Goal: Task Accomplishment & Management: Manage account settings

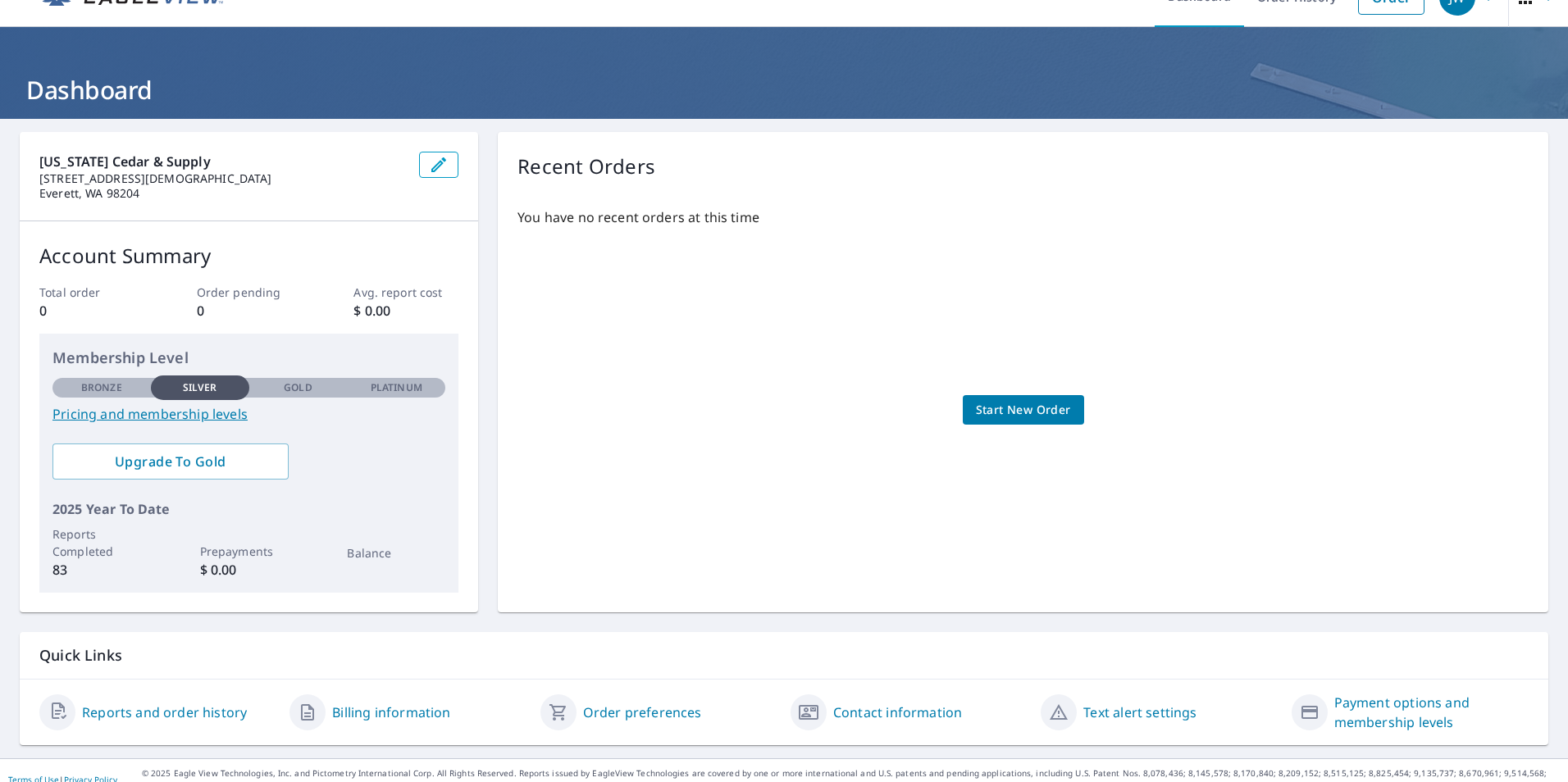
scroll to position [51, 0]
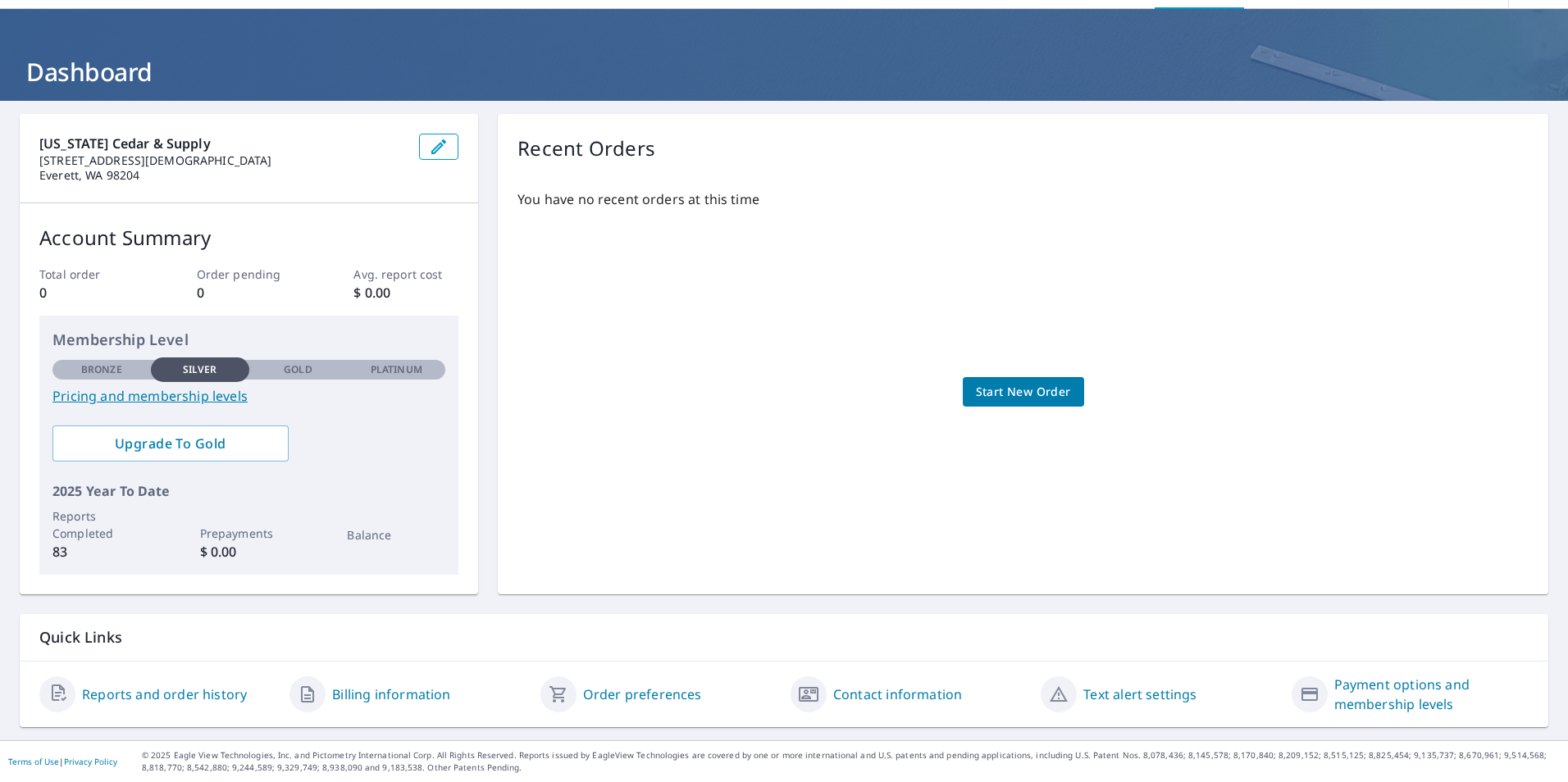
click at [849, 688] on link "Contact information" at bounding box center [898, 695] width 129 height 20
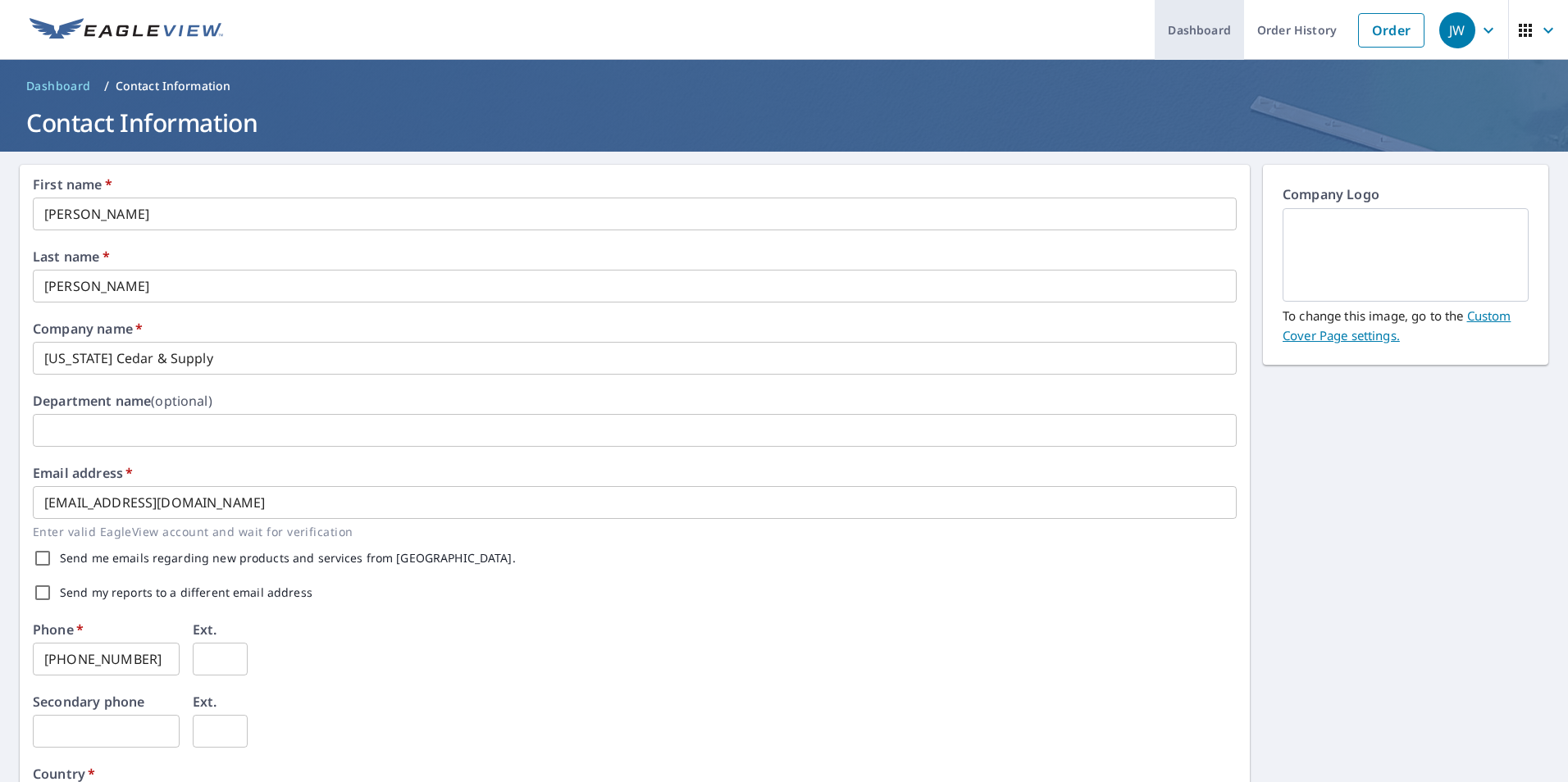
click at [1207, 37] on link "Dashboard" at bounding box center [1199, 30] width 89 height 60
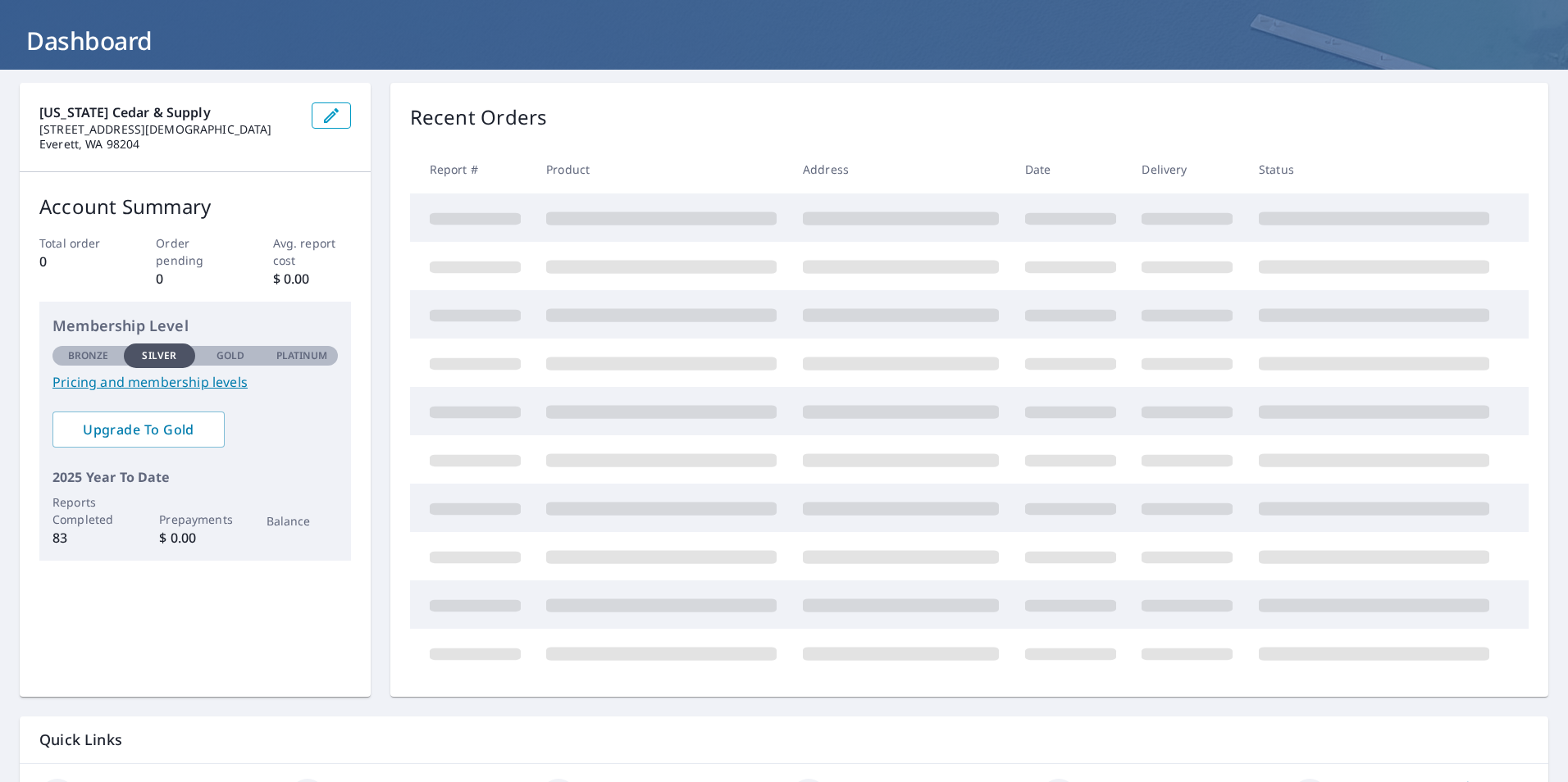
scroll to position [51, 0]
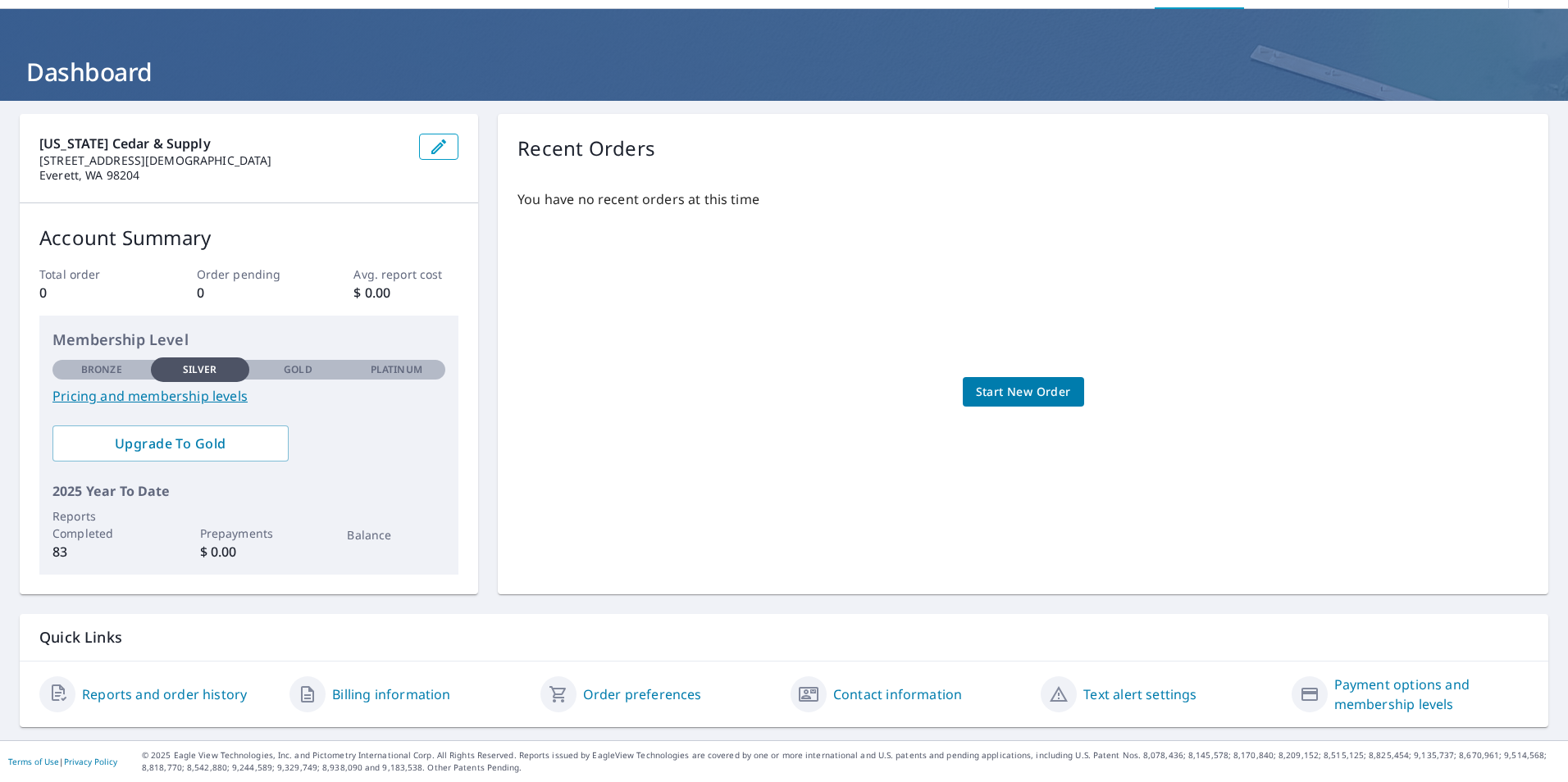
click at [640, 693] on link "Order preferences" at bounding box center [642, 695] width 119 height 20
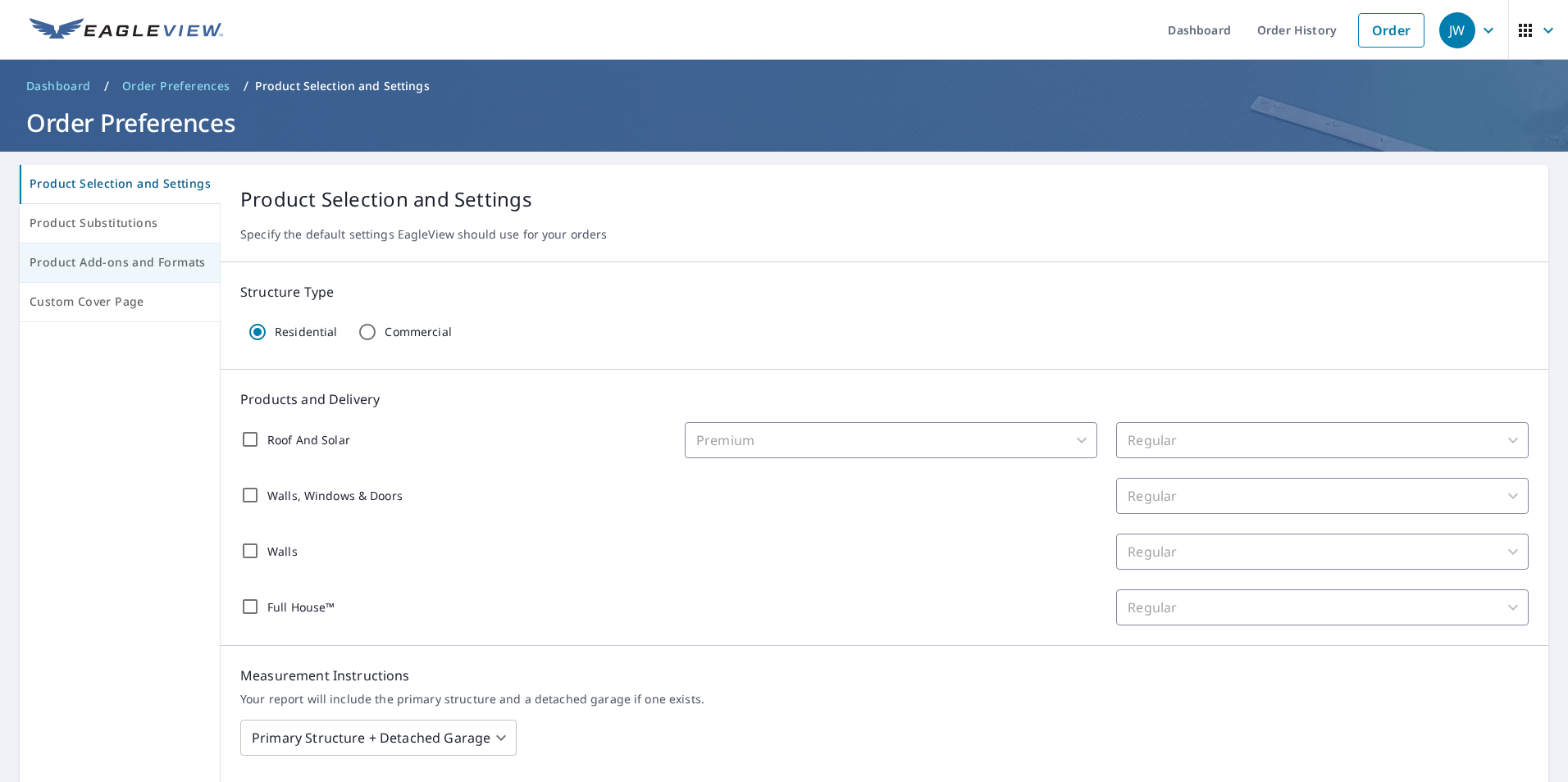
click at [123, 266] on span "Product Add-ons and Formats" at bounding box center [120, 262] width 181 height 21
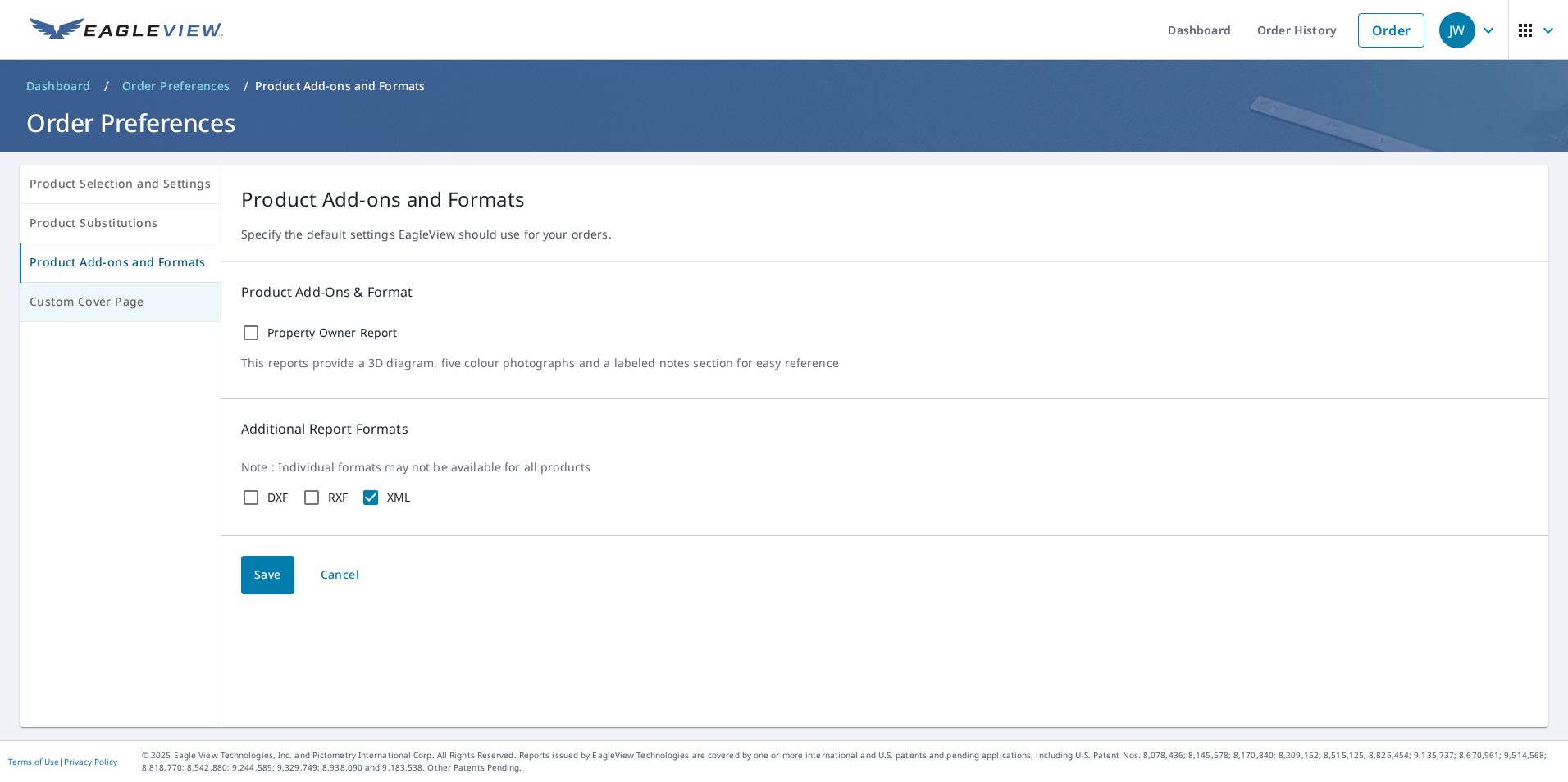
click at [89, 301] on span "Custom Cover Page" at bounding box center [121, 302] width 182 height 21
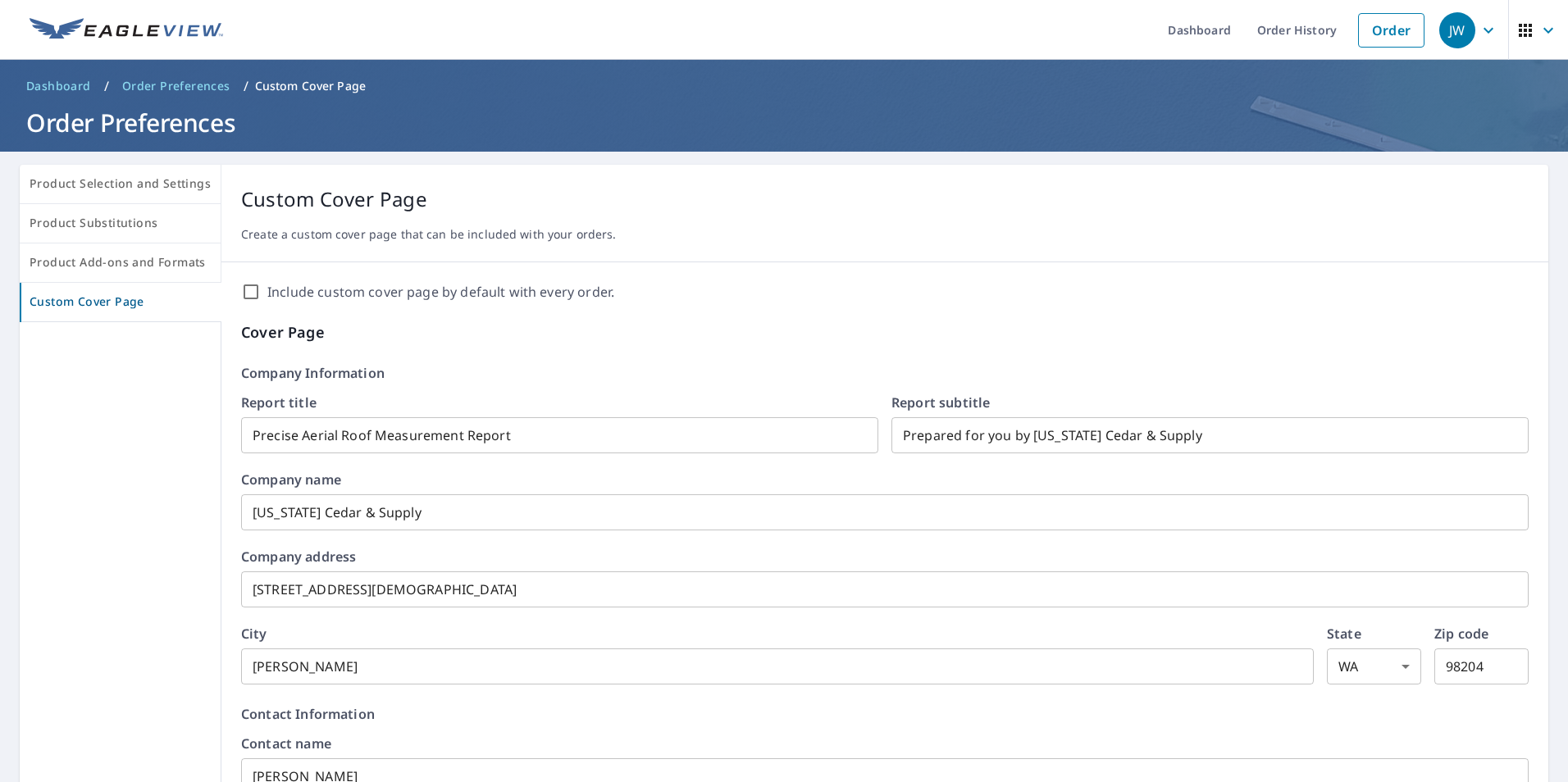
click at [241, 292] on input "Include custom cover page by default with every order." at bounding box center [251, 292] width 20 height 20
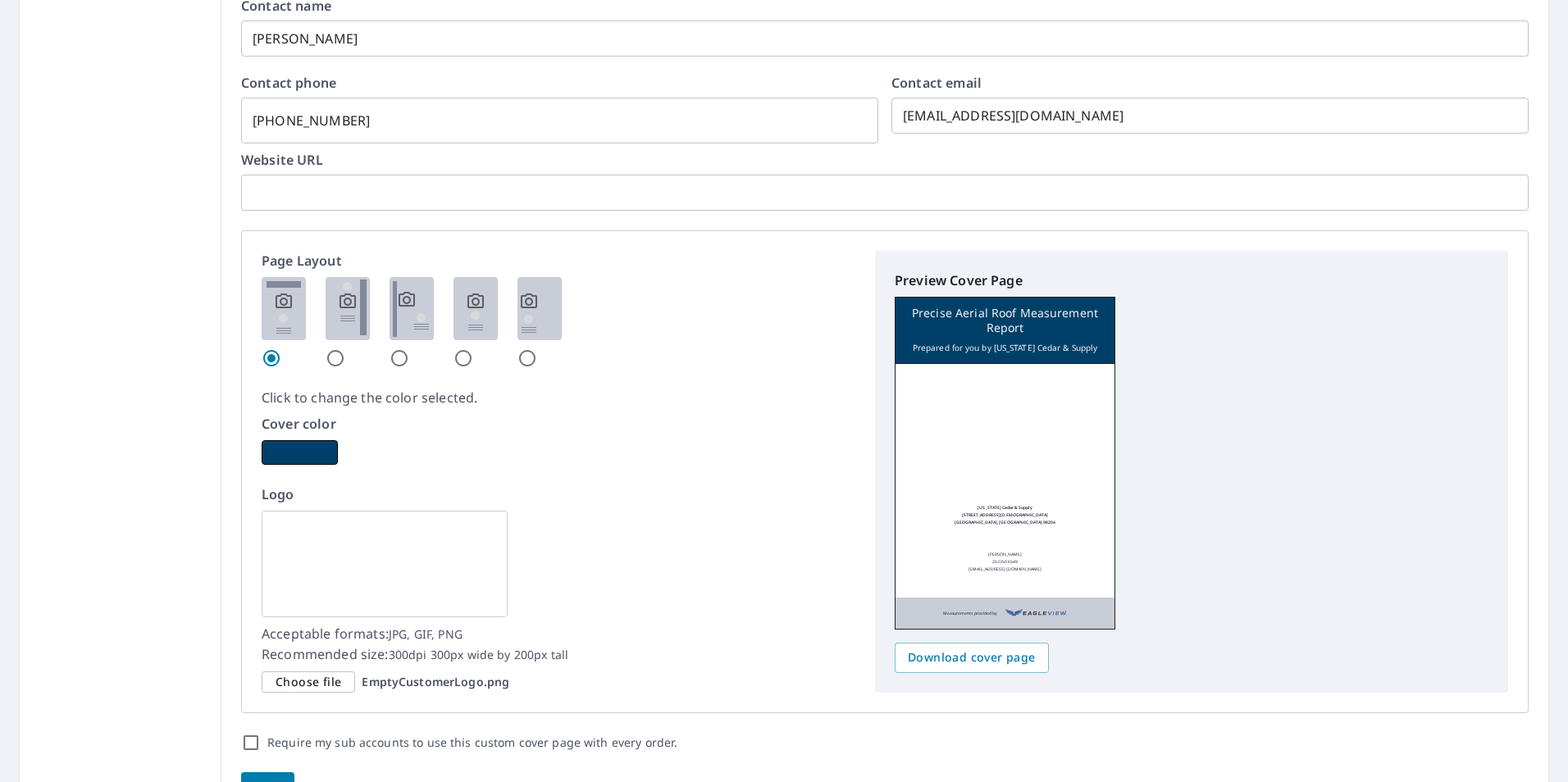
scroll to position [820, 0]
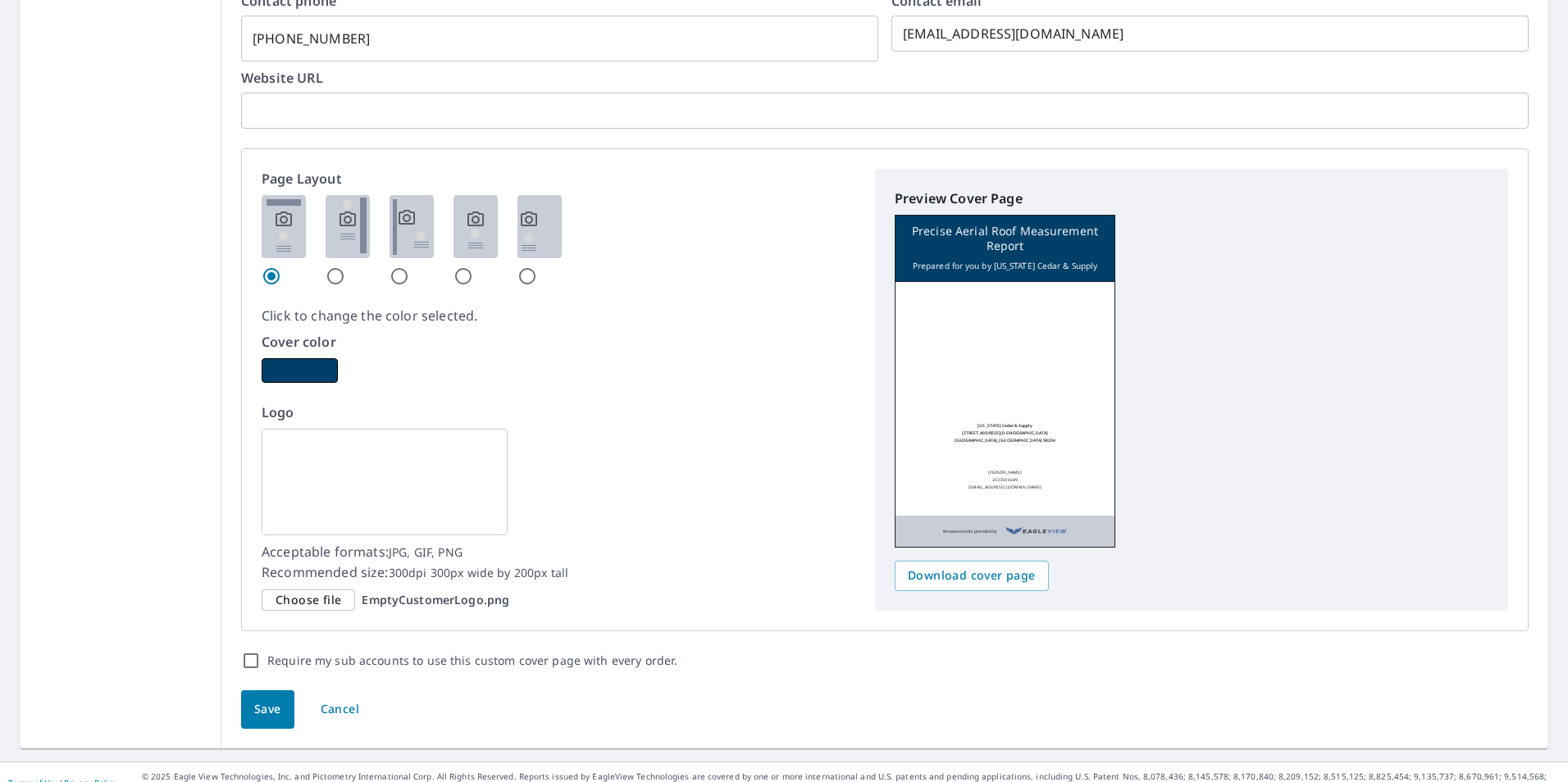
click at [330, 469] on img at bounding box center [384, 481] width 246 height 106
click at [302, 597] on span "Choose file" at bounding box center [308, 600] width 65 height 21
click at [0, 0] on input "Choose file EmptyCustomerLogo.png" at bounding box center [0, 0] width 0 height 0
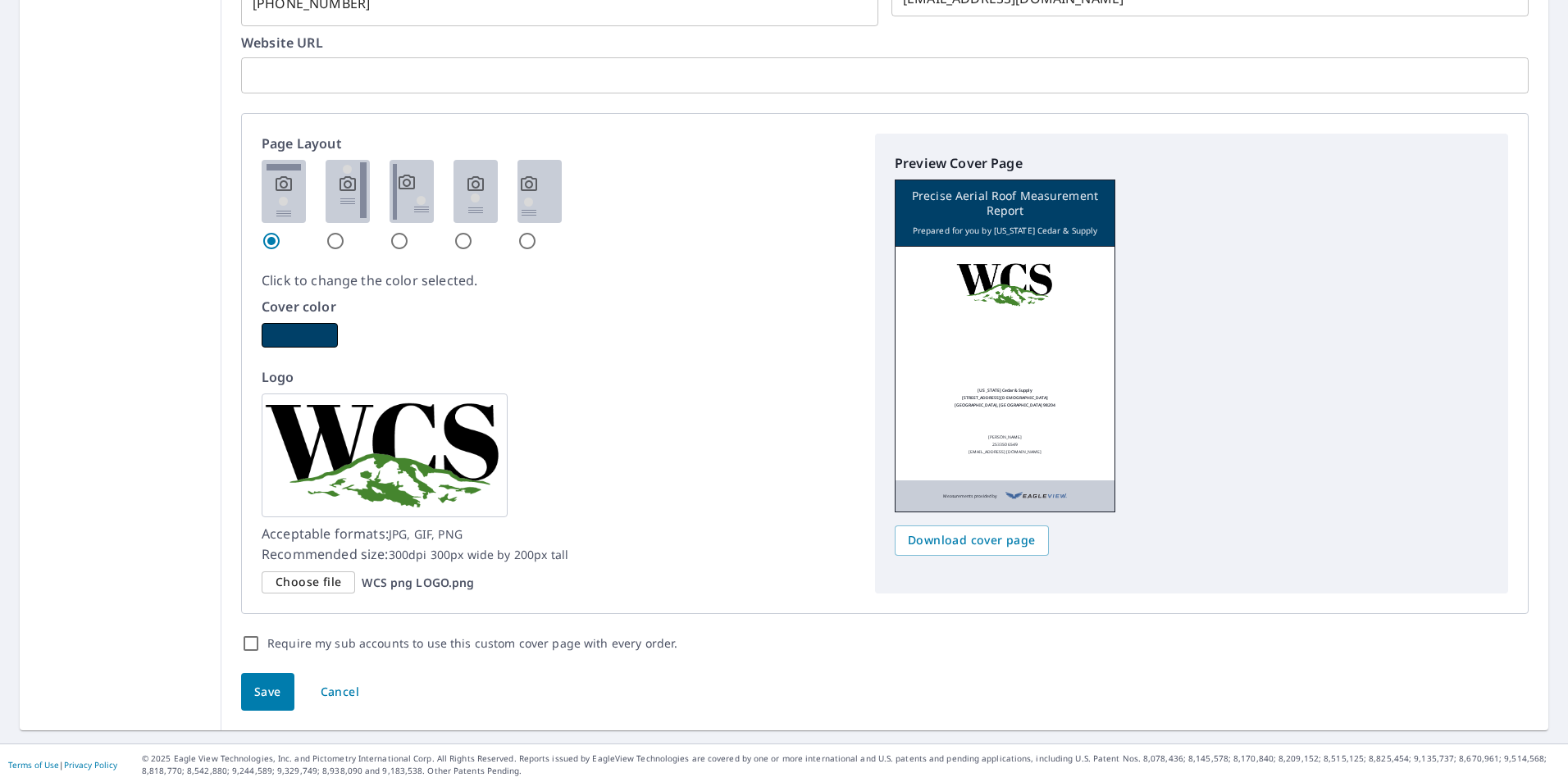
scroll to position [858, 0]
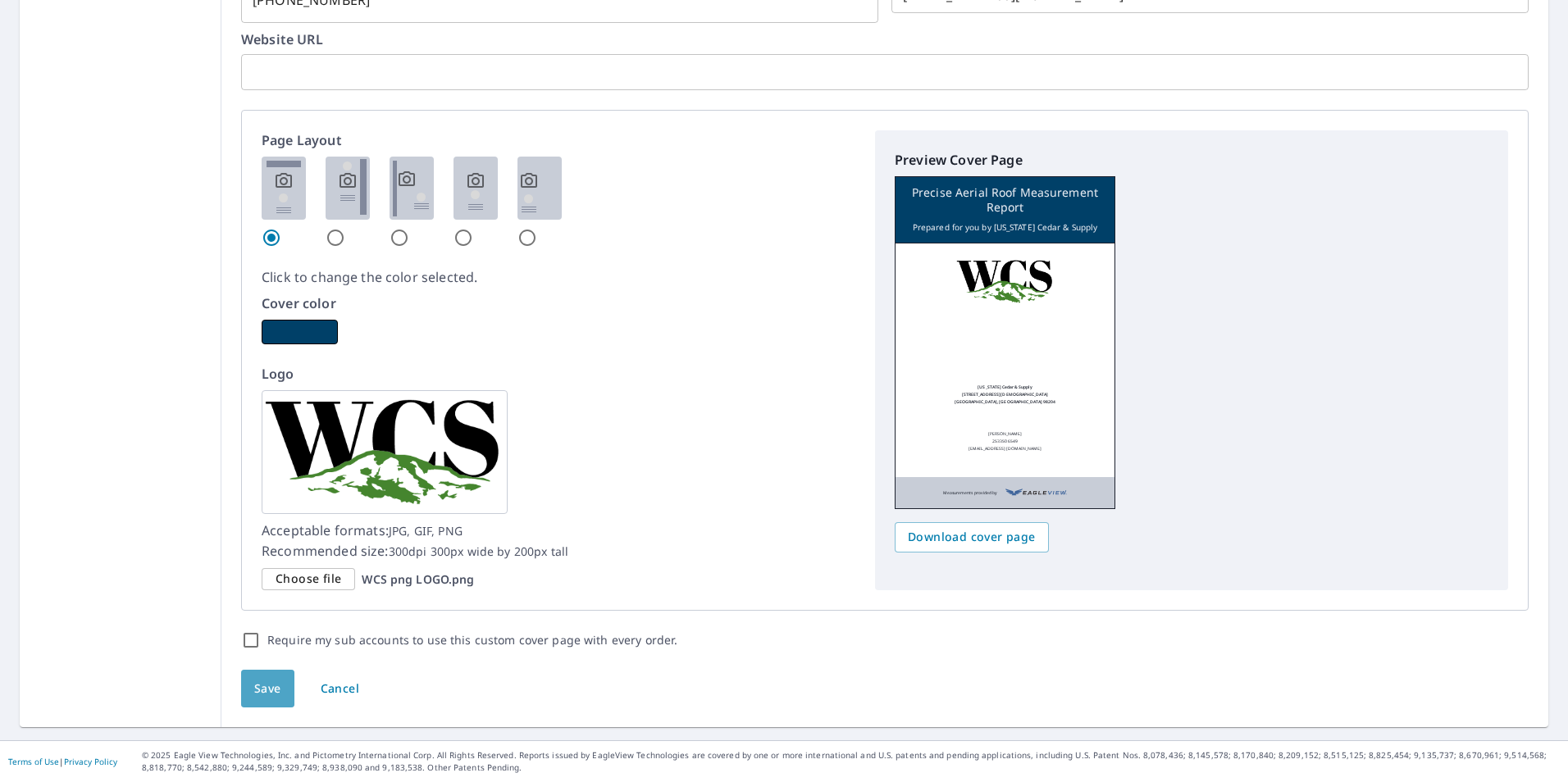
click at [257, 679] on span "Save" at bounding box center [268, 689] width 27 height 21
checkbox input "true"
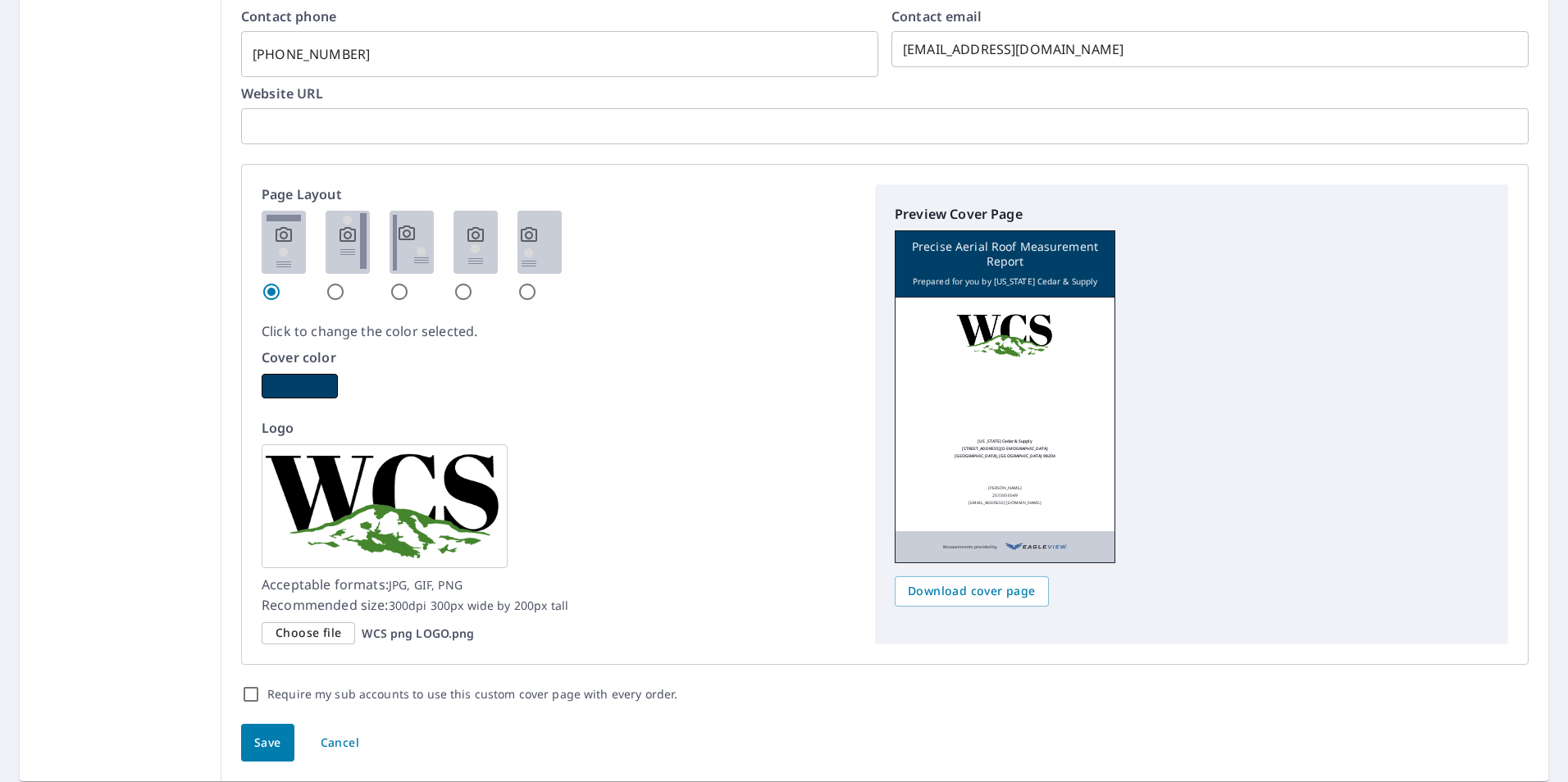
scroll to position [818, 0]
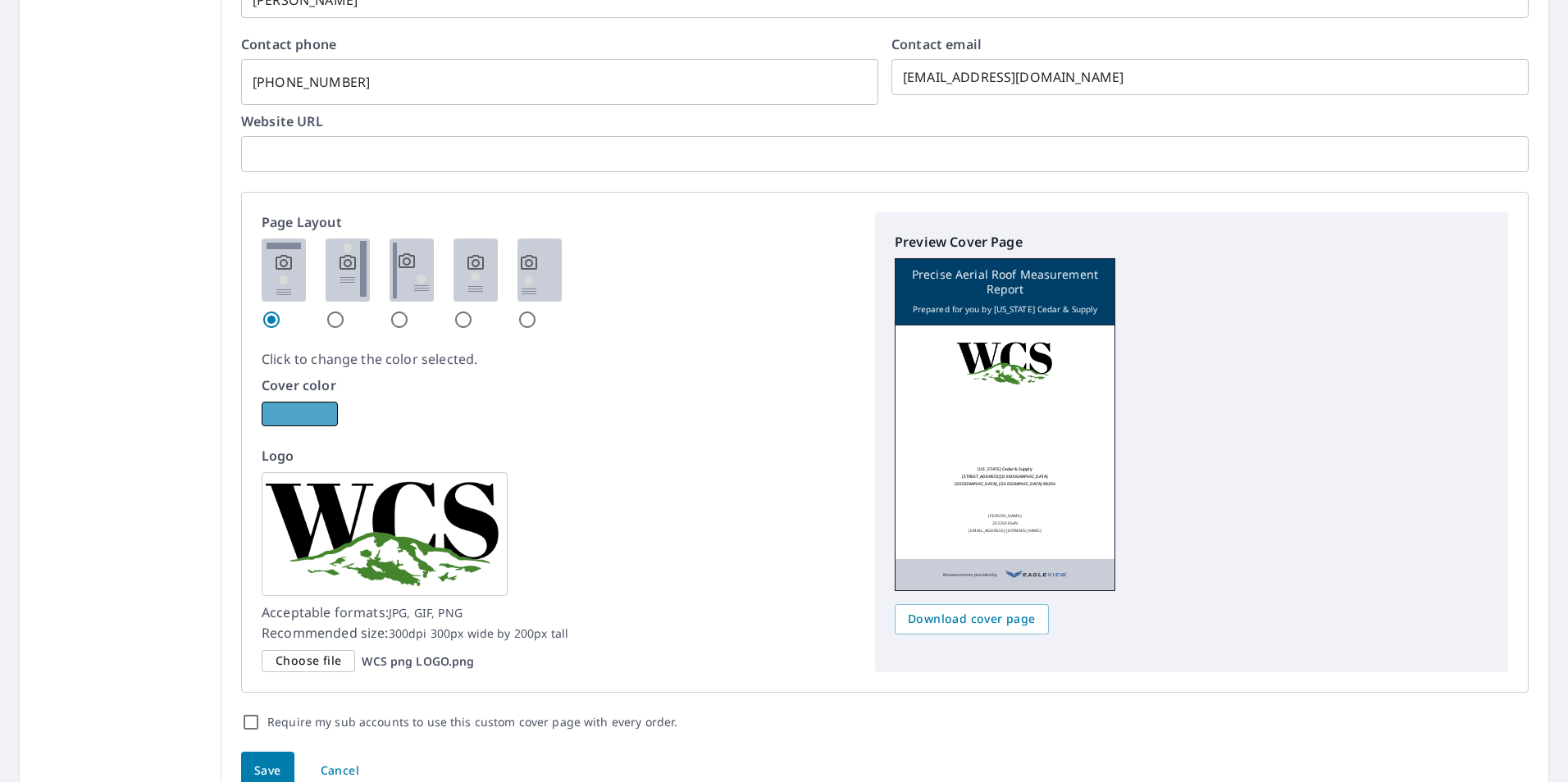
click at [301, 408] on button "button" at bounding box center [300, 413] width 76 height 25
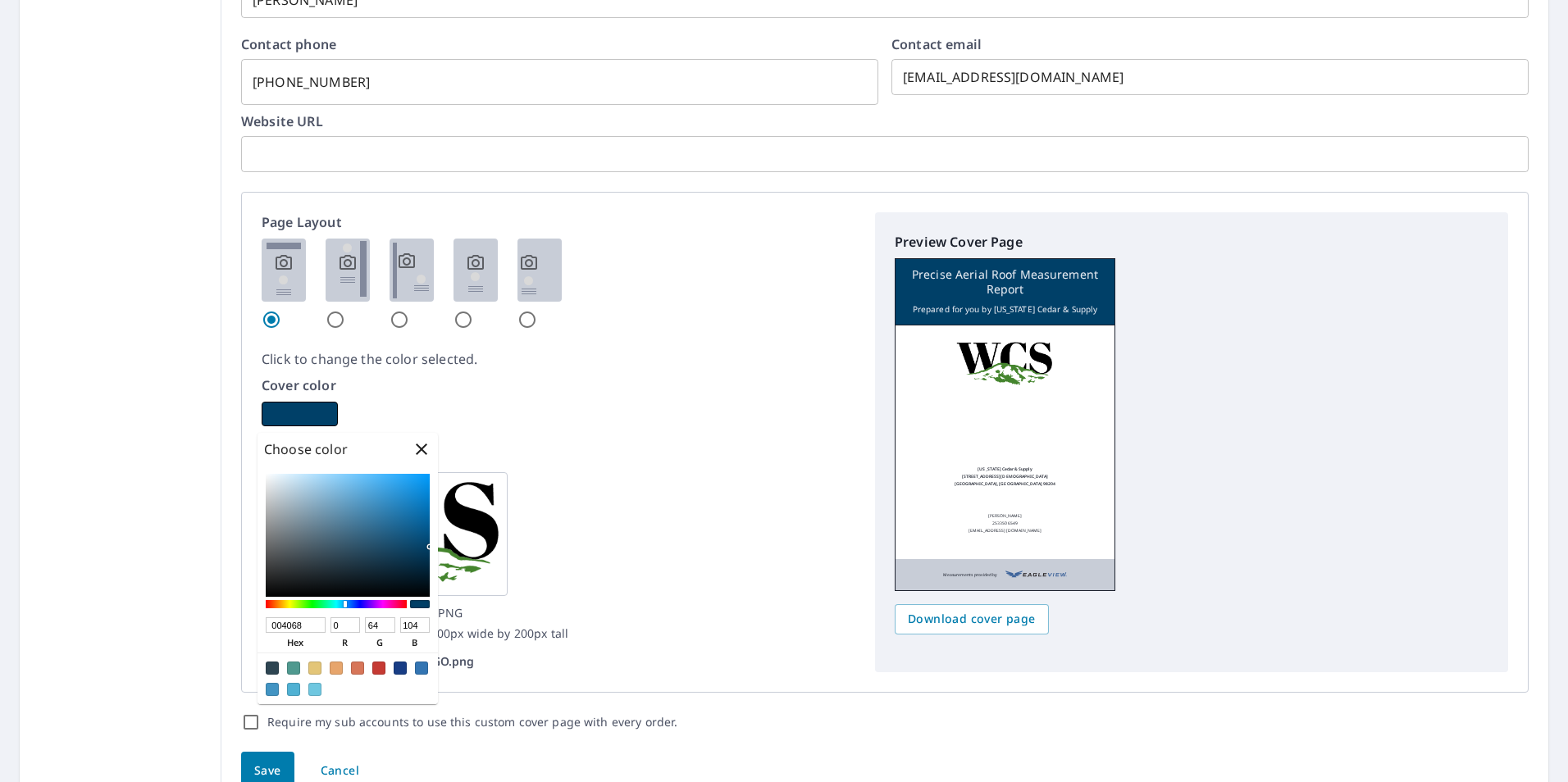
click at [664, 485] on div "Logo Acceptable formats: JPG, GIF, PNG Recommended size: 300dpi 300px wide by 2…" at bounding box center [559, 559] width 594 height 226
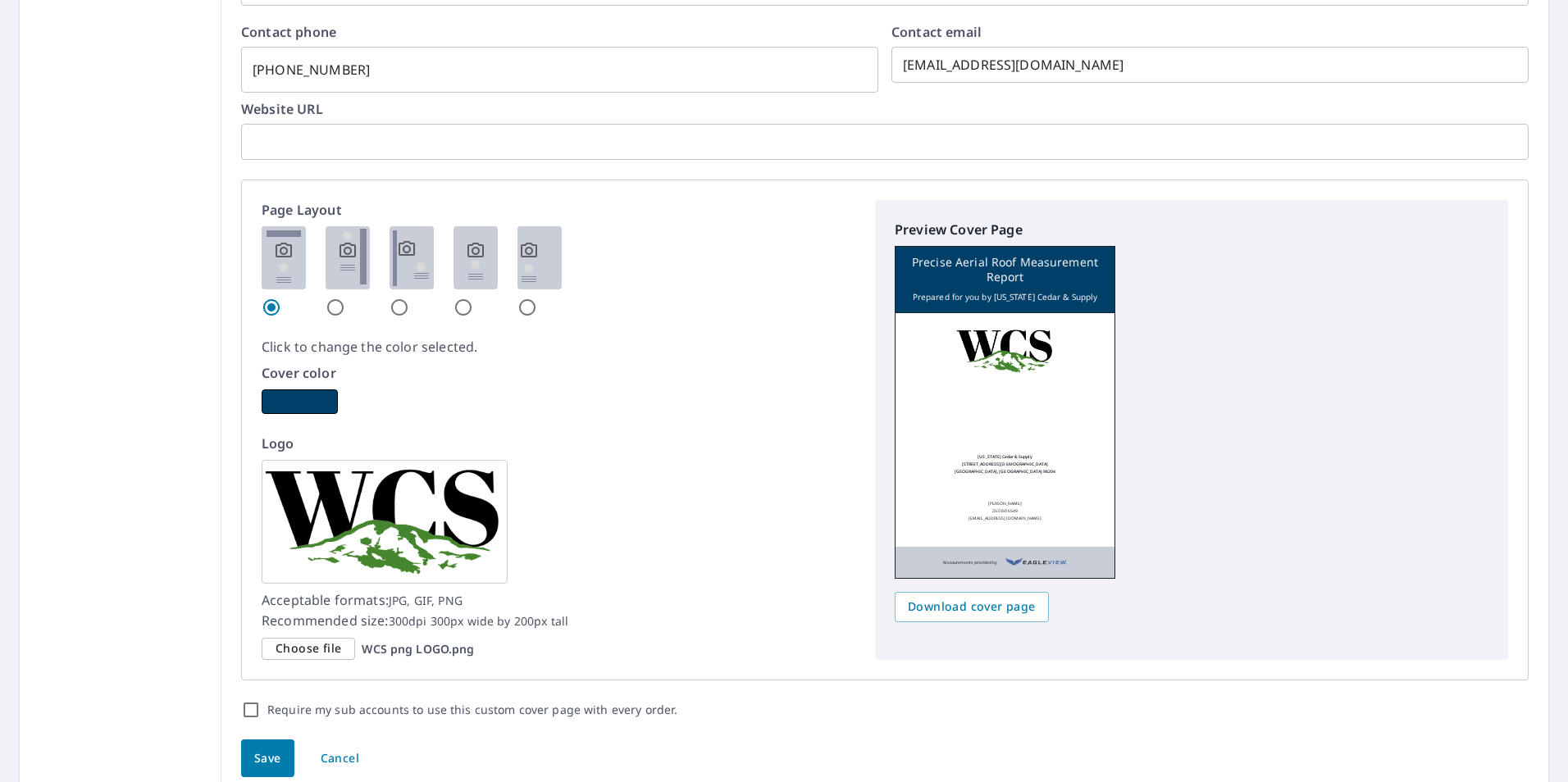
scroll to position [737, 0]
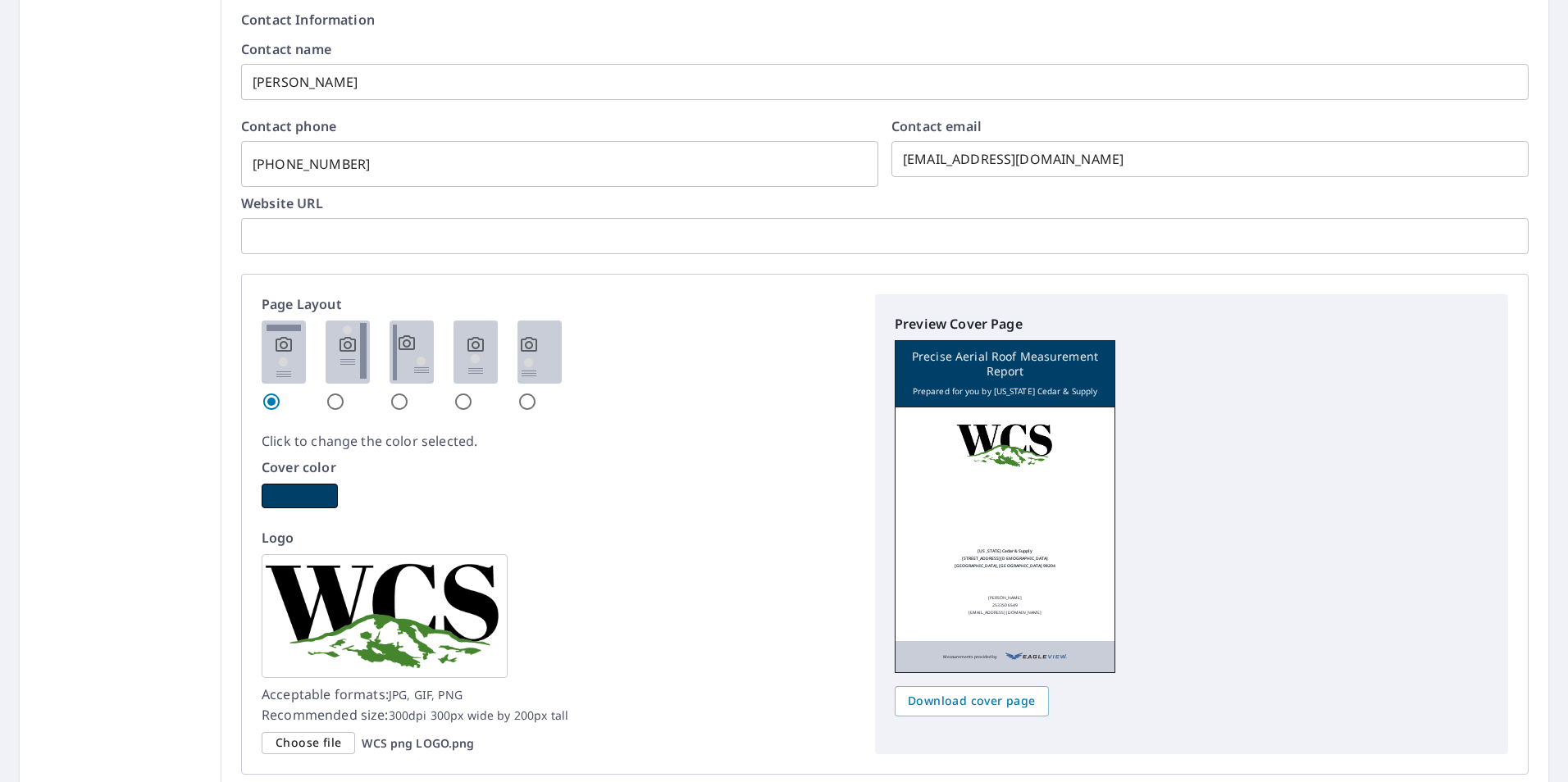
click at [334, 399] on input "radio" at bounding box center [335, 402] width 20 height 20
radio input "true"
checkbox input "true"
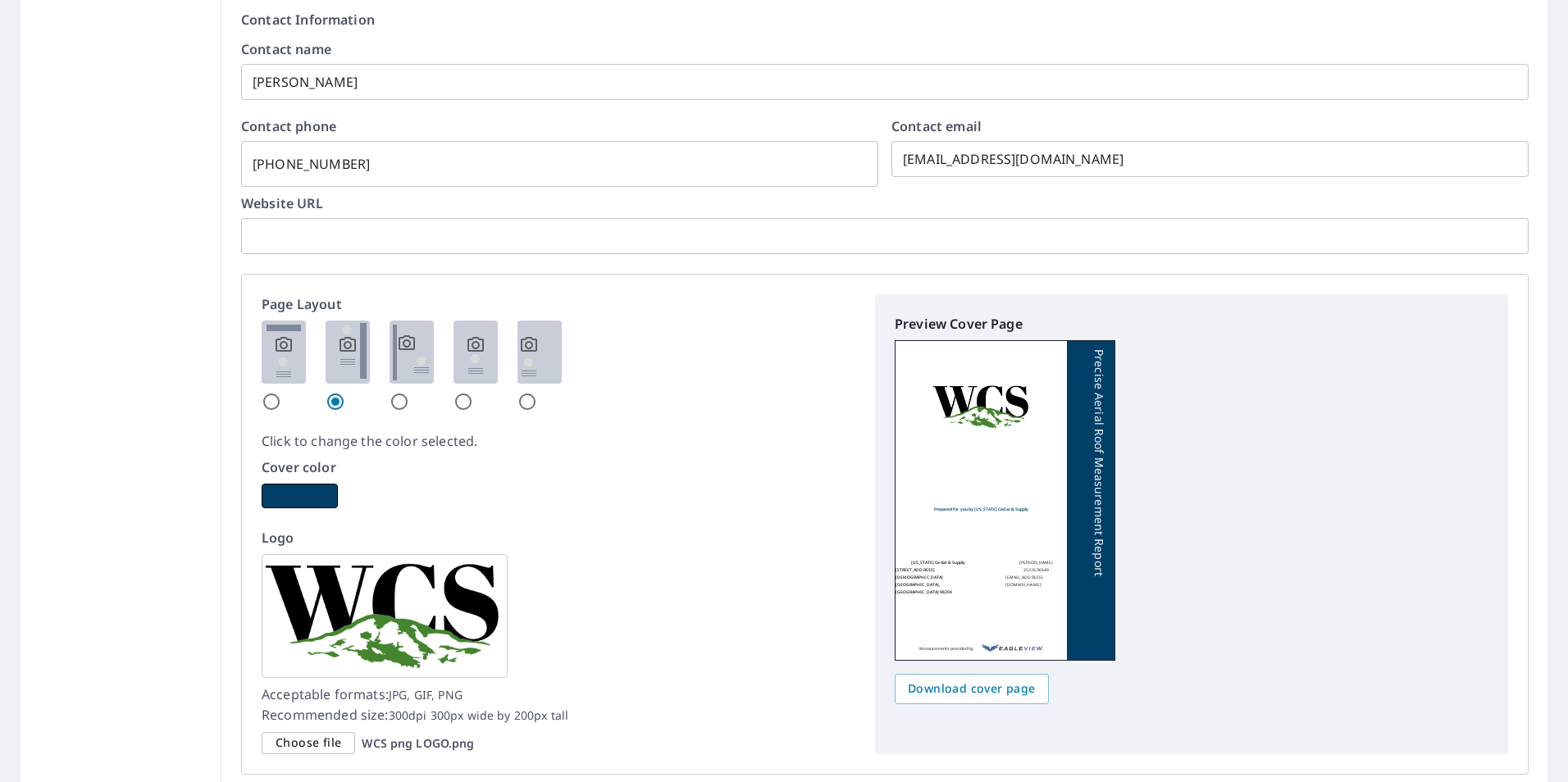
click at [271, 399] on input "radio" at bounding box center [272, 402] width 20 height 20
radio input "true"
checkbox input "true"
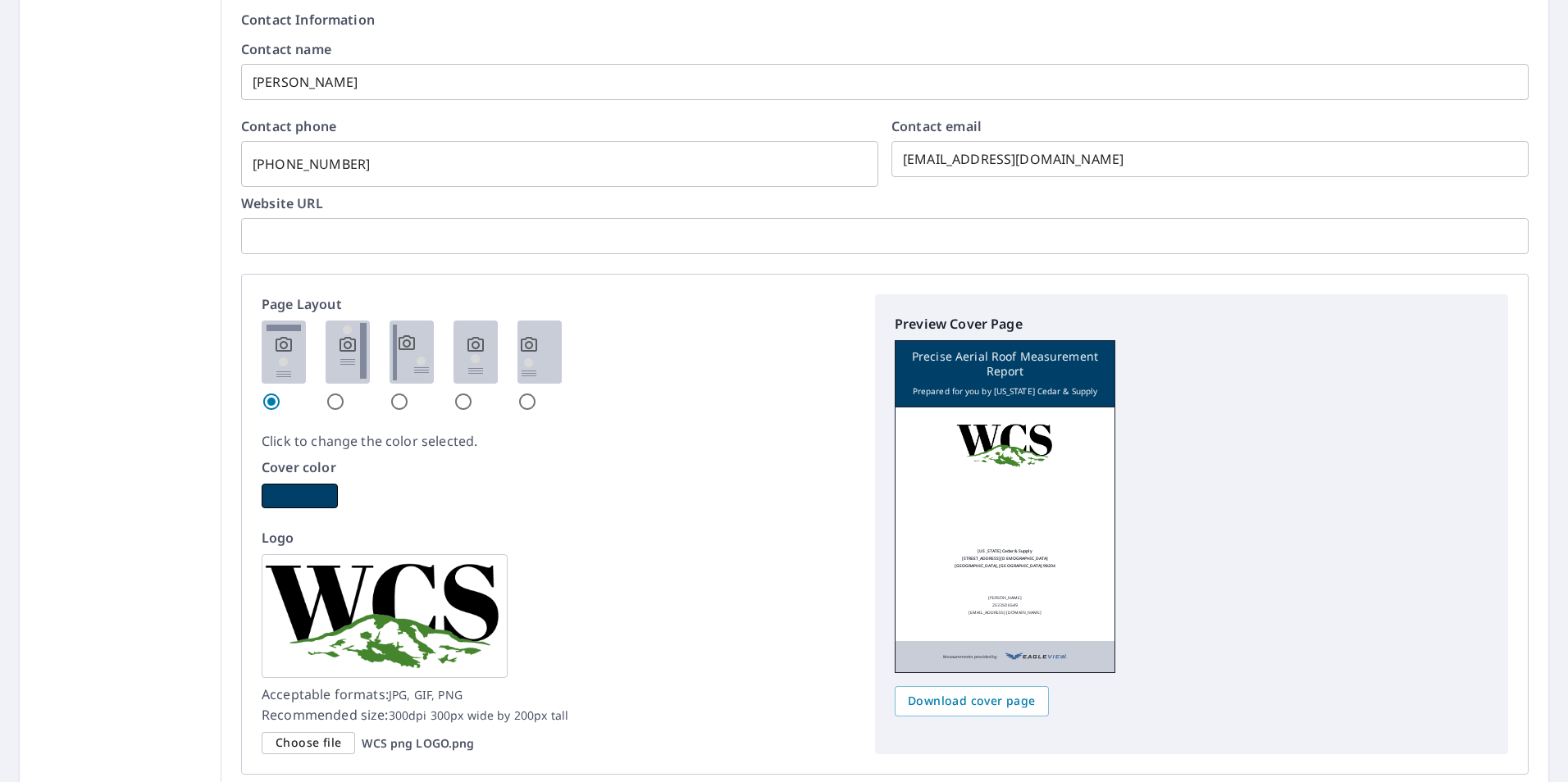
click at [330, 400] on input "radio" at bounding box center [335, 402] width 20 height 20
radio input "true"
checkbox input "true"
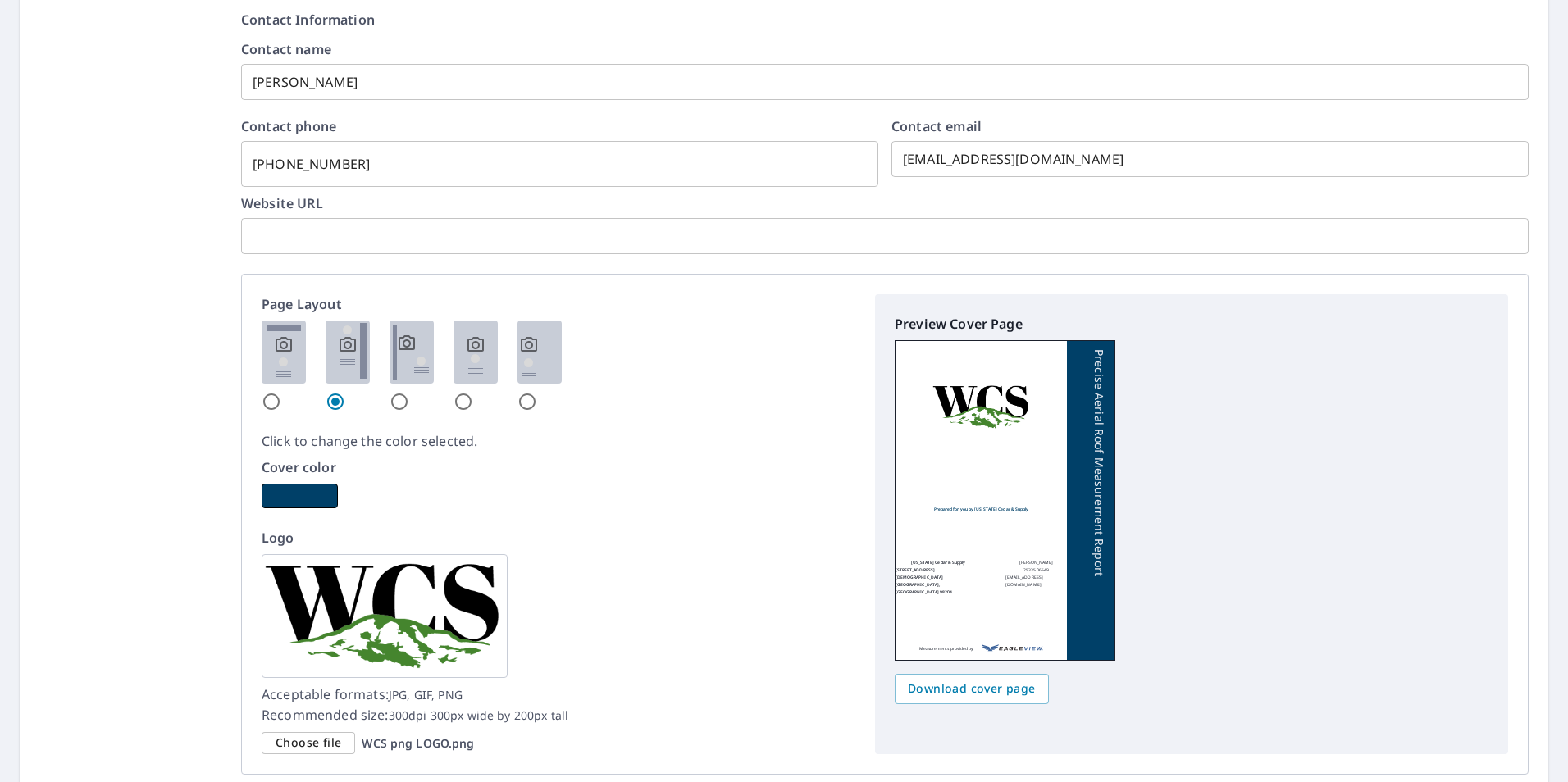
click at [394, 403] on input "radio" at bounding box center [400, 402] width 20 height 20
radio input "true"
checkbox input "true"
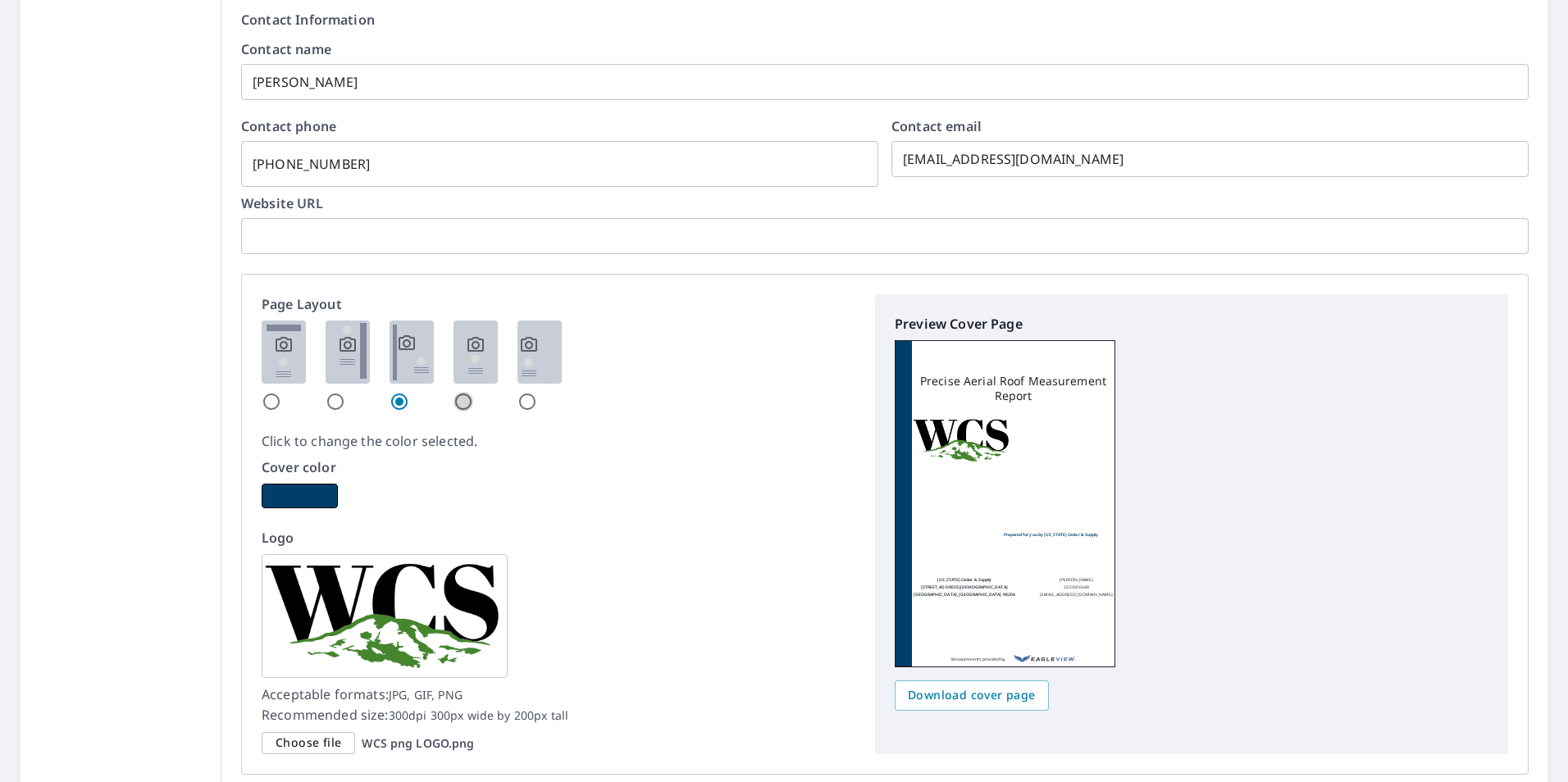
click at [456, 401] on input "radio" at bounding box center [463, 402] width 20 height 20
radio input "true"
checkbox input "true"
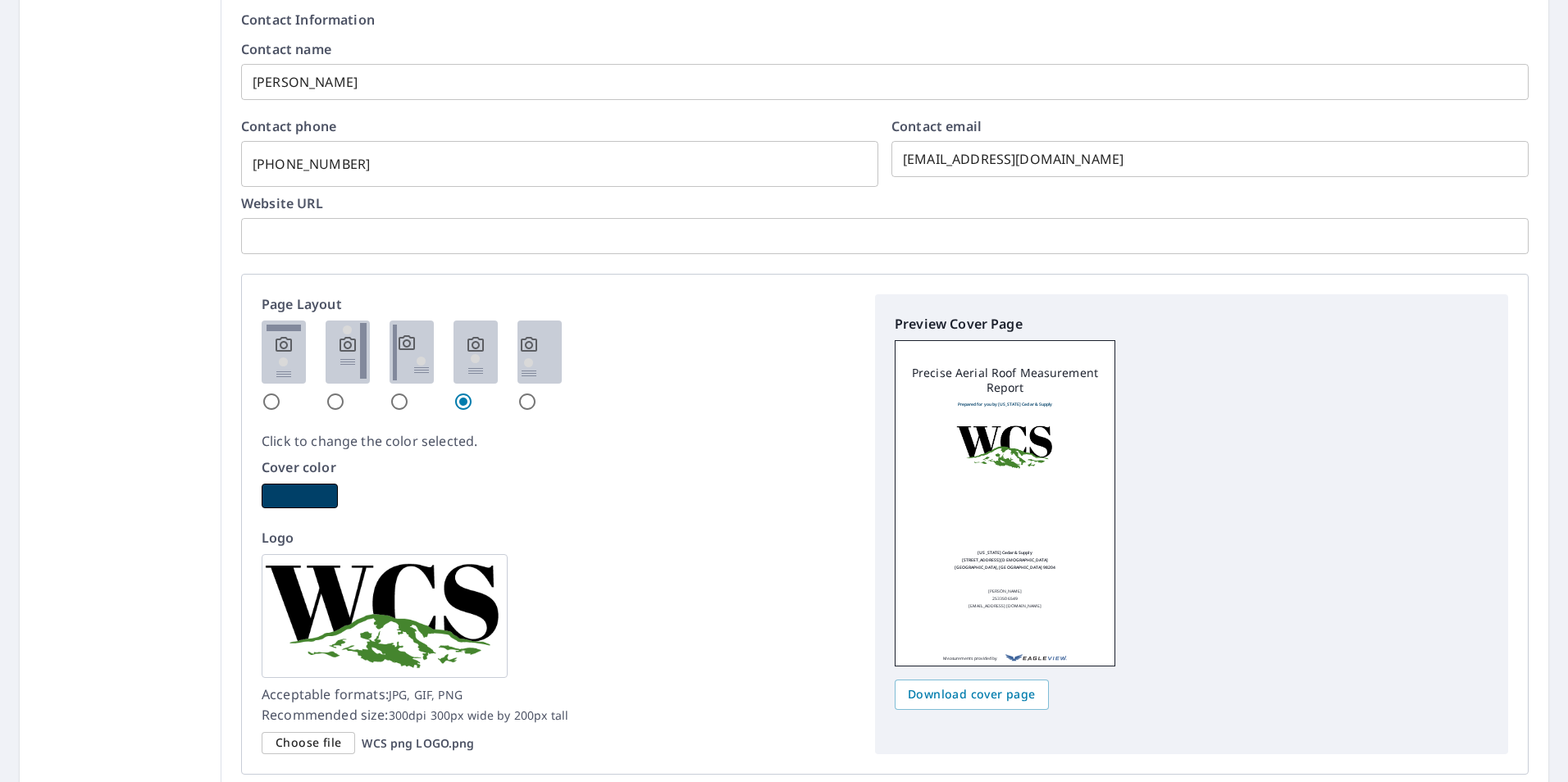
click at [522, 398] on input "radio" at bounding box center [528, 402] width 20 height 20
radio input "true"
checkbox input "true"
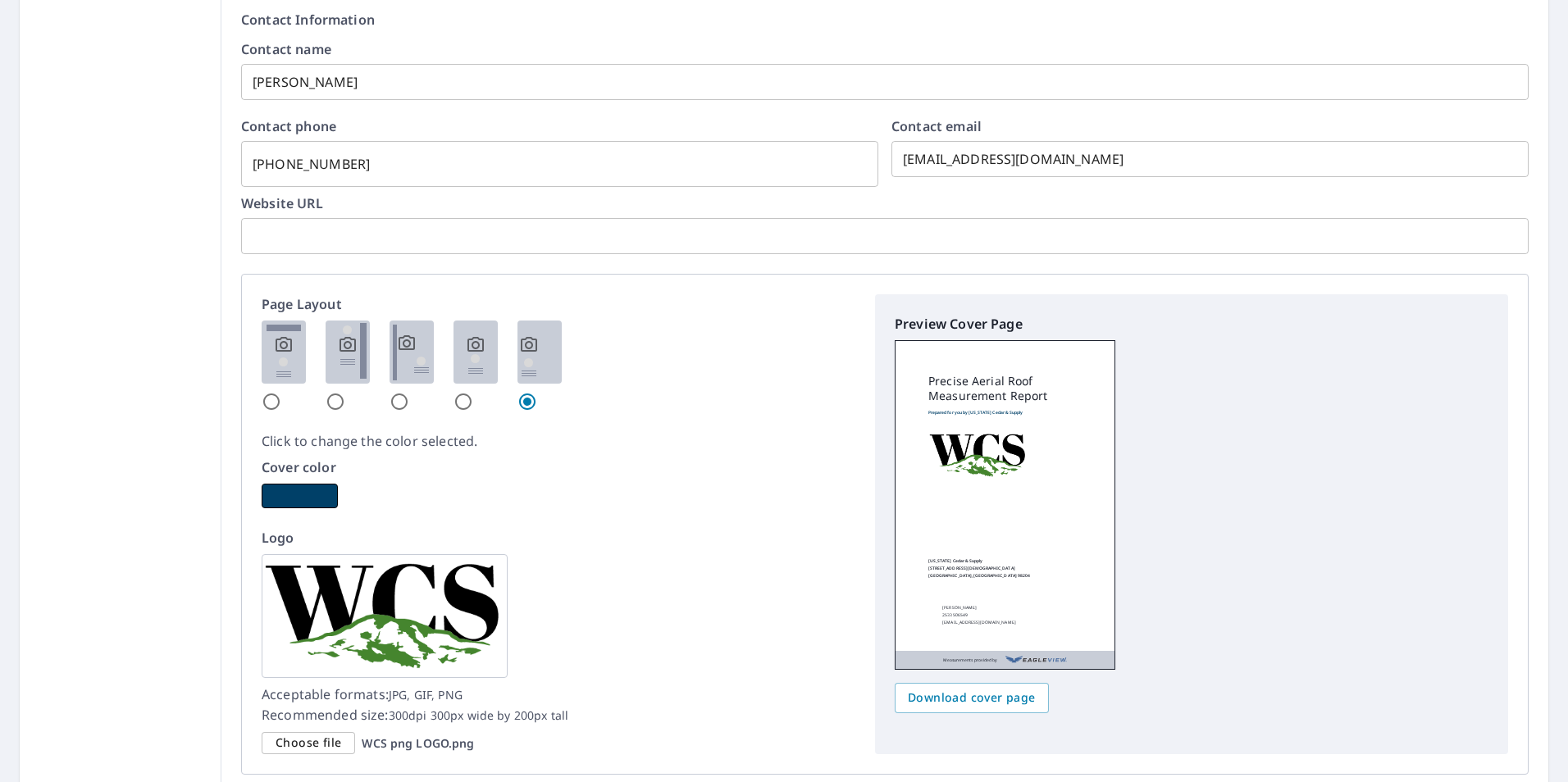
click at [263, 399] on input "radio" at bounding box center [272, 402] width 20 height 20
radio input "true"
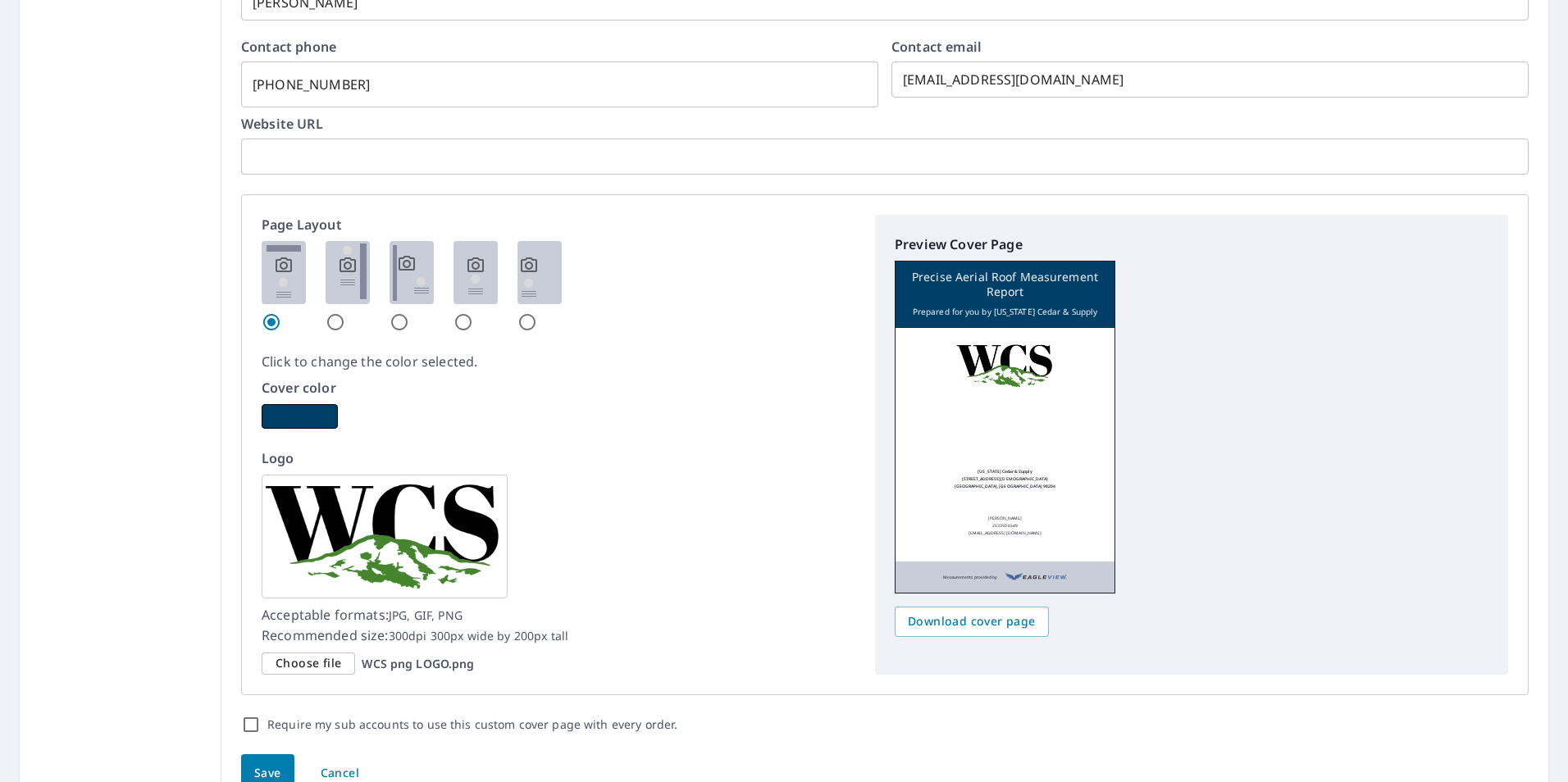
scroll to position [900, 0]
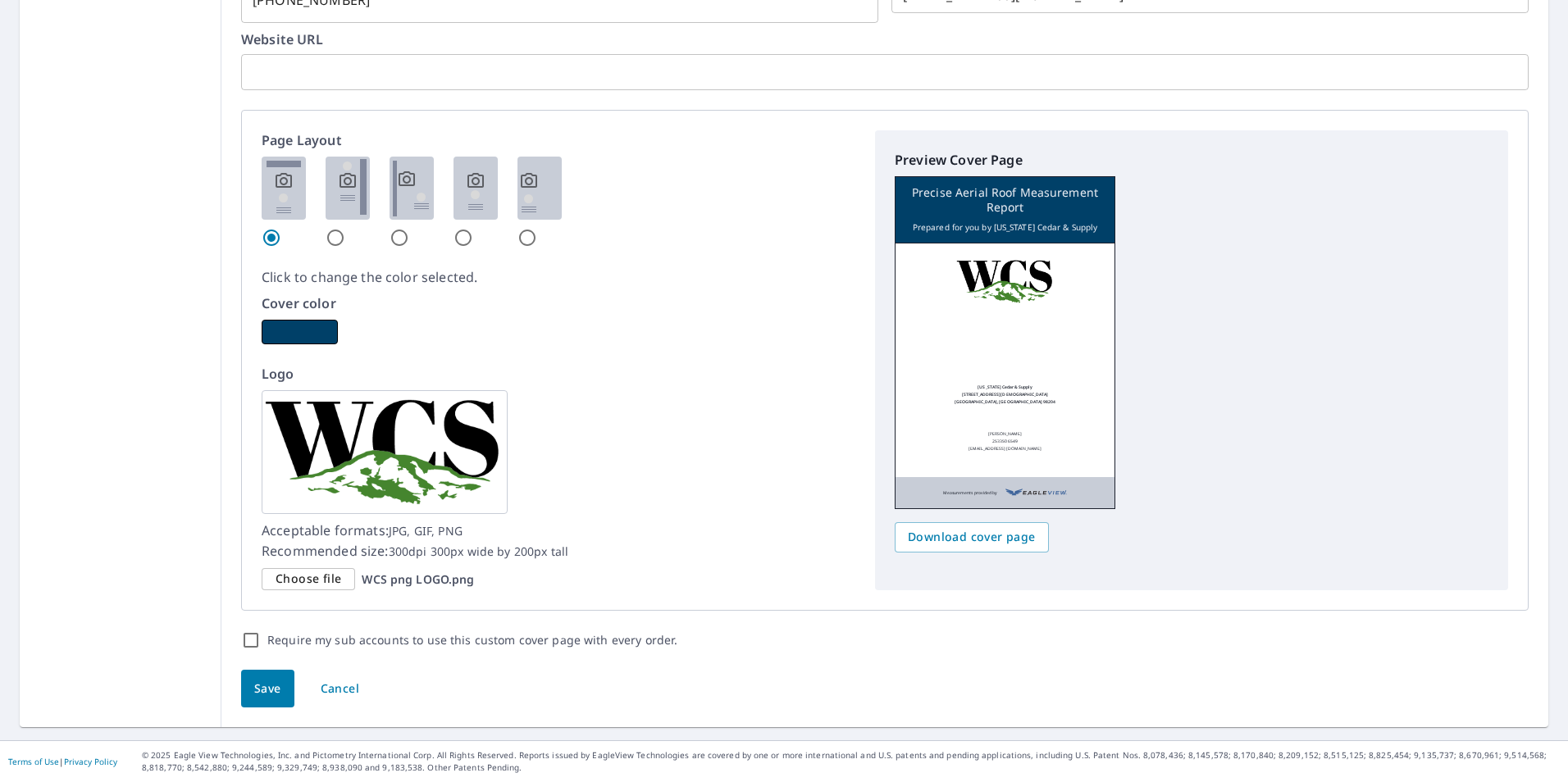
click at [254, 680] on span "Save" at bounding box center [268, 689] width 27 height 21
checkbox input "true"
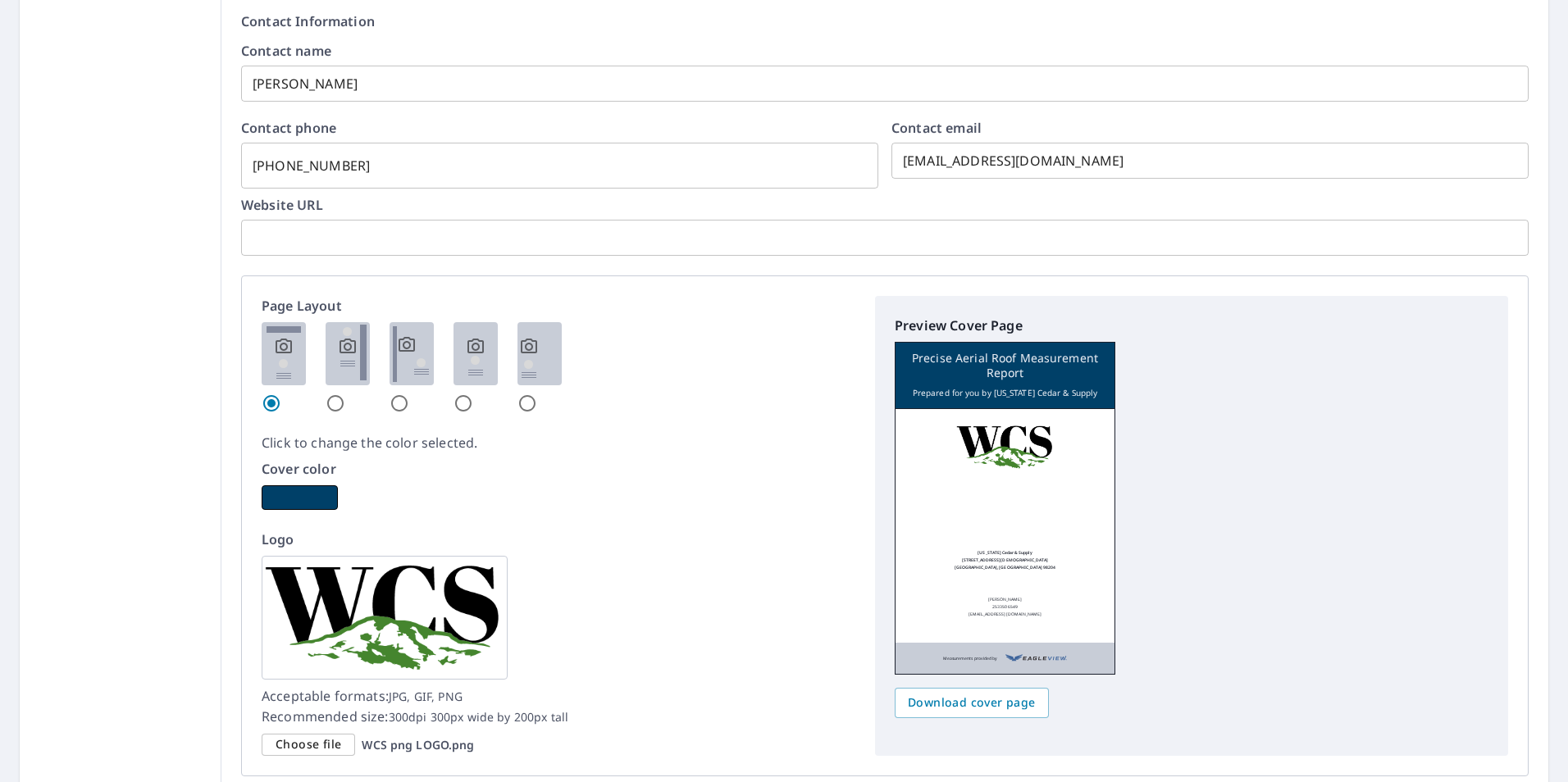
scroll to position [738, 0]
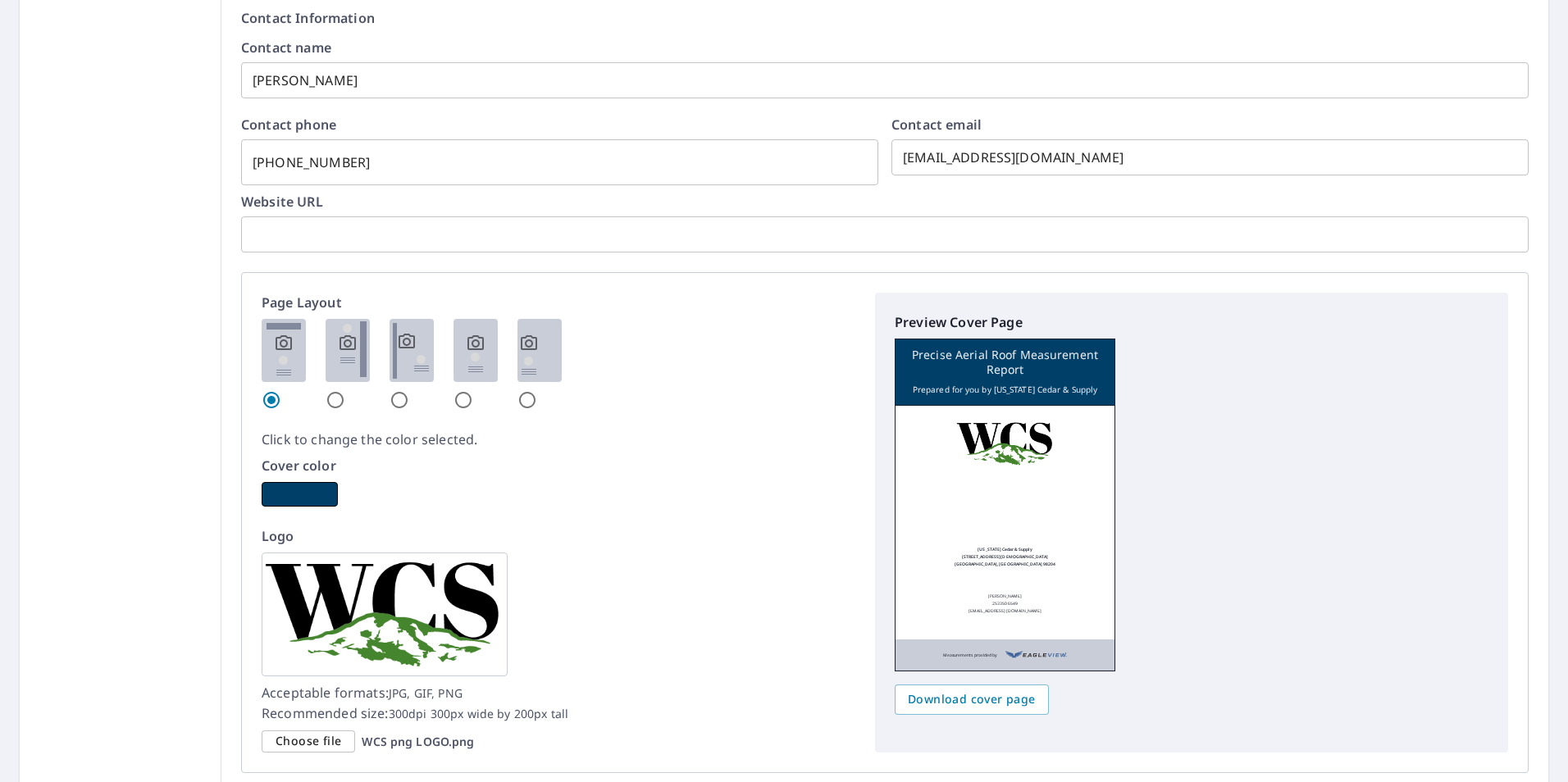
click at [332, 396] on input "radio" at bounding box center [335, 401] width 20 height 20
radio input "true"
checkbox input "true"
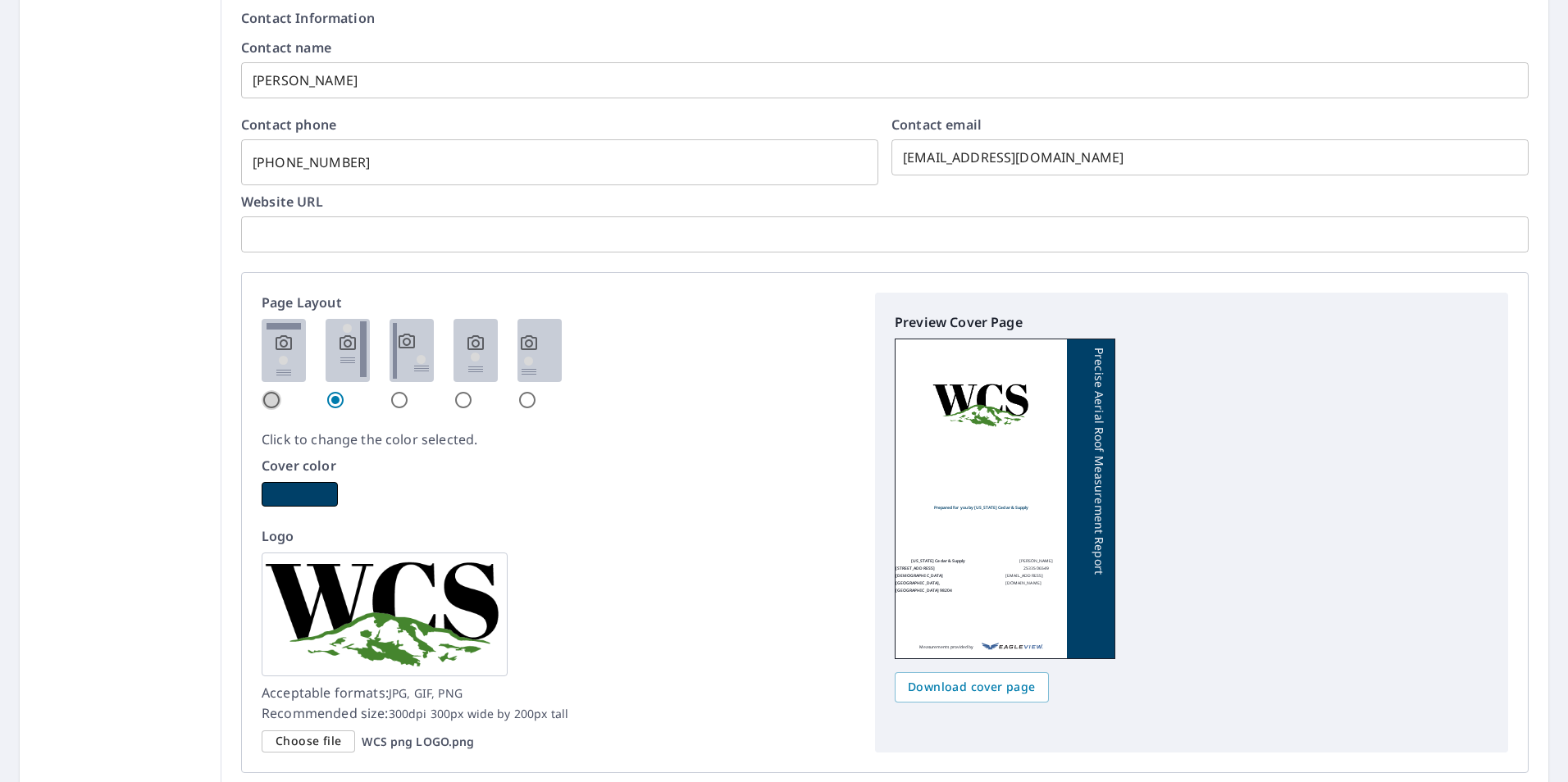
click at [269, 397] on input "radio" at bounding box center [272, 401] width 20 height 20
radio input "true"
checkbox input "true"
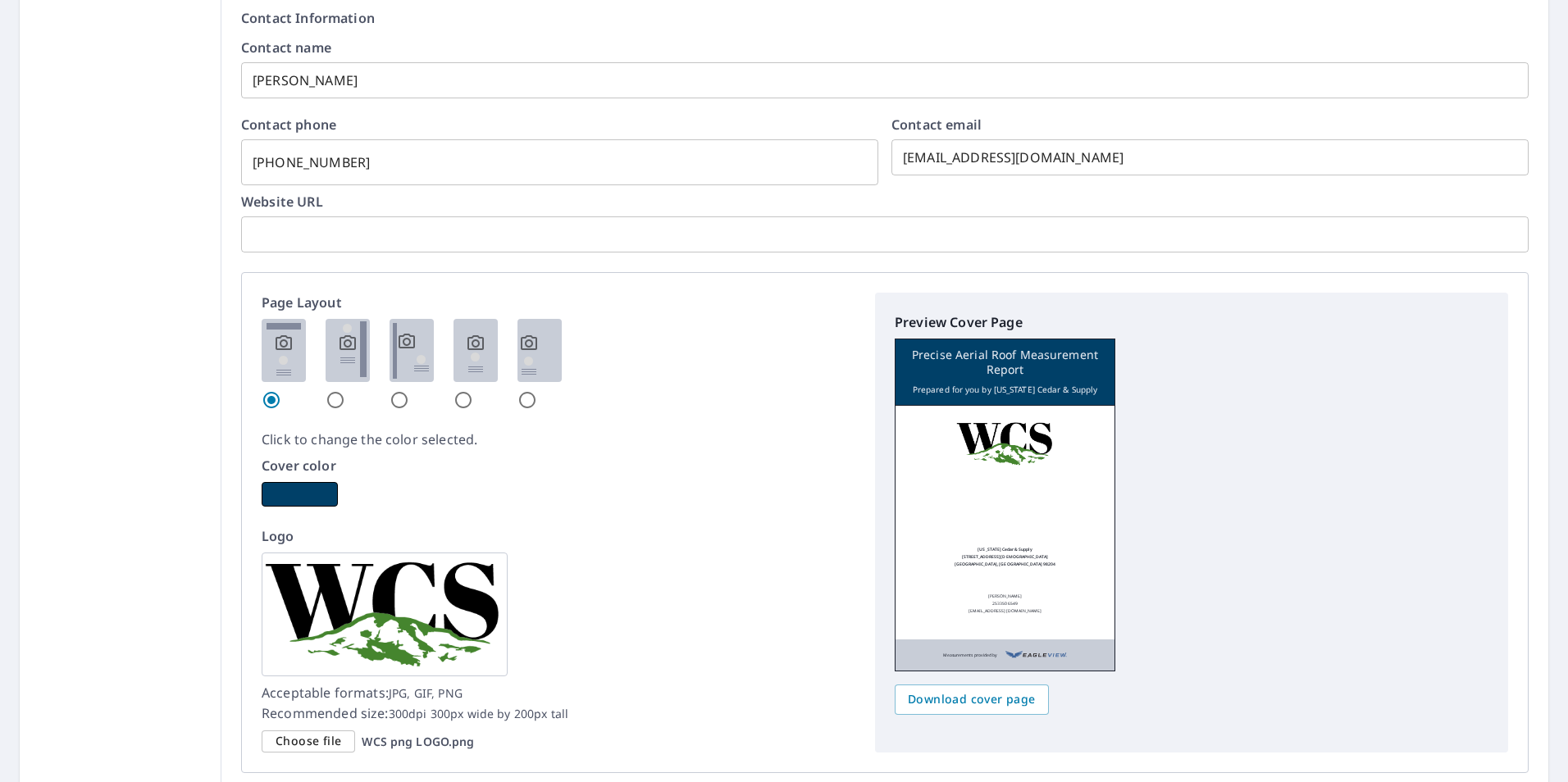
click at [330, 397] on input "radio" at bounding box center [335, 401] width 20 height 20
radio input "true"
checkbox input "true"
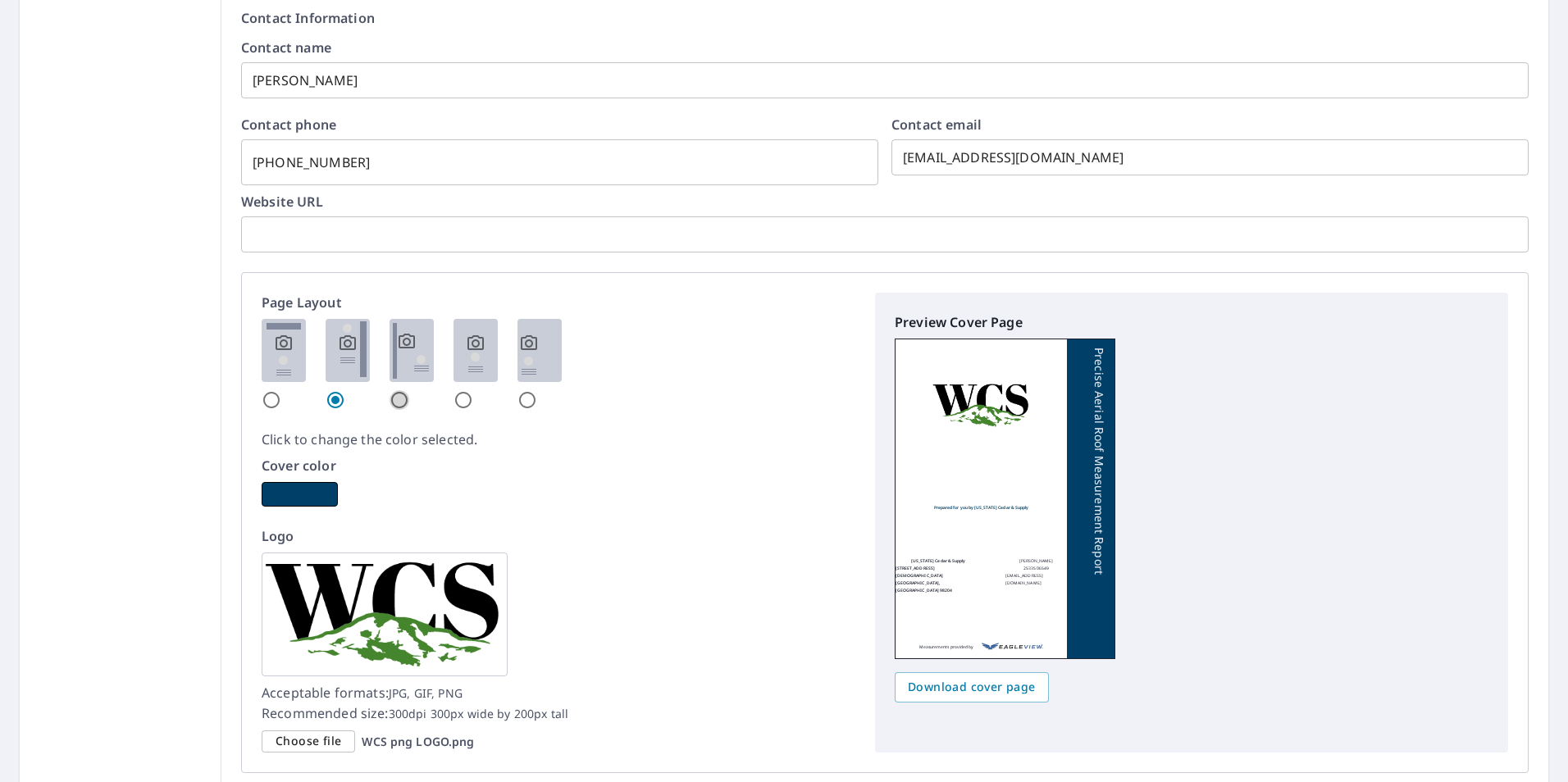
click at [394, 402] on input "radio" at bounding box center [400, 401] width 20 height 20
radio input "true"
checkbox input "true"
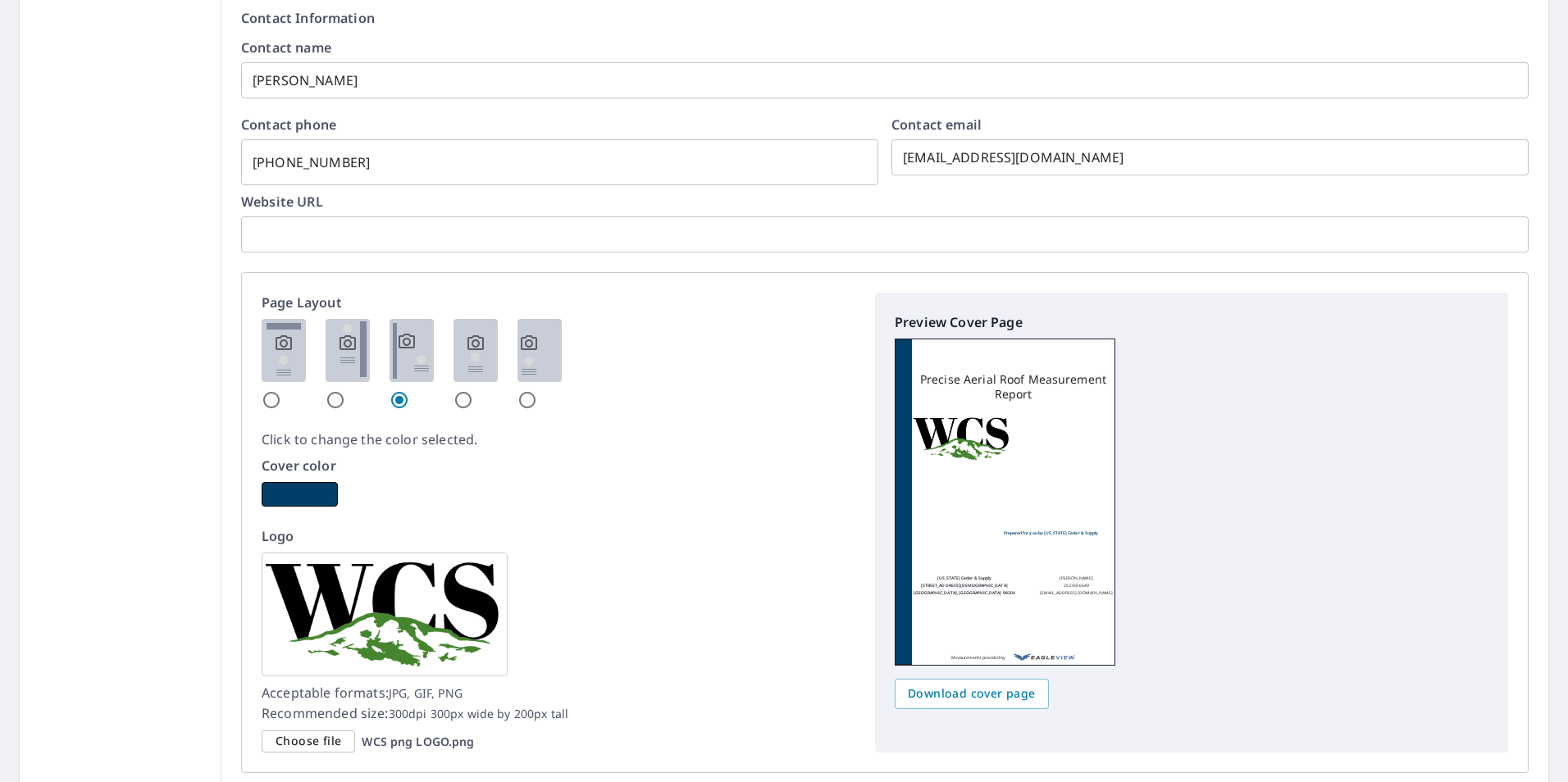
click at [461, 402] on input "radio" at bounding box center [463, 401] width 20 height 20
radio input "true"
checkbox input "true"
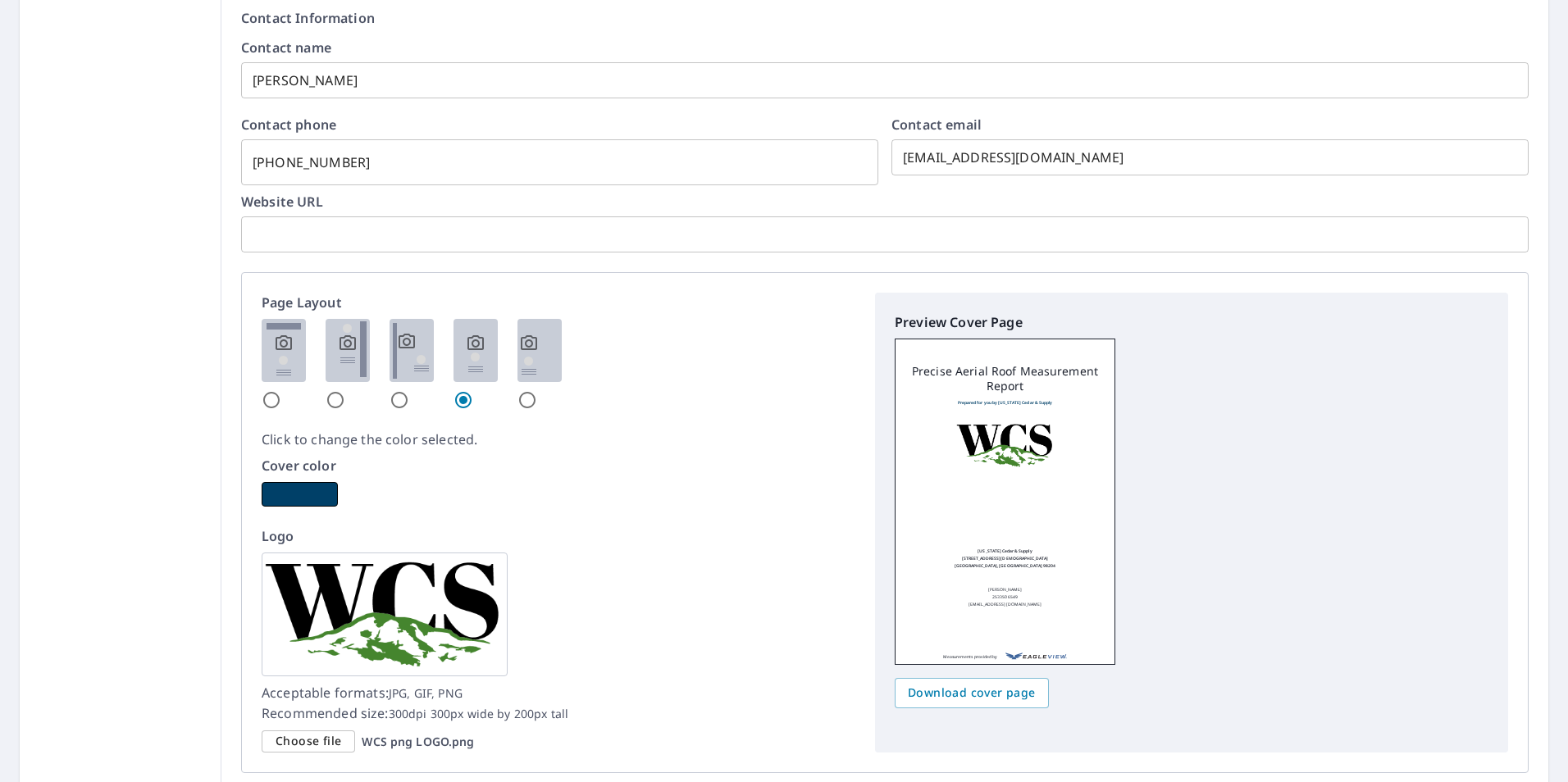
click at [525, 395] on input "radio" at bounding box center [528, 401] width 20 height 20
radio input "true"
checkbox input "true"
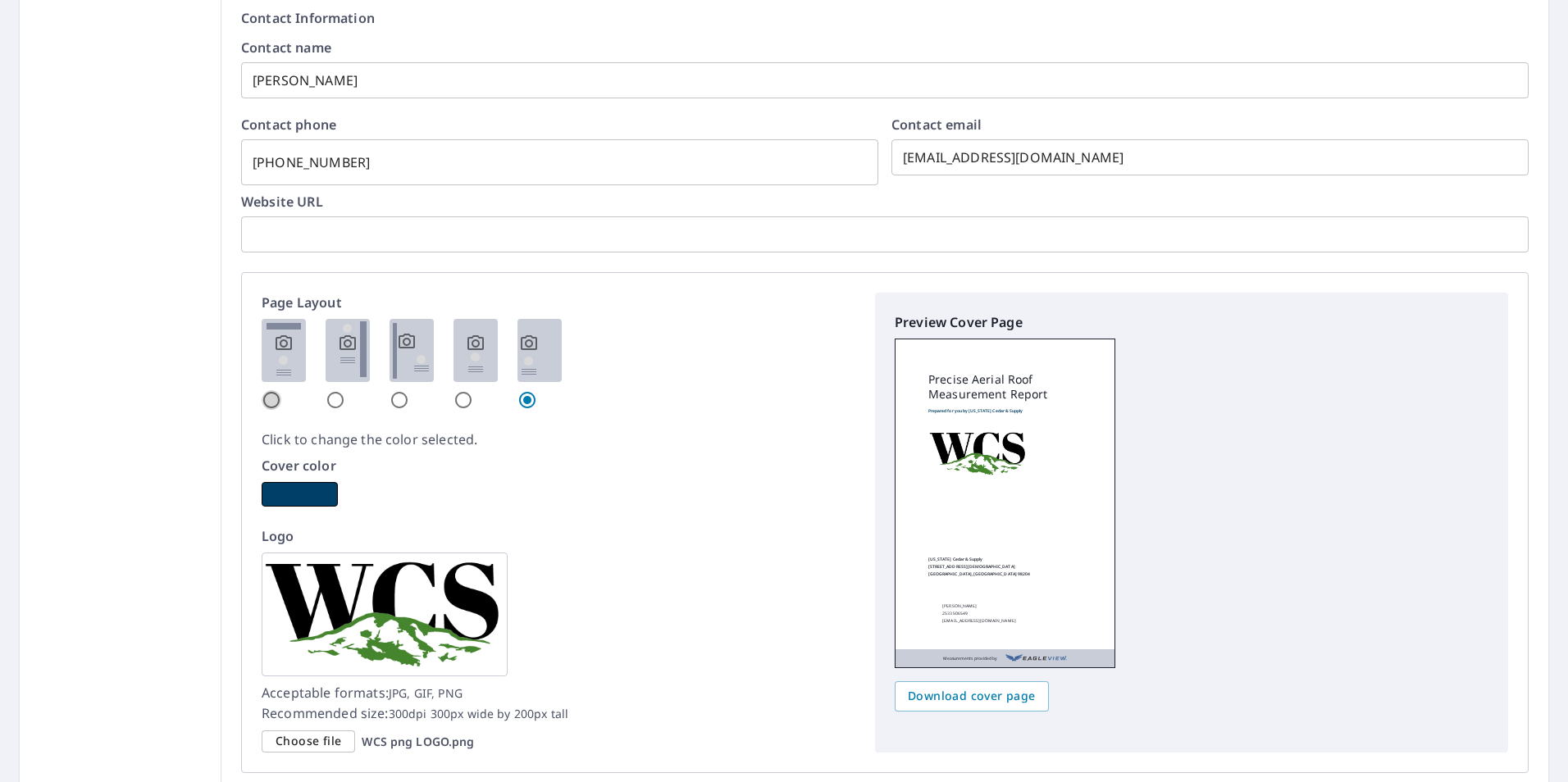
click at [270, 395] on input "radio" at bounding box center [272, 401] width 20 height 20
radio input "true"
checkbox input "true"
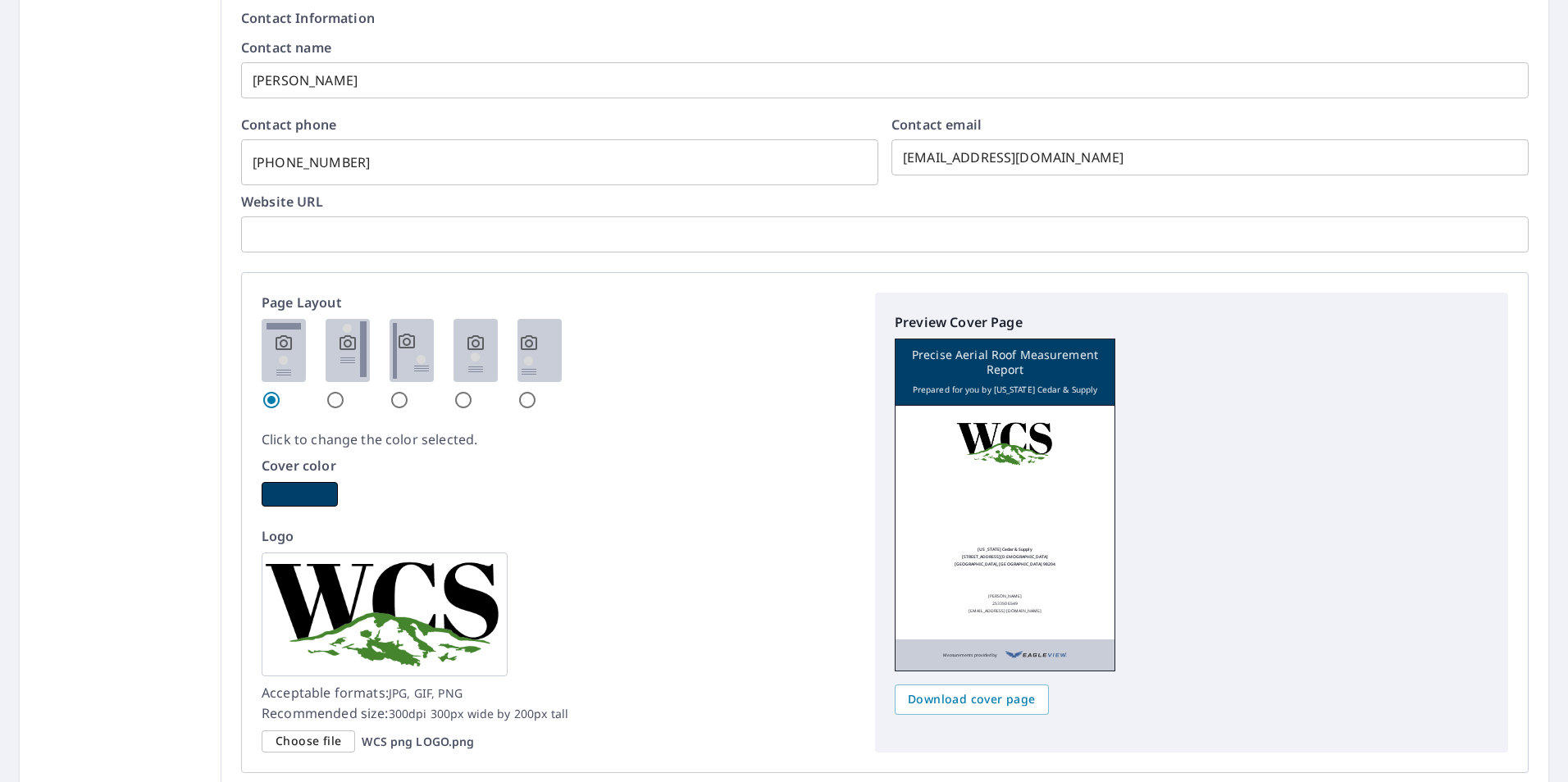
click at [331, 400] on input "radio" at bounding box center [335, 401] width 20 height 20
radio input "true"
checkbox input "true"
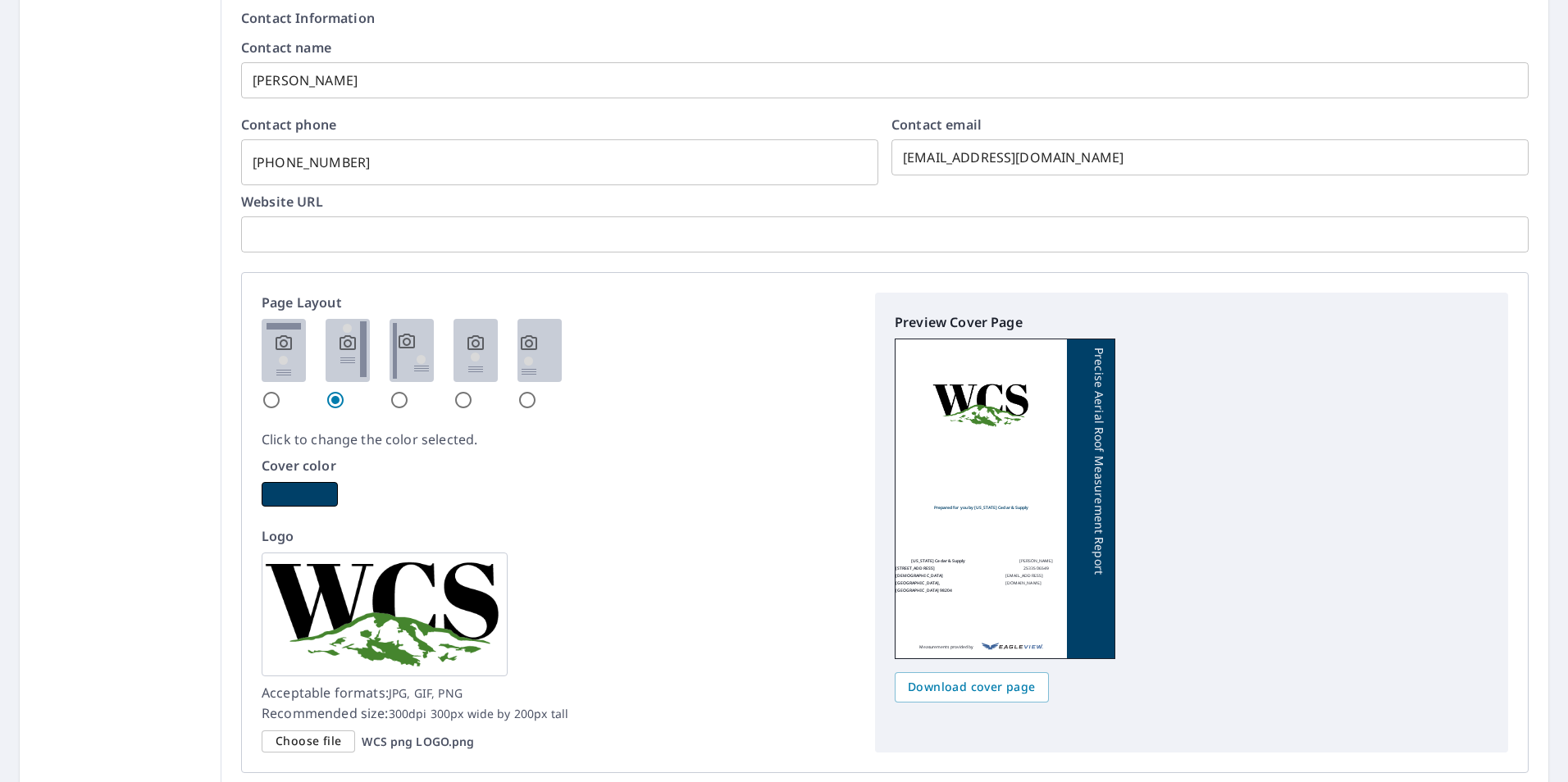
click at [392, 400] on input "radio" at bounding box center [400, 401] width 20 height 20
radio input "true"
checkbox input "true"
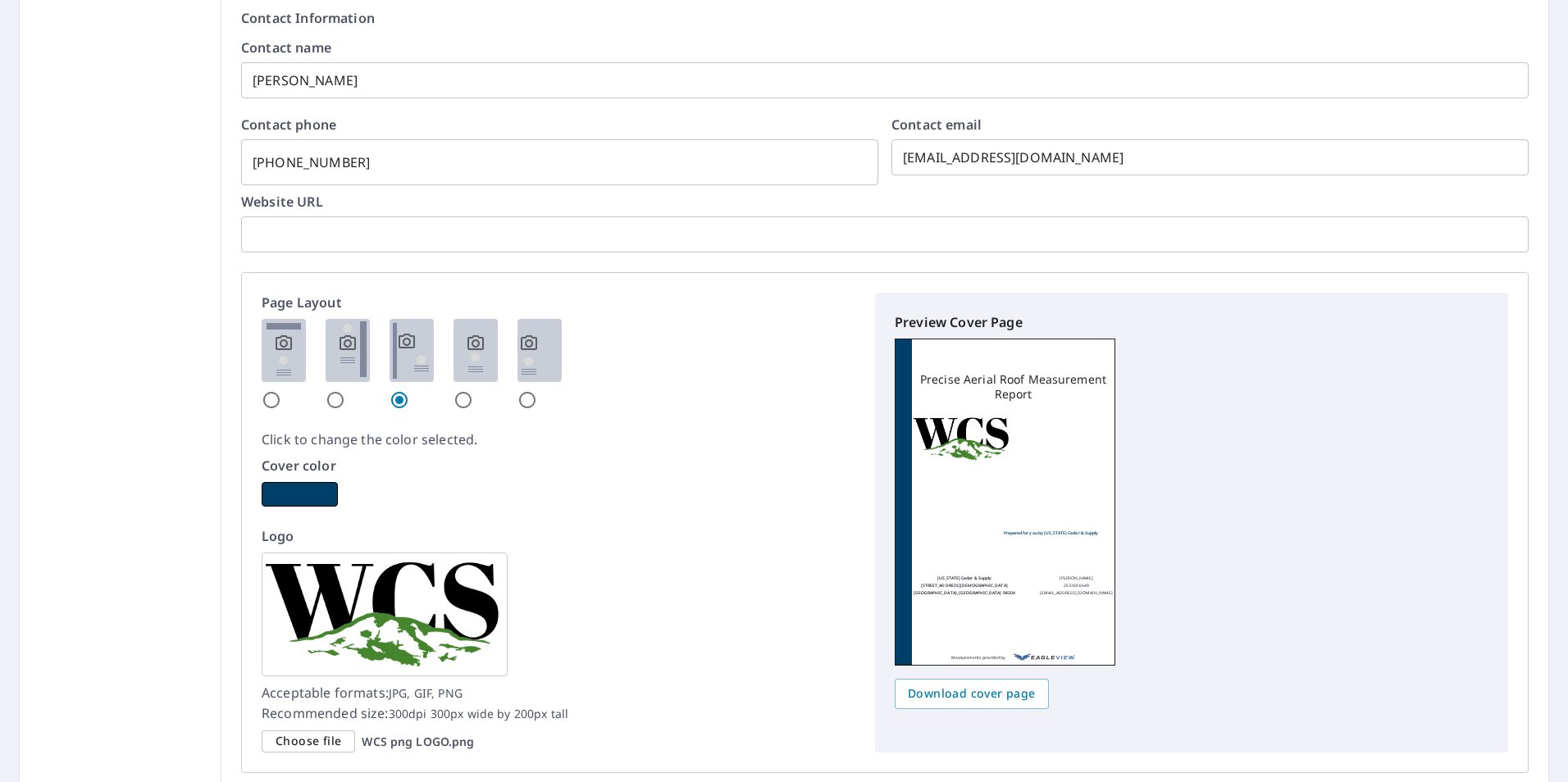
click at [455, 402] on input "radio" at bounding box center [463, 401] width 20 height 20
radio input "true"
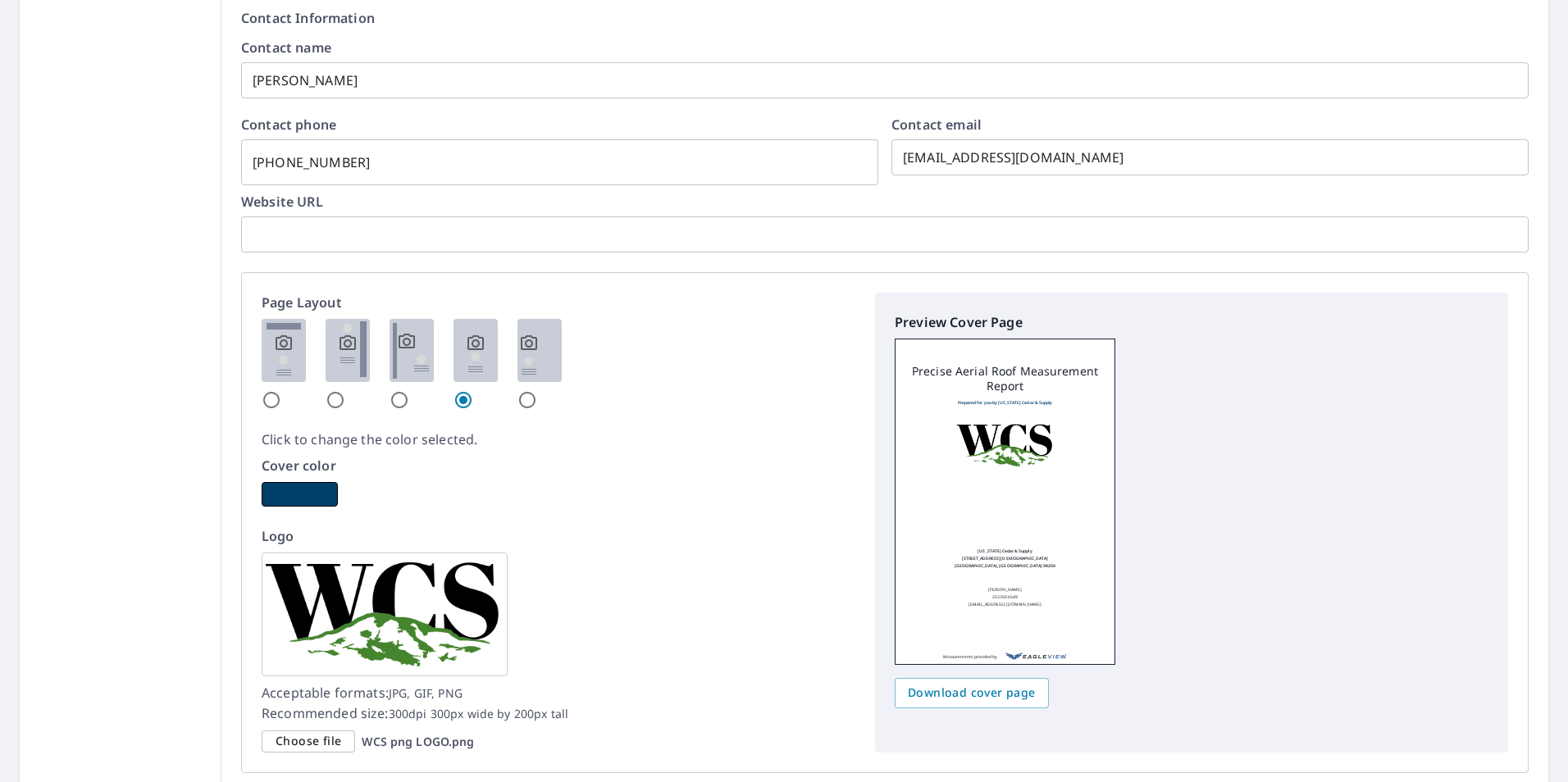
checkbox input "true"
click at [521, 401] on input "radio" at bounding box center [528, 401] width 20 height 20
radio input "true"
checkbox input "true"
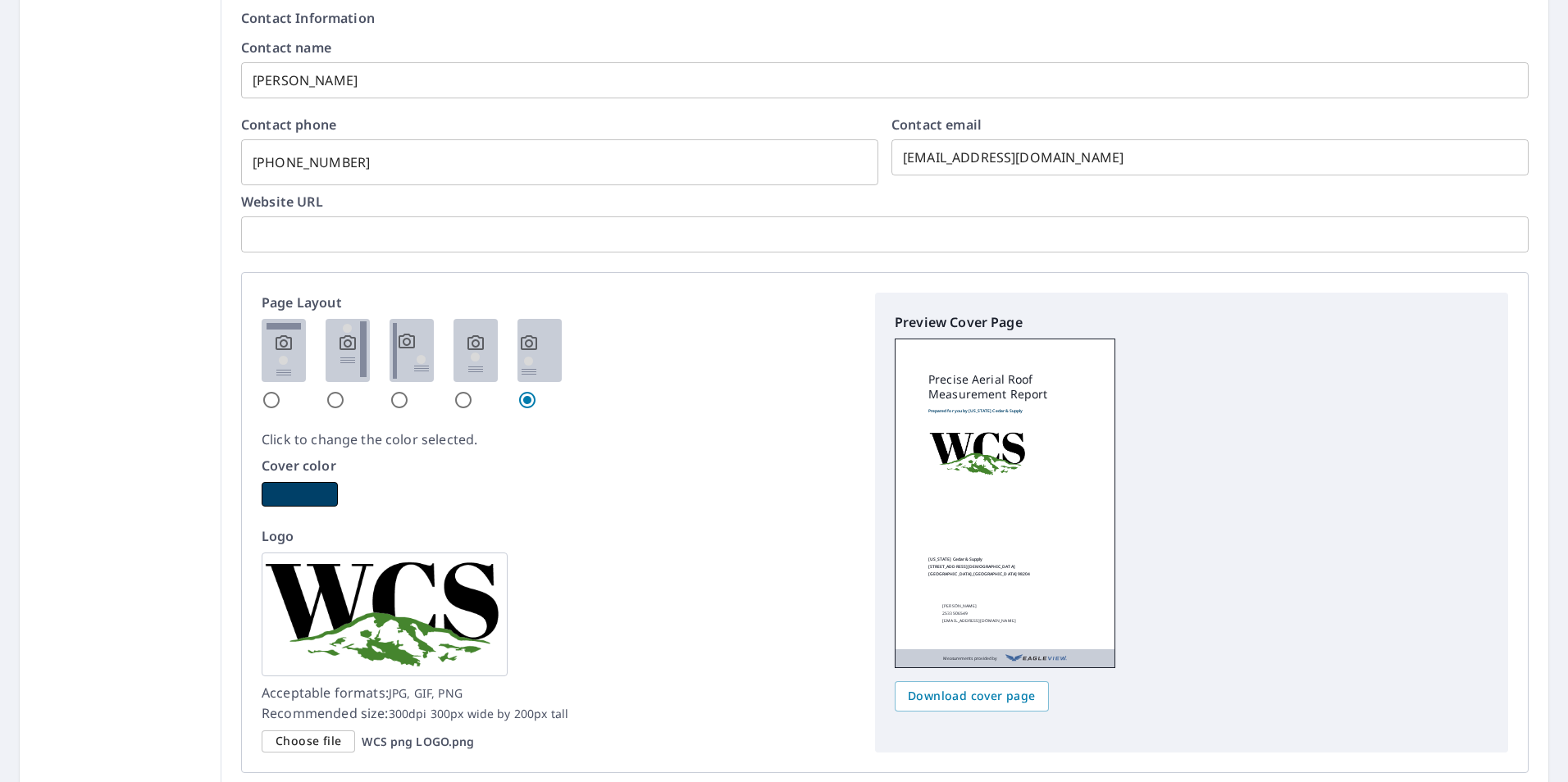
click at [273, 401] on input "radio" at bounding box center [272, 401] width 20 height 20
radio input "true"
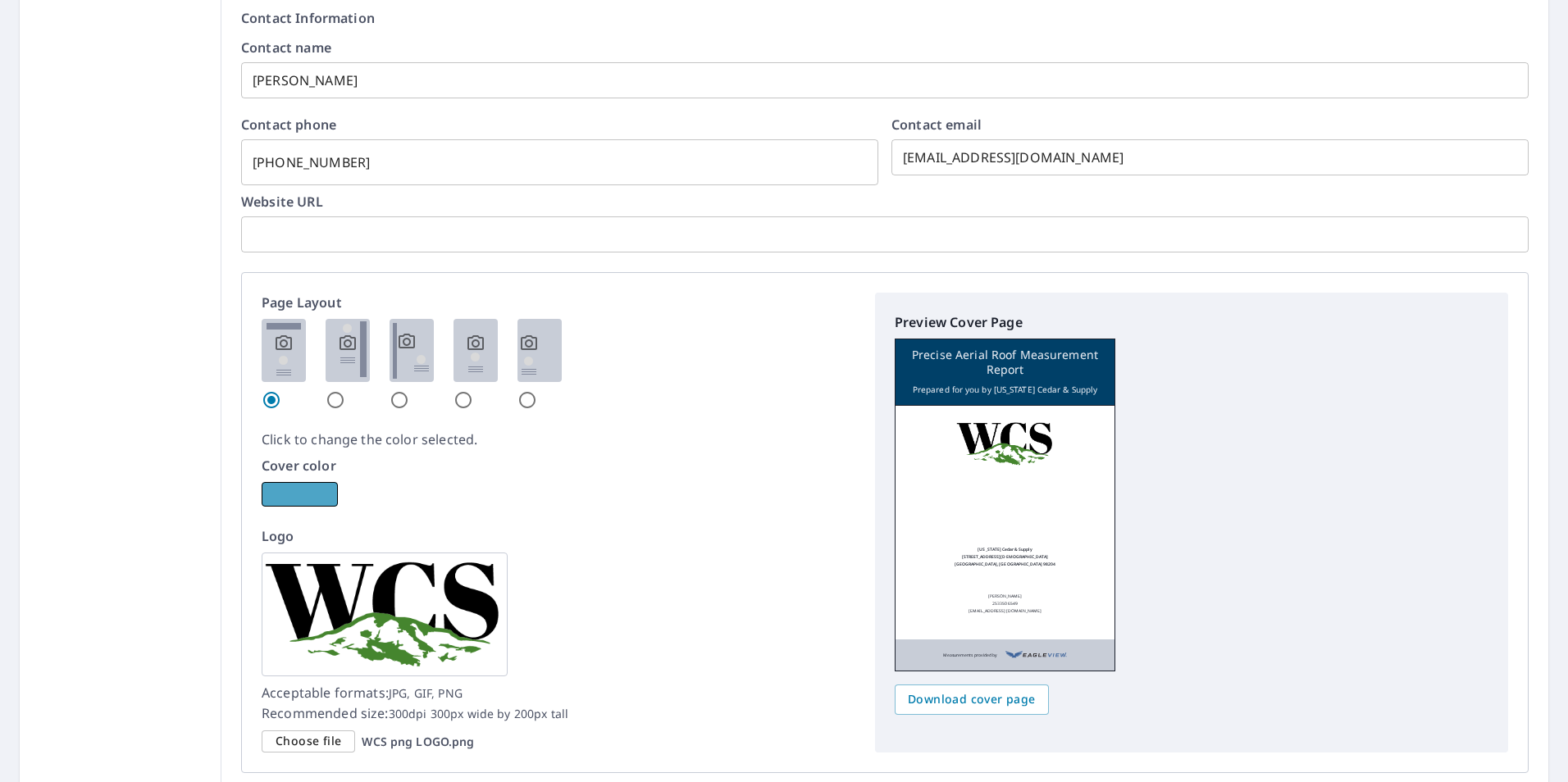
click at [292, 488] on button "button" at bounding box center [300, 494] width 76 height 25
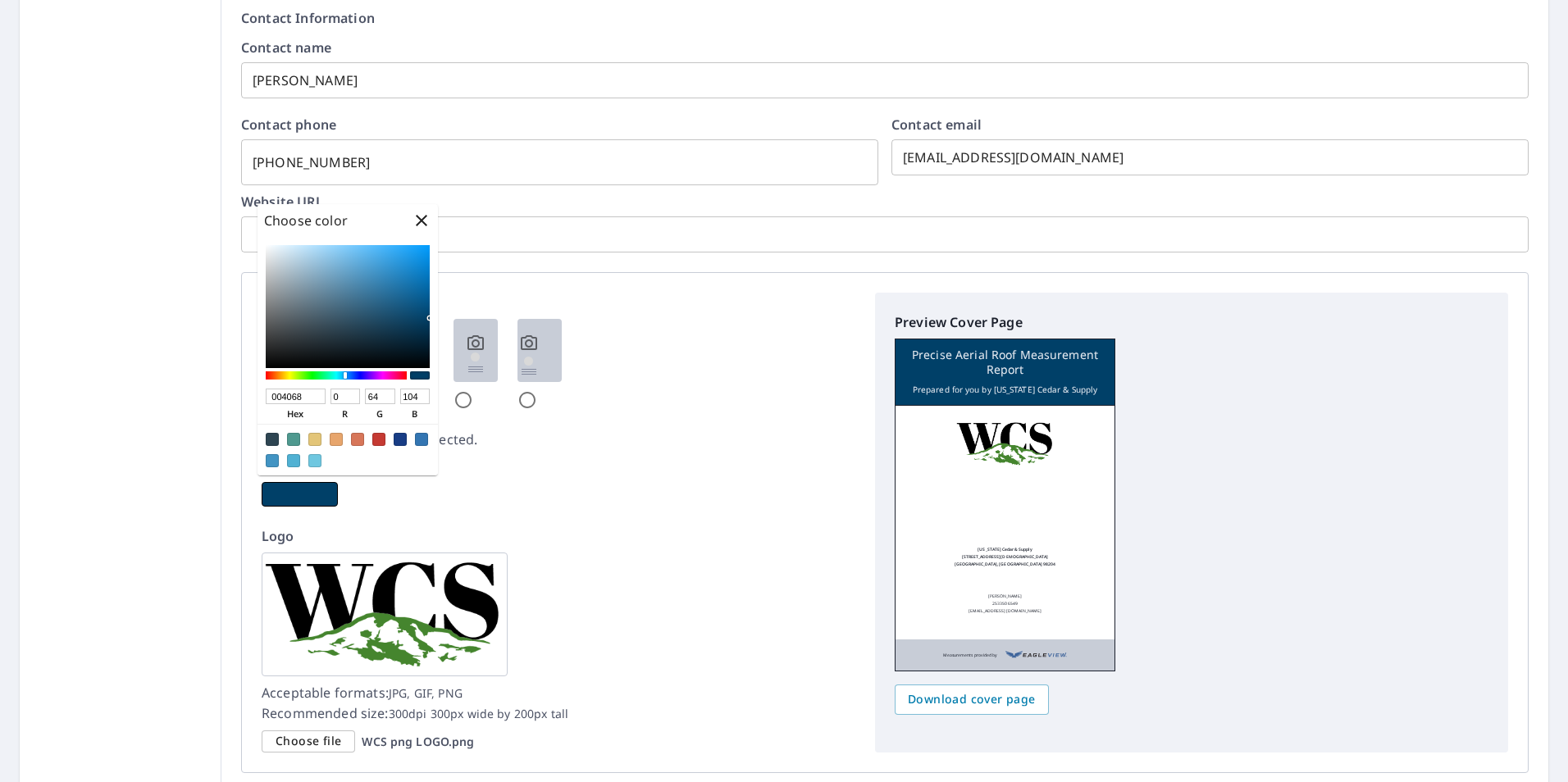
checkbox input "true"
type input "003968"
type input "57"
checkbox input "true"
type input "004068"
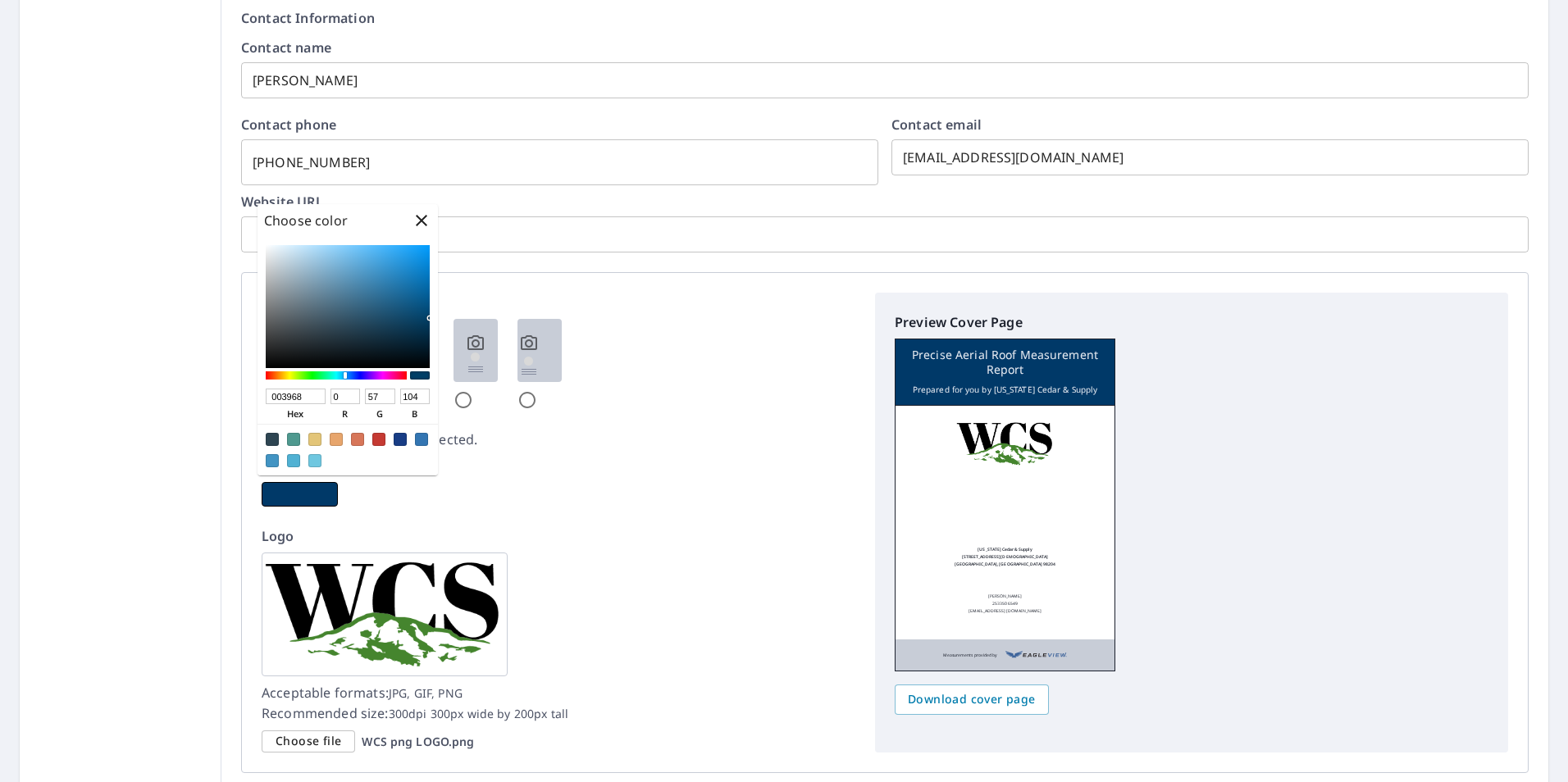
type input "64"
checkbox input "true"
type input "005268"
type input "82"
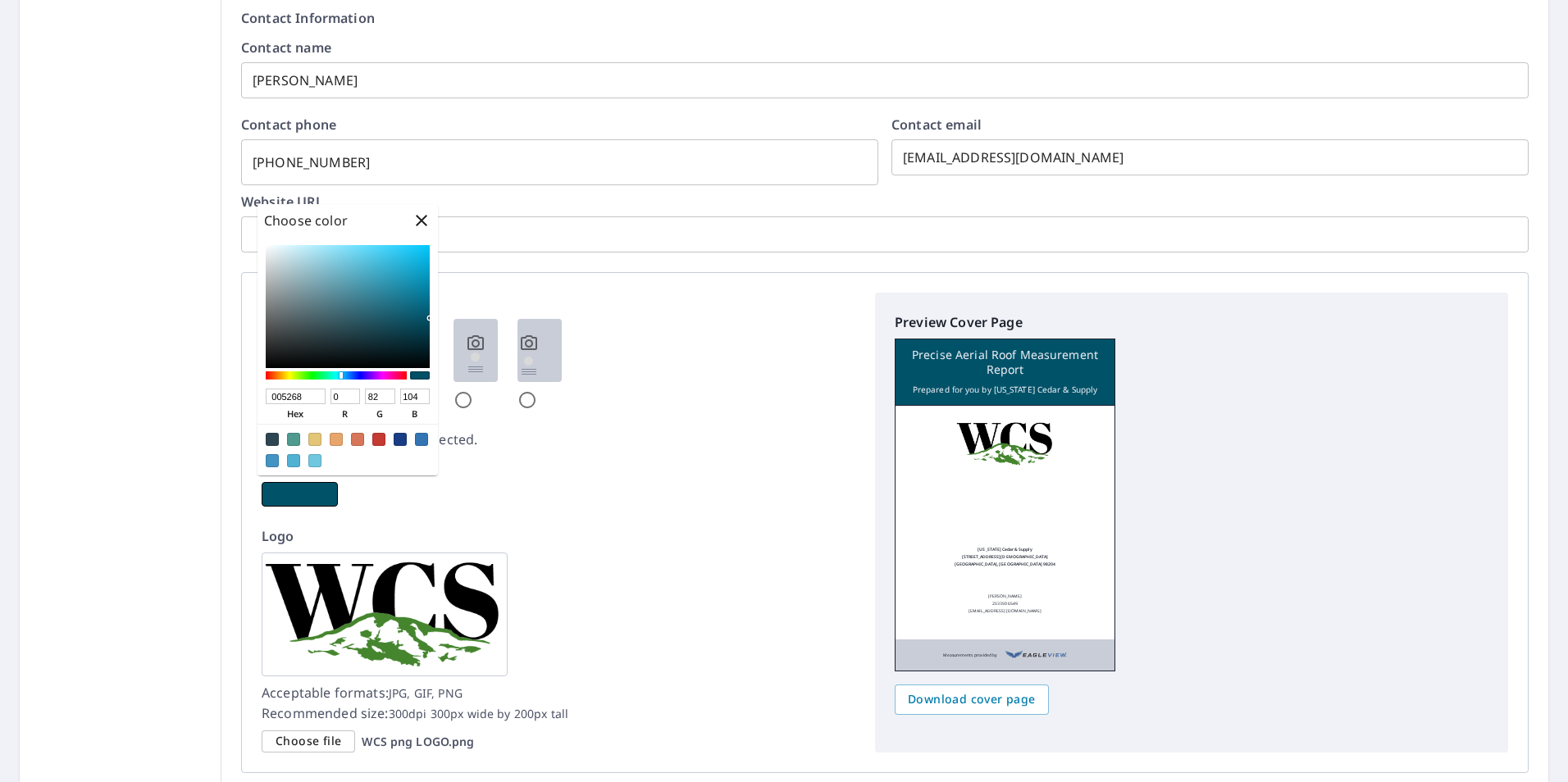
checkbox input "true"
type input "005668"
type input "86"
checkbox input "true"
type input "005968"
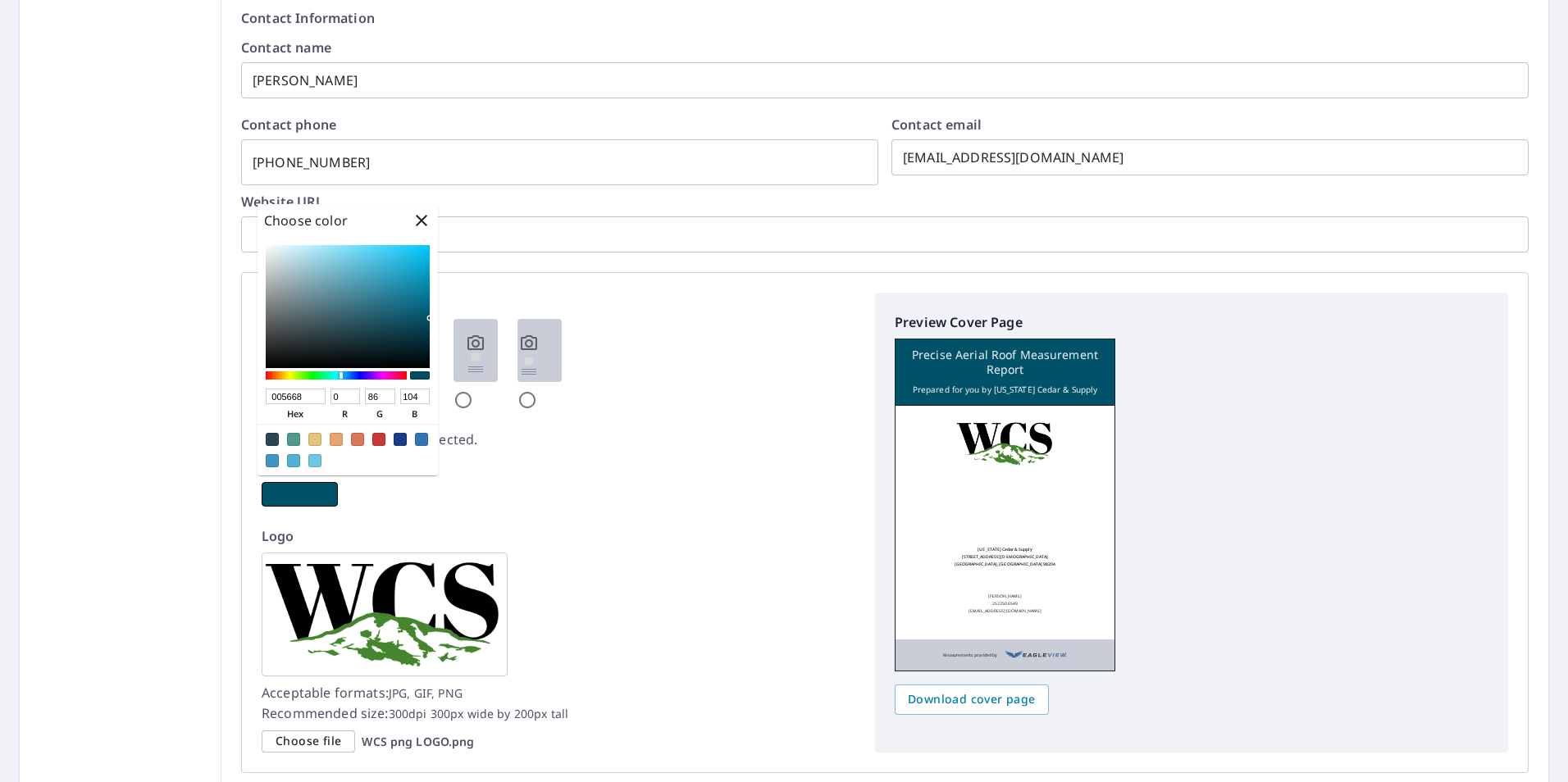
type input "89"
checkbox input "true"
type input "006168"
type input "97"
checkbox input "true"
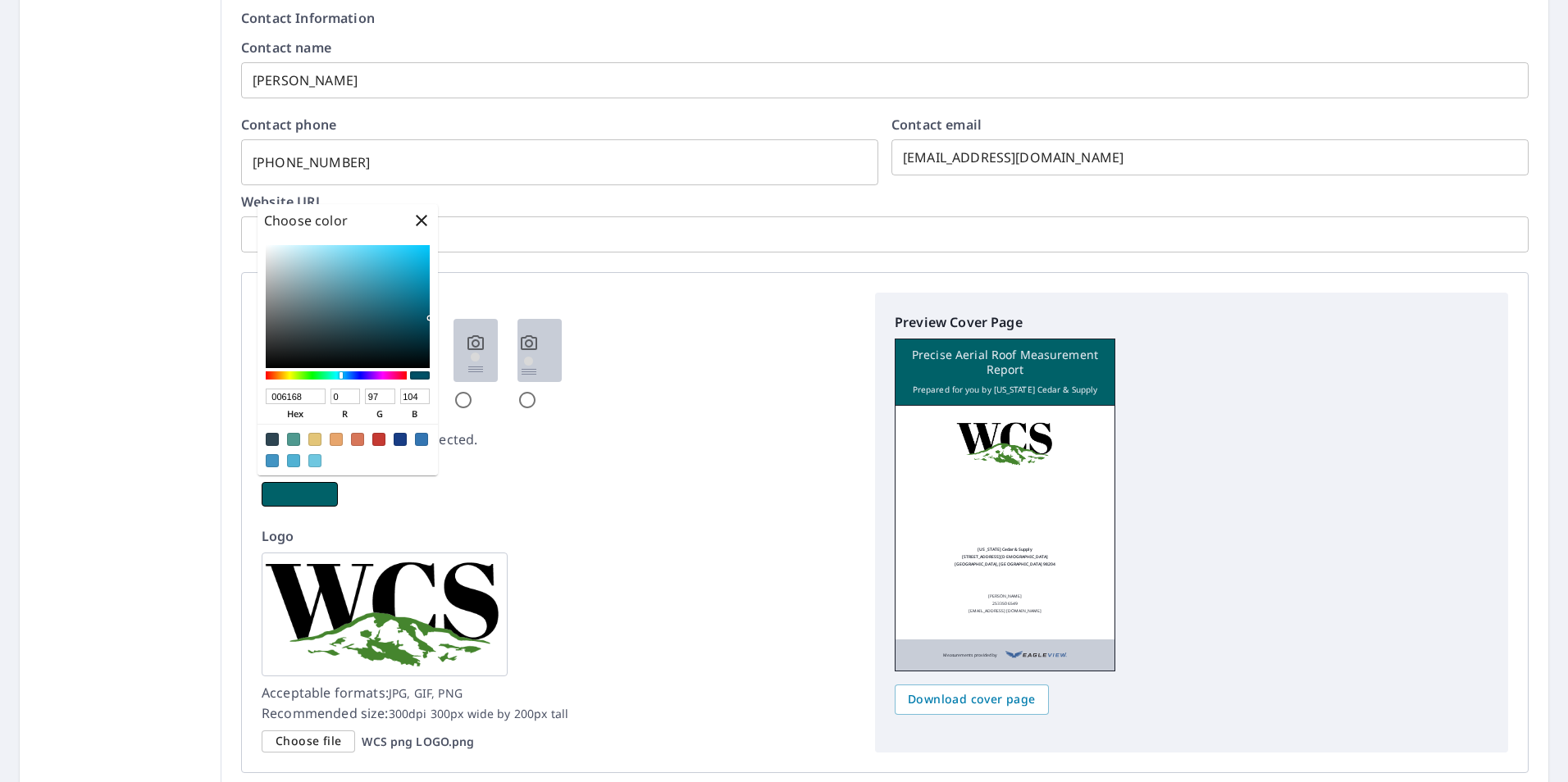
type input "006468"
type input "100"
checkbox input "true"
type input "006868"
type input "104"
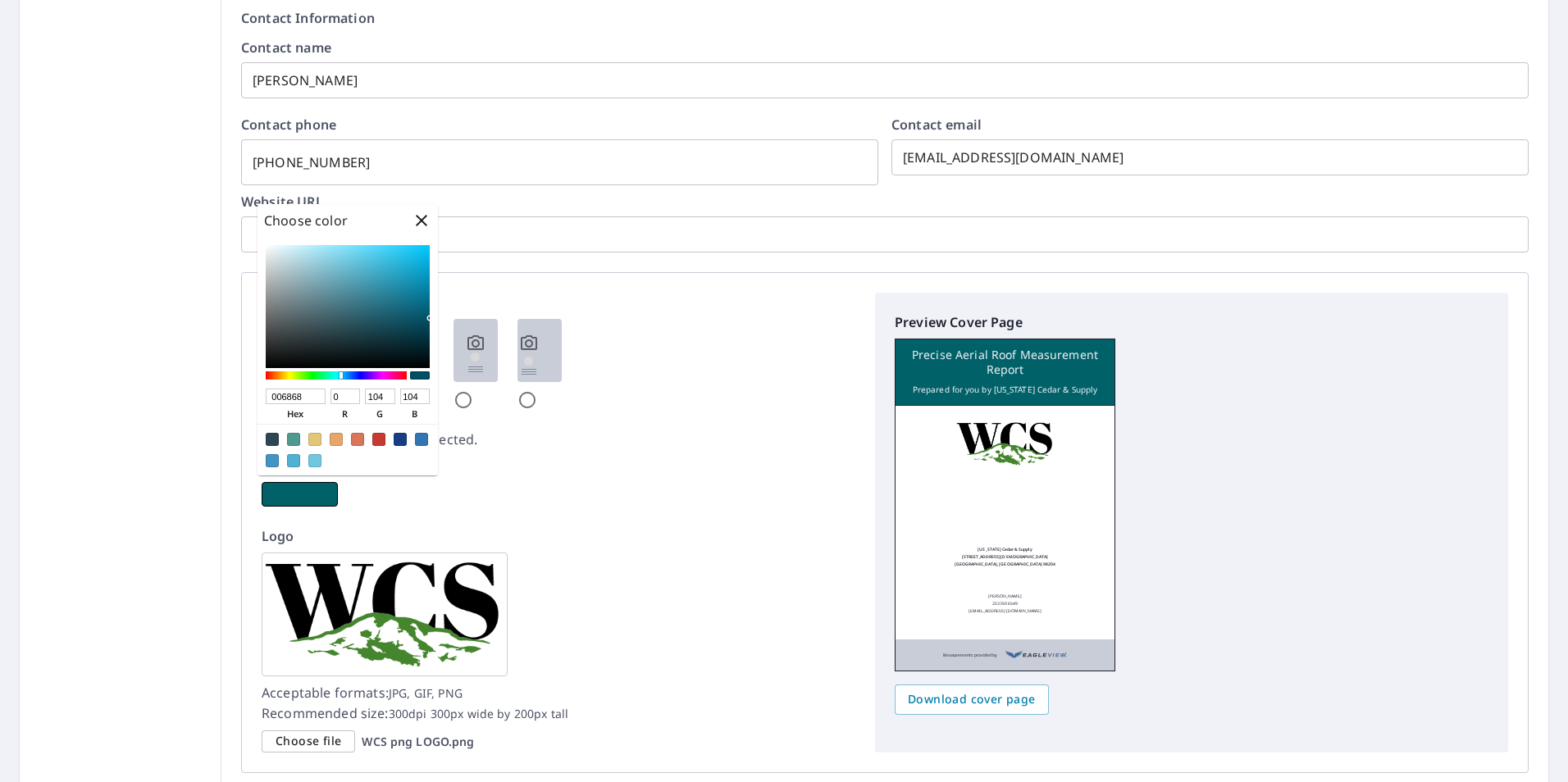
checkbox input "true"
type input "006864"
type input "100"
checkbox input "true"
type input "006861"
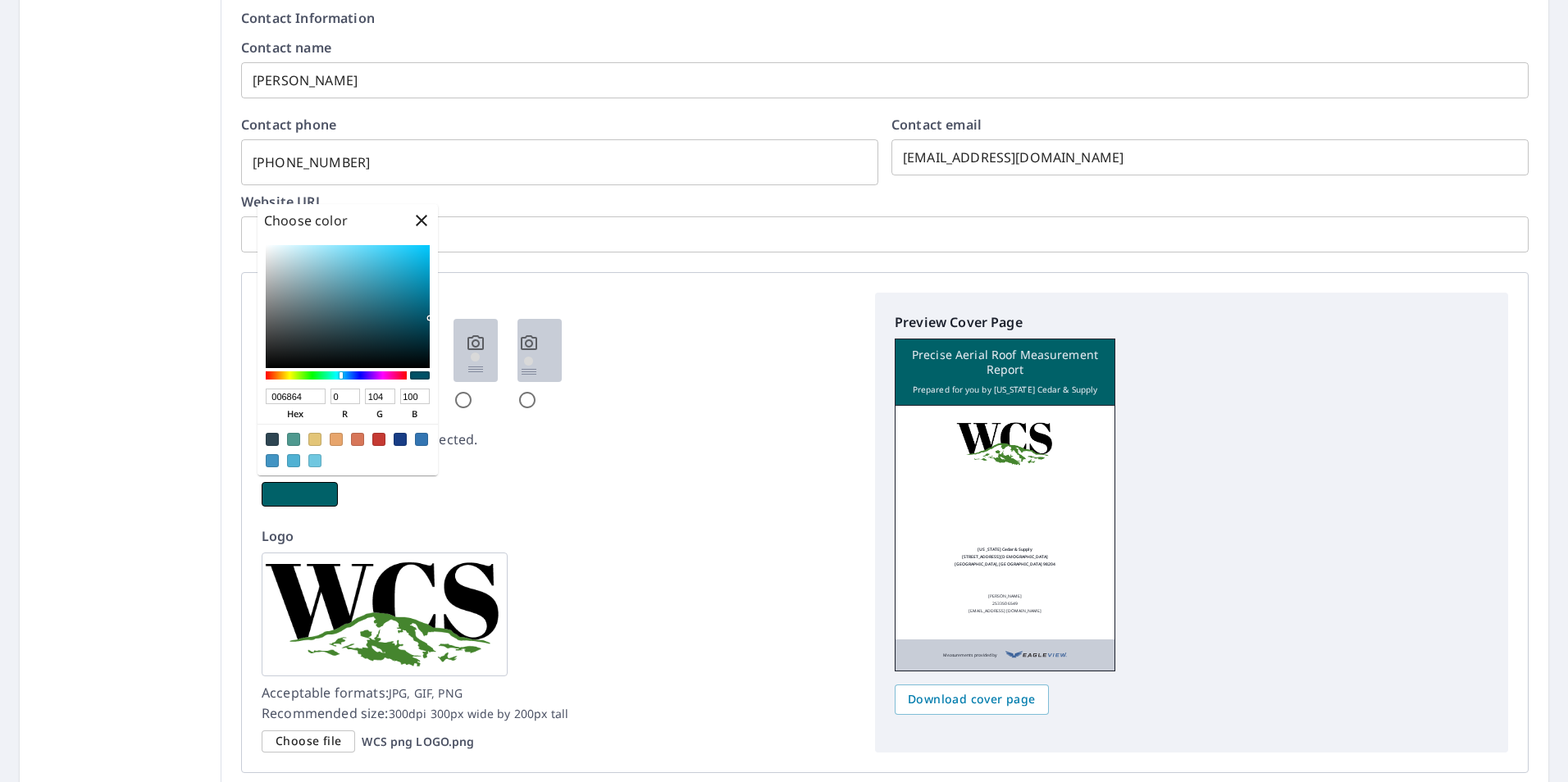
type input "97"
checkbox input "true"
type input "006859"
type input "89"
checkbox input "true"
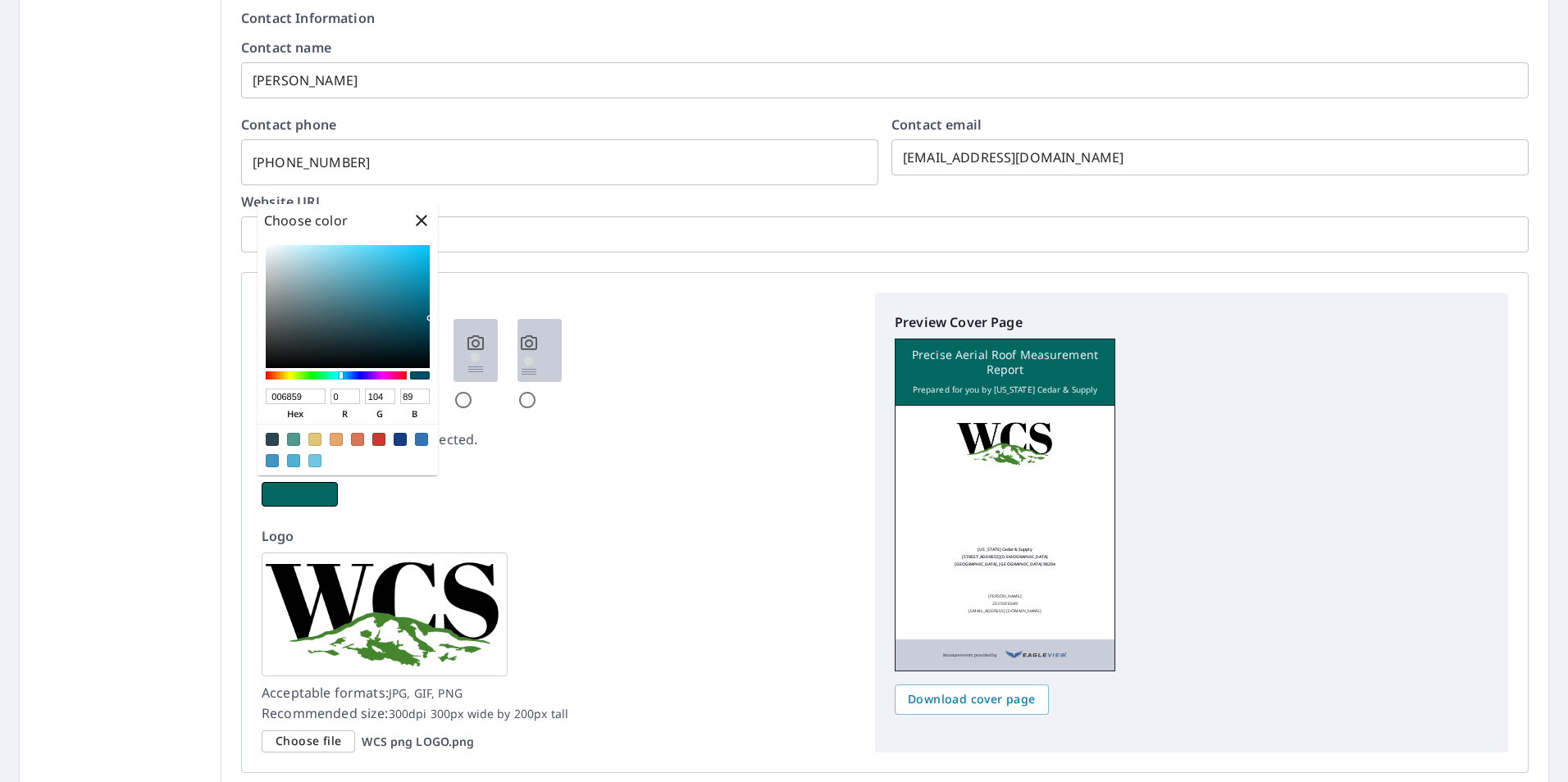
type input "006856"
type input "86"
checkbox input "true"
type input "00684F"
type input "79"
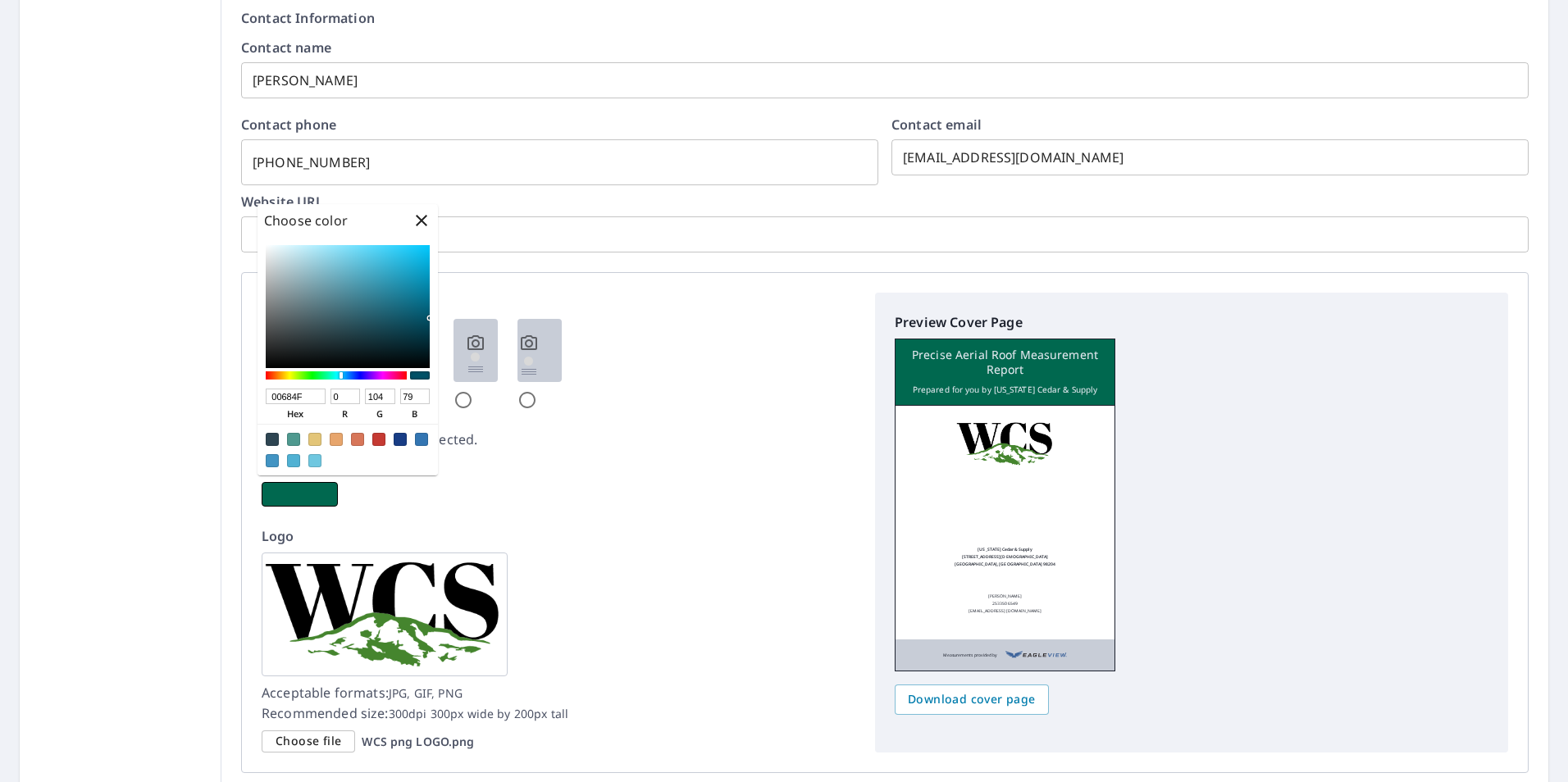
checkbox input "true"
type input "00684B"
type input "75"
checkbox input "true"
type input "006847"
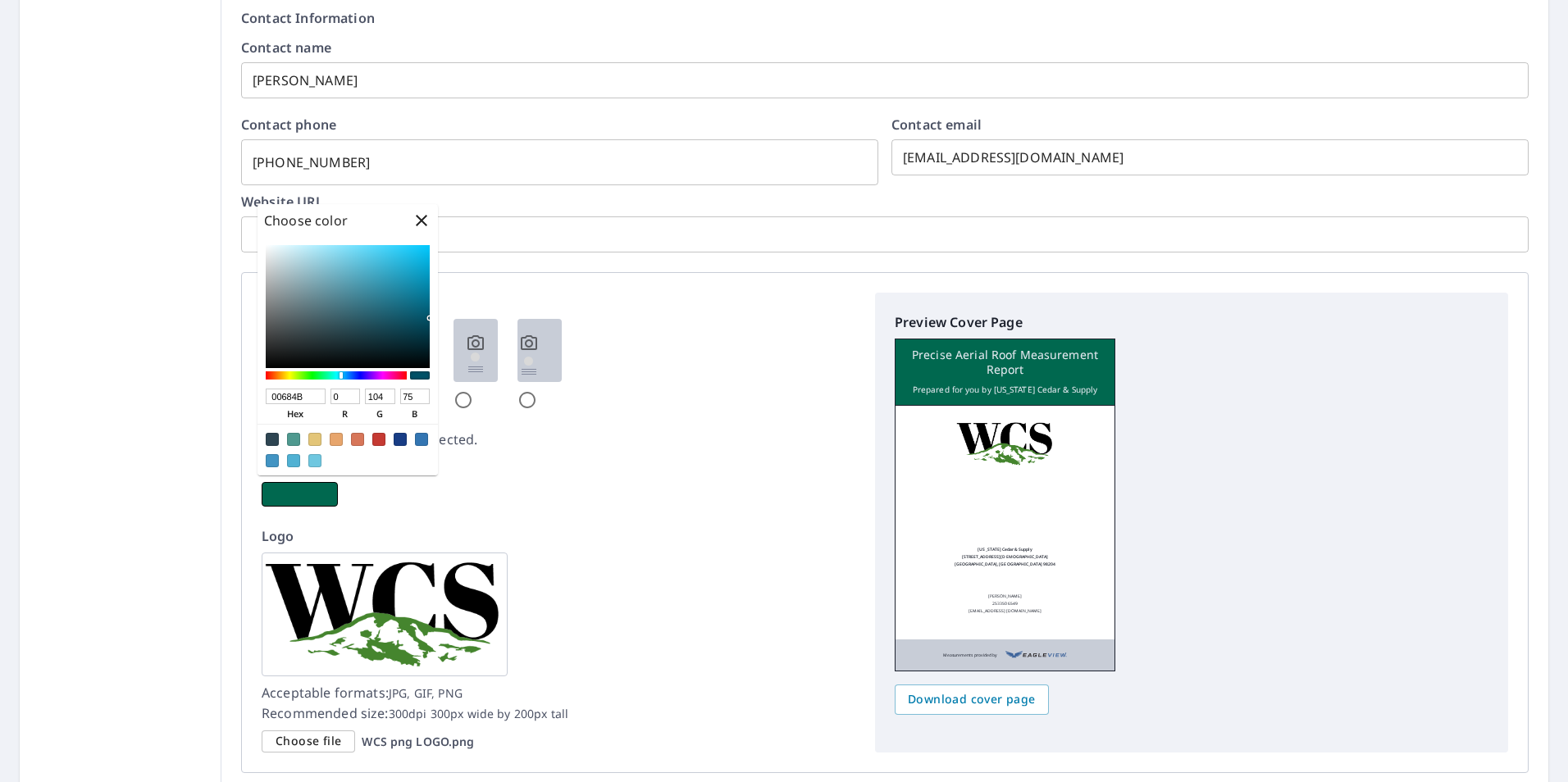
type input "71"
checkbox input "true"
type input "00681C"
type input "28"
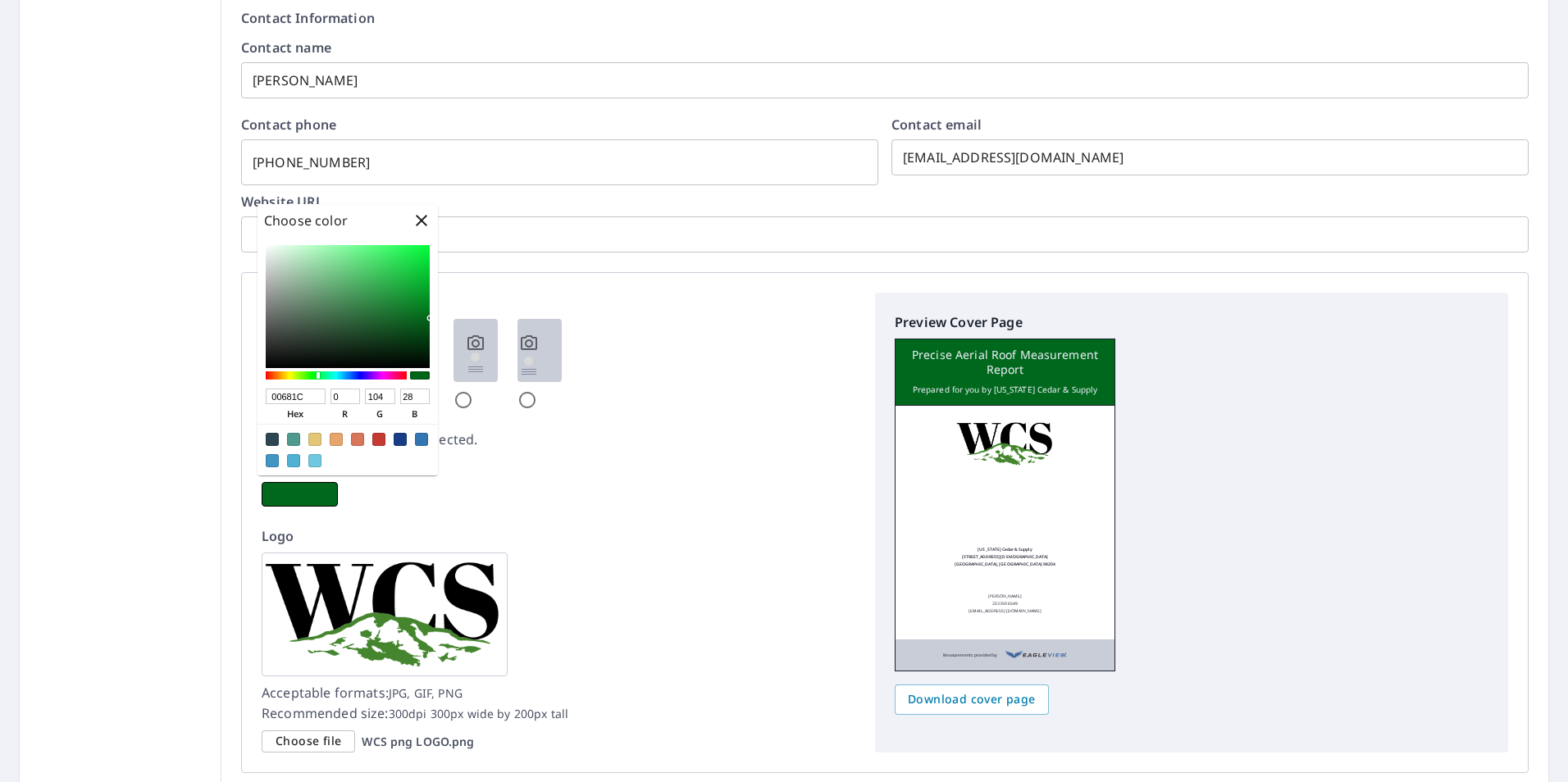
checkbox input "true"
type input "006818"
type input "24"
checkbox input "true"
type input "006815"
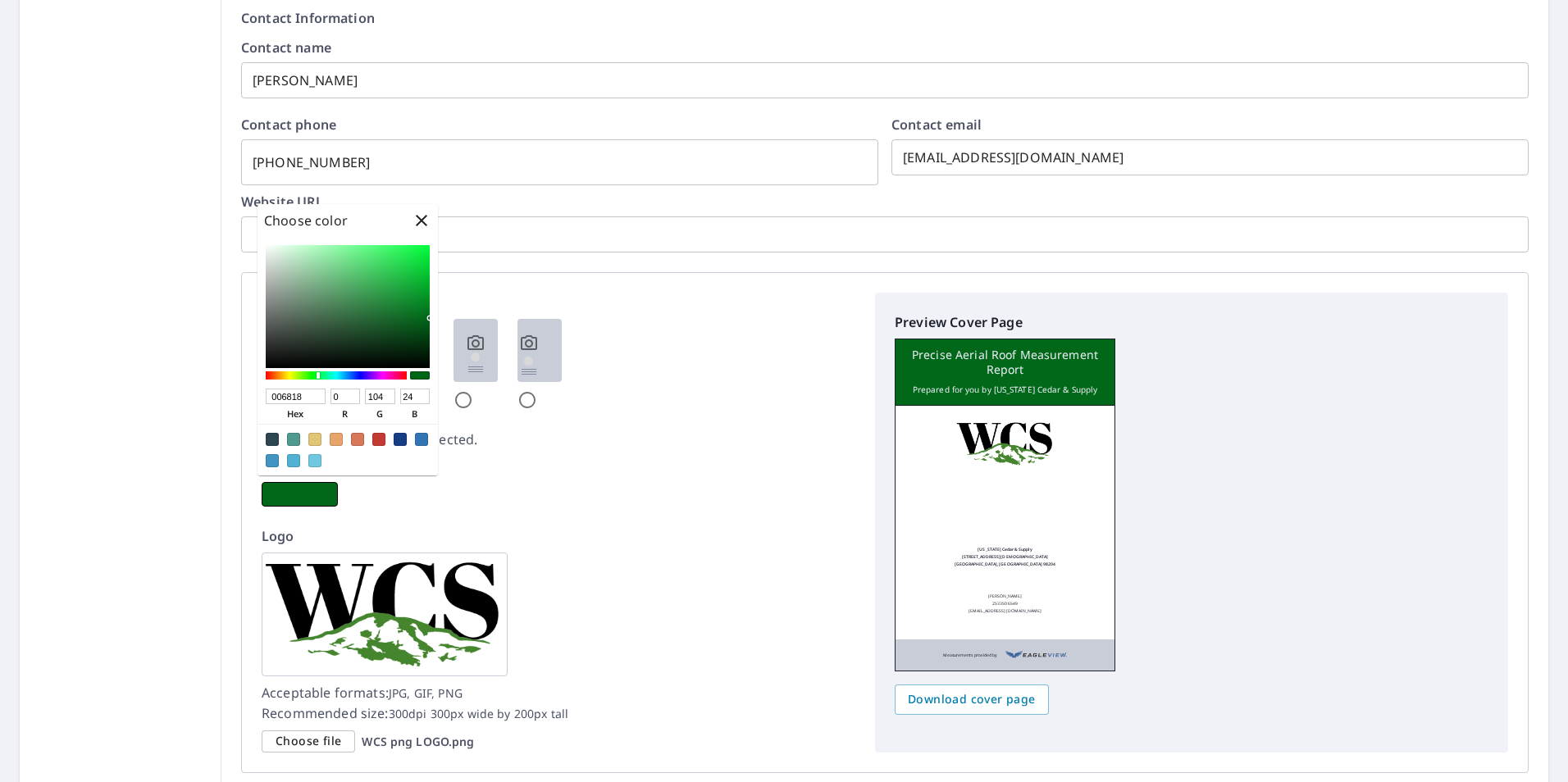
type input "21"
checkbox input "true"
type input "00680A"
type input "10"
checkbox input "true"
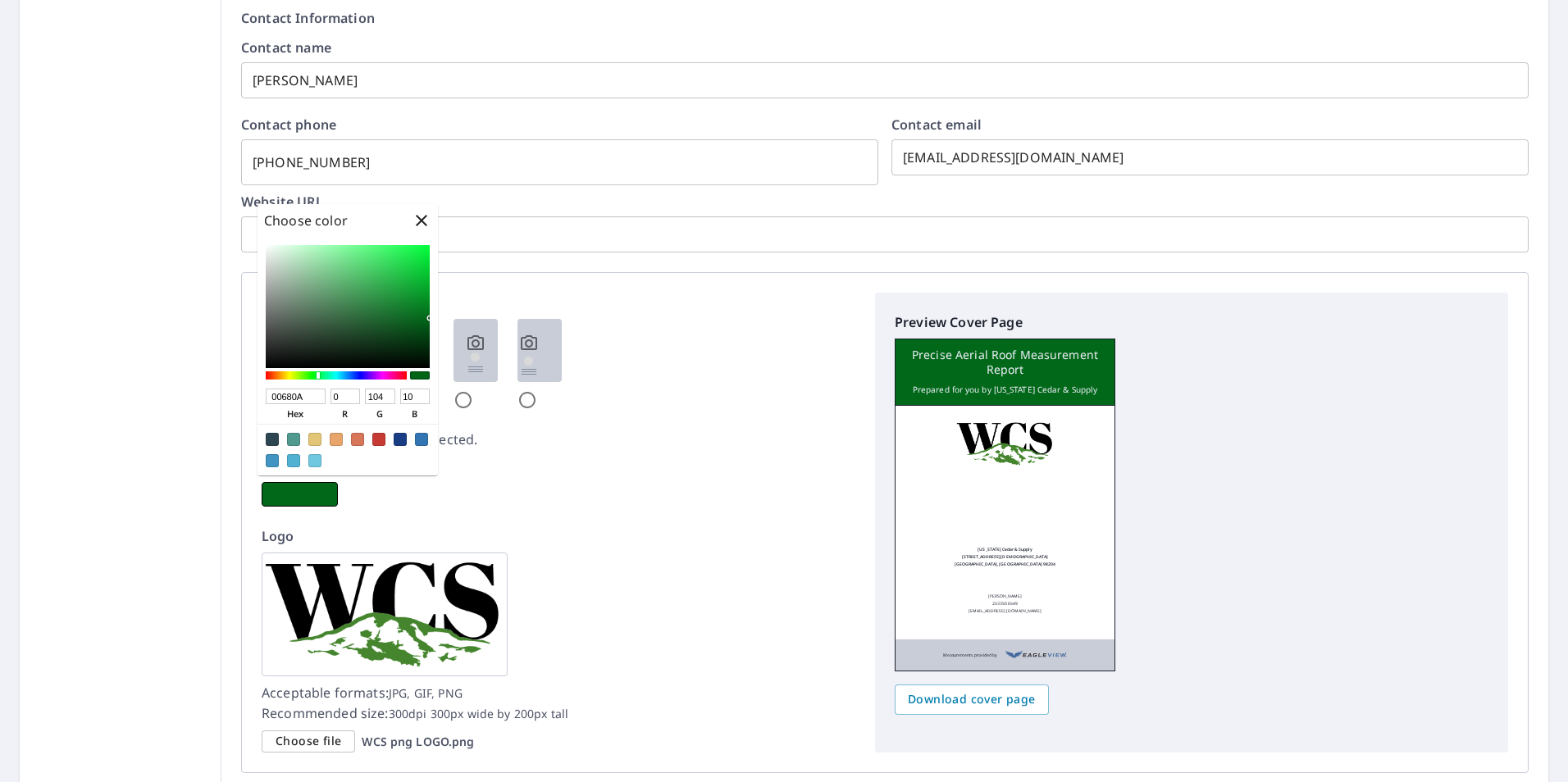
type input "056800"
type input "5"
type input "0"
checkbox input "true"
type input "0C6800"
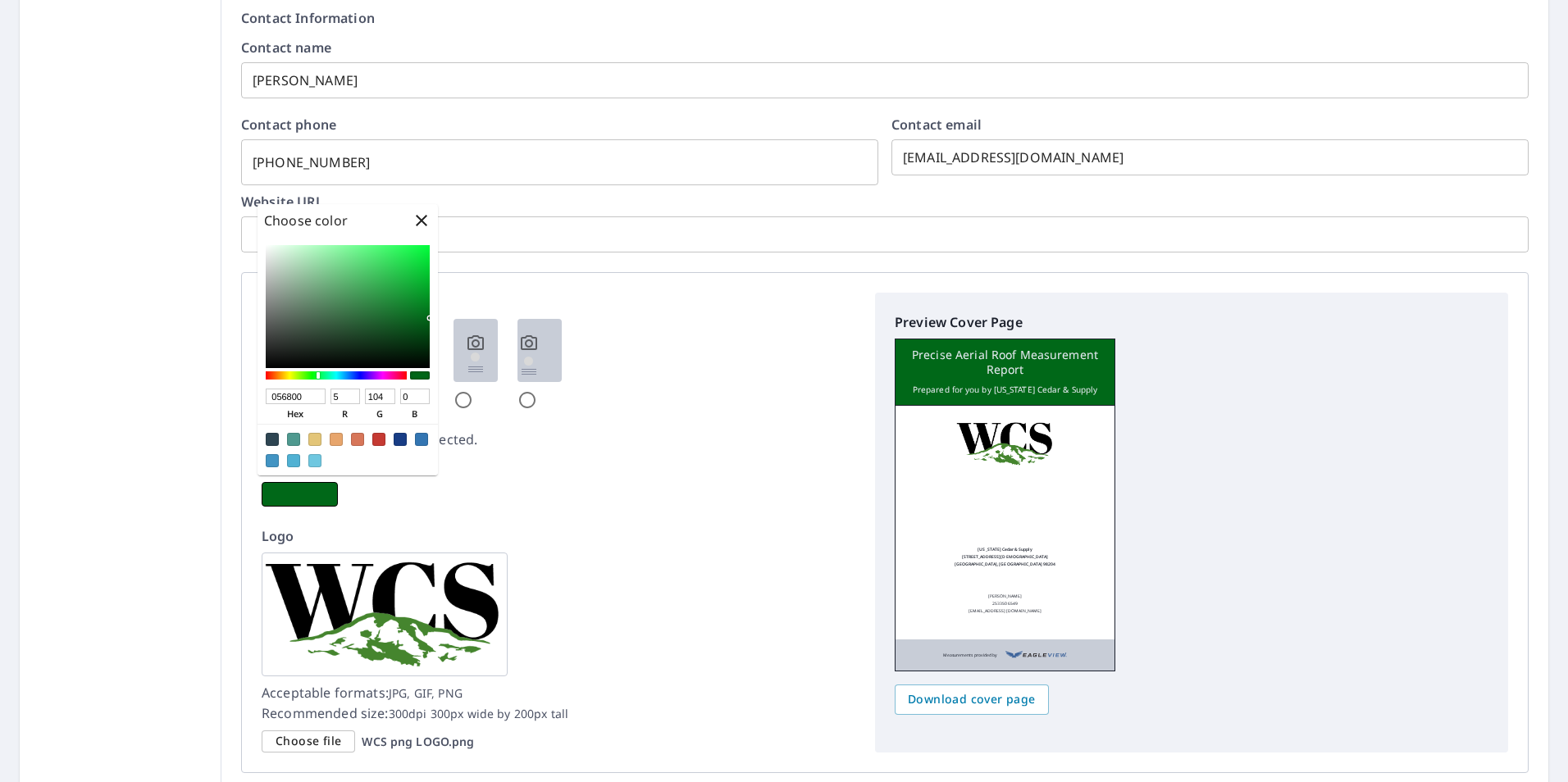
type input "12"
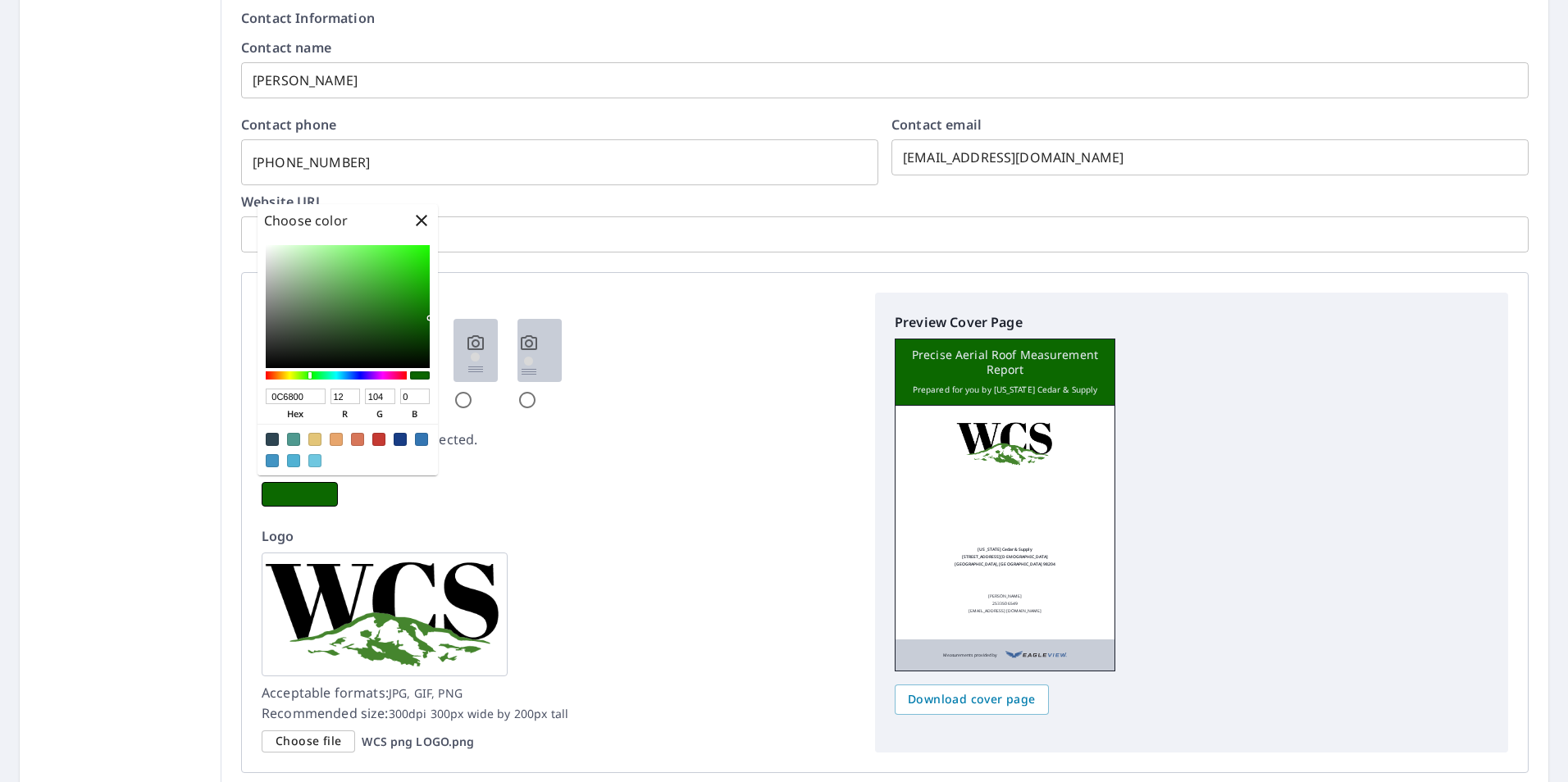
checkbox input "true"
type input "006811"
type input "0"
type input "17"
checkbox input "true"
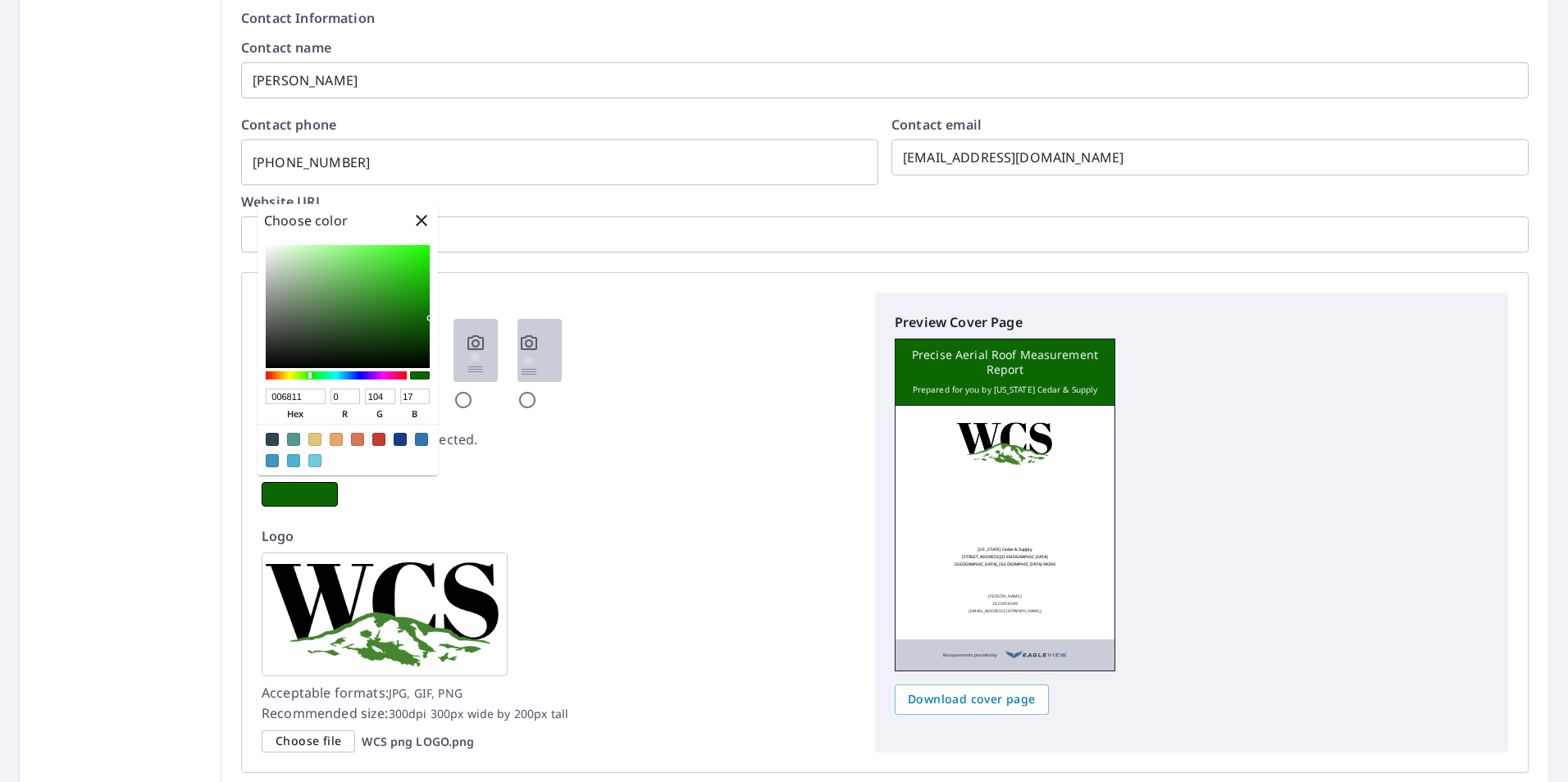
type input "006815"
type input "21"
checkbox input "true"
type input "006818"
type input "24"
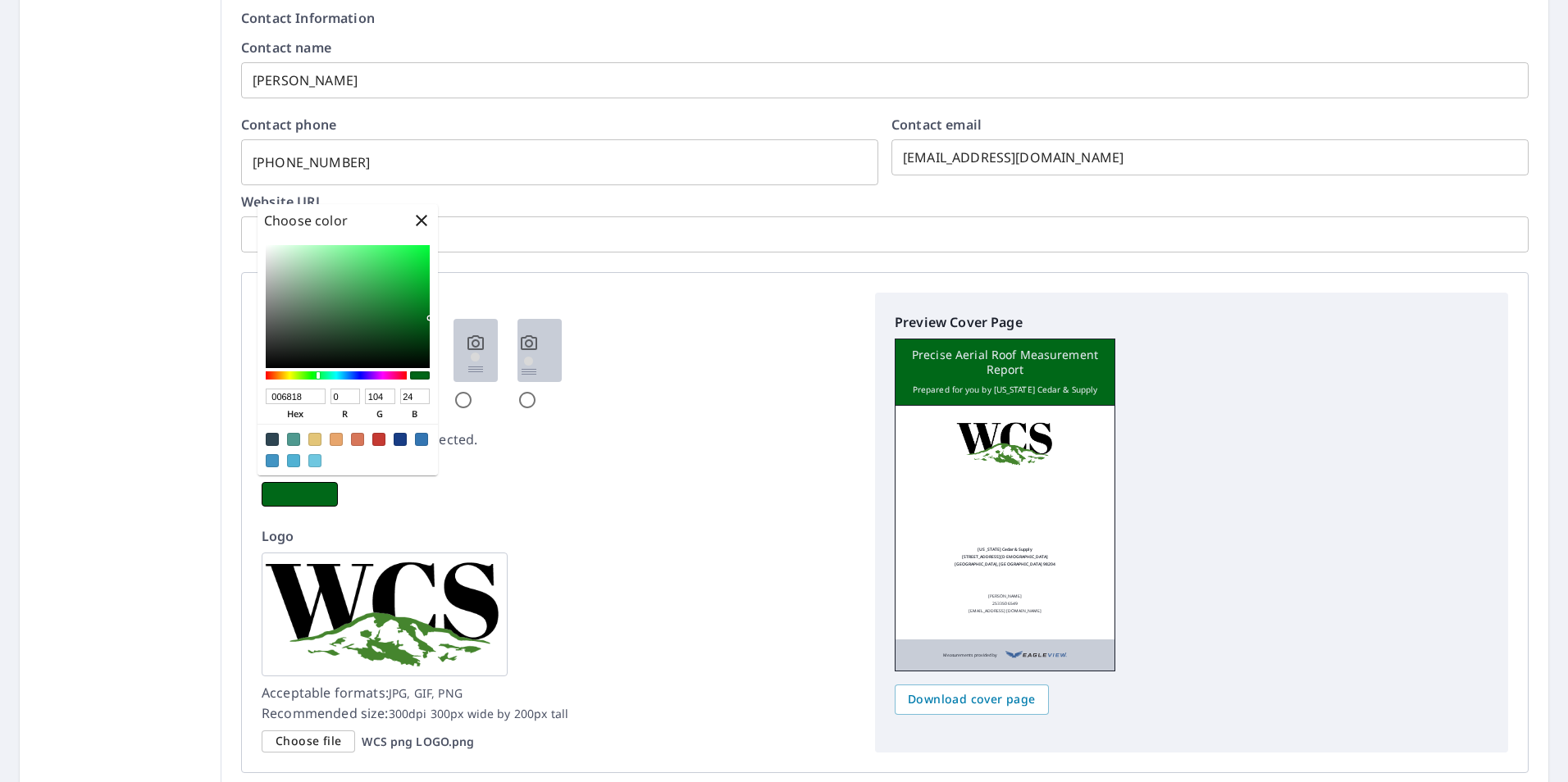
checkbox input "true"
type input "00681F"
type input "31"
checkbox input "true"
type input "006823"
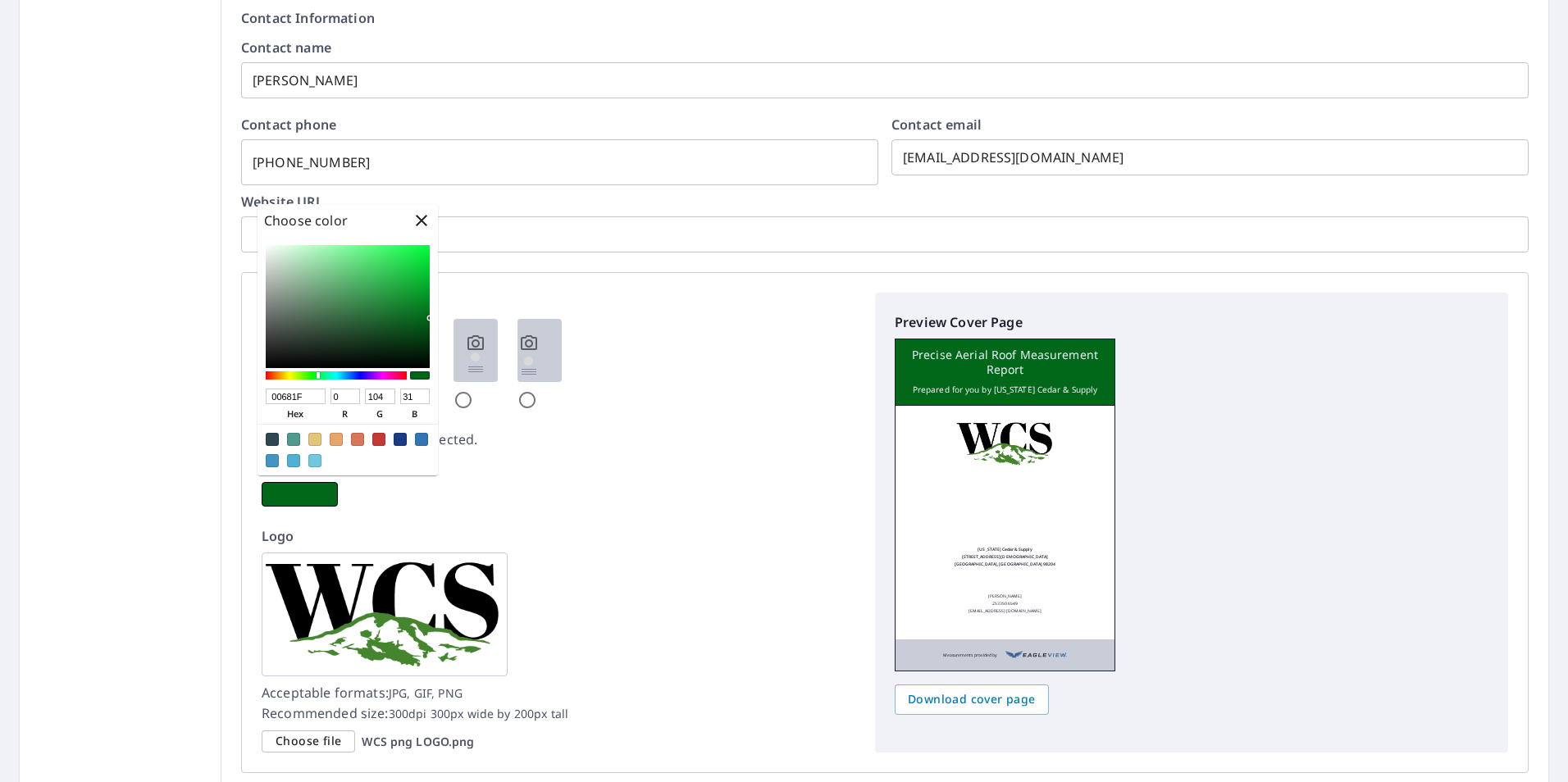
type input "35"
checkbox input "true"
type input "006835"
type input "53"
checkbox input "true"
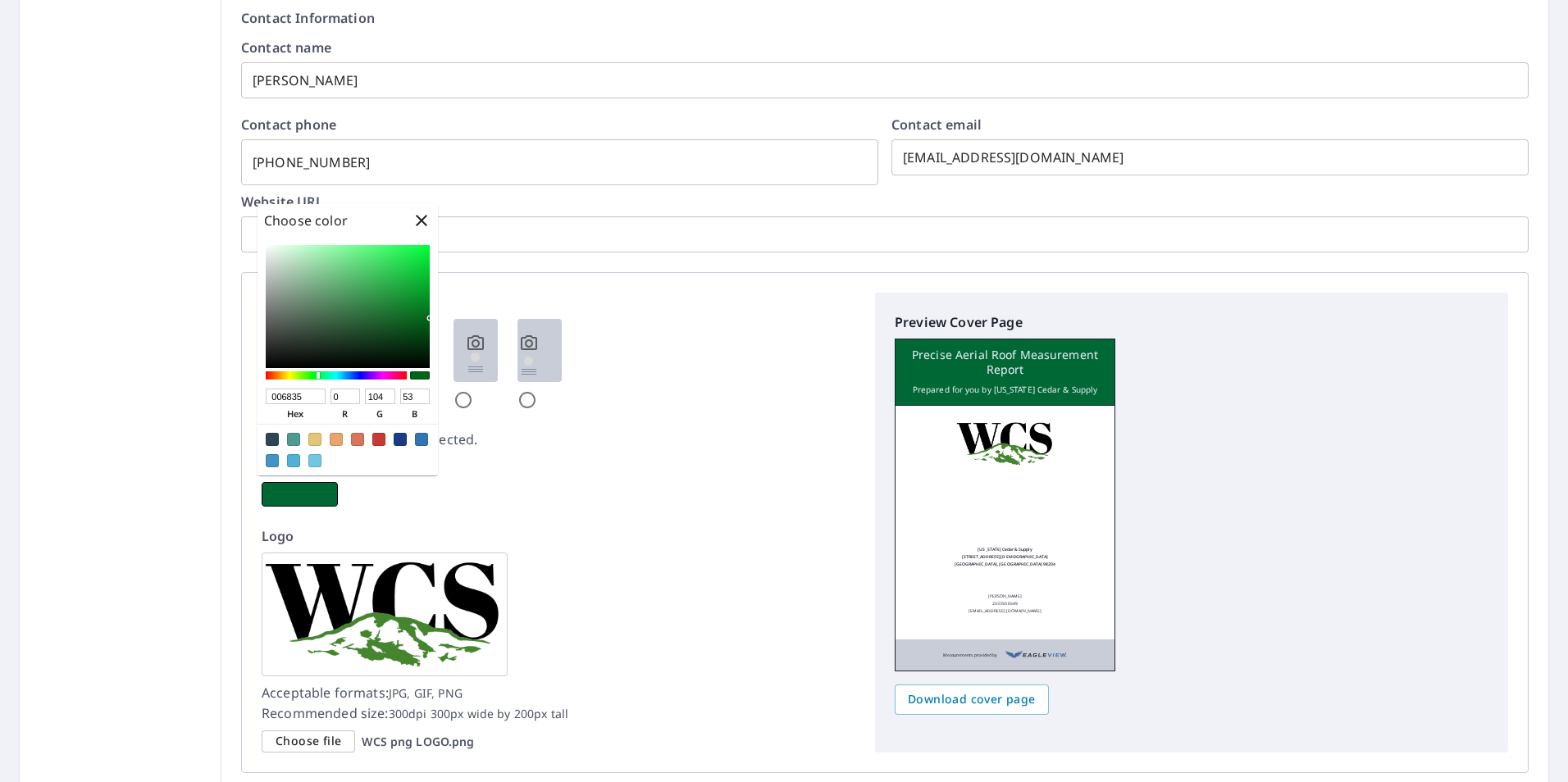
type input "00683C"
type input "60"
checkbox input "true"
type input "006844"
type input "68"
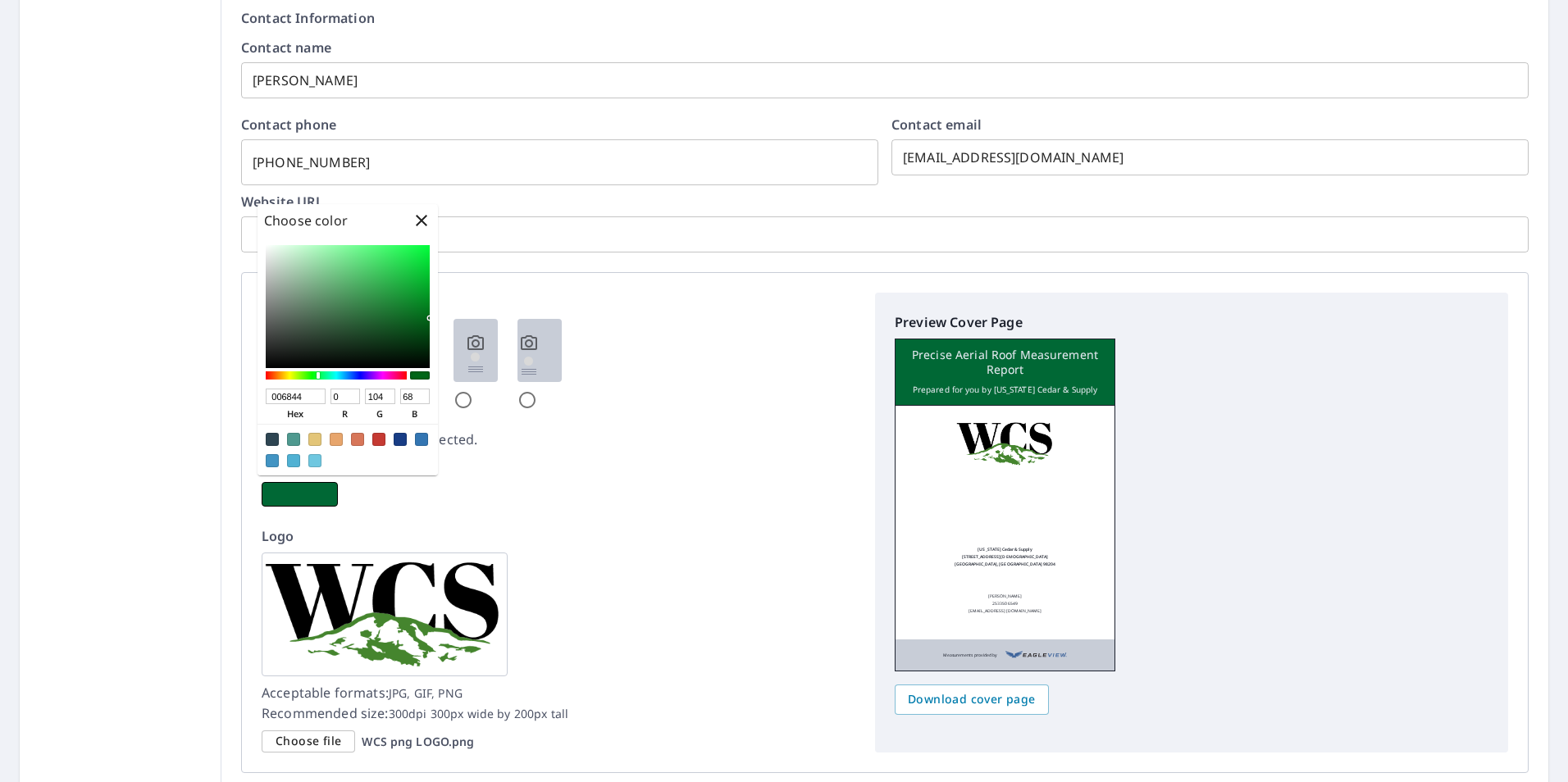
checkbox input "true"
type input "00684B"
type input "75"
checkbox input "true"
type input "00684F"
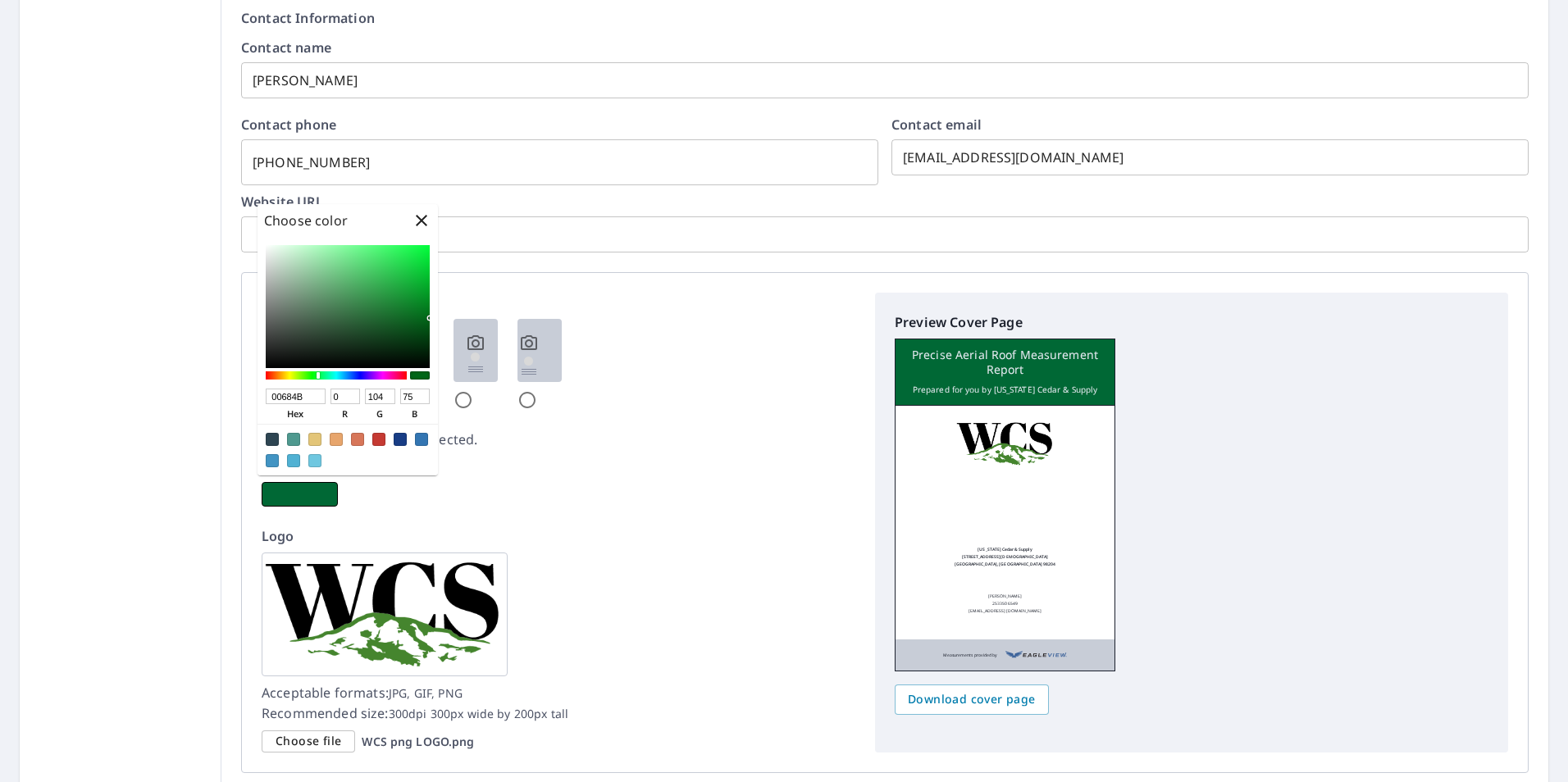
type input "79"
checkbox input "true"
type input "006852"
type input "82"
checkbox input "true"
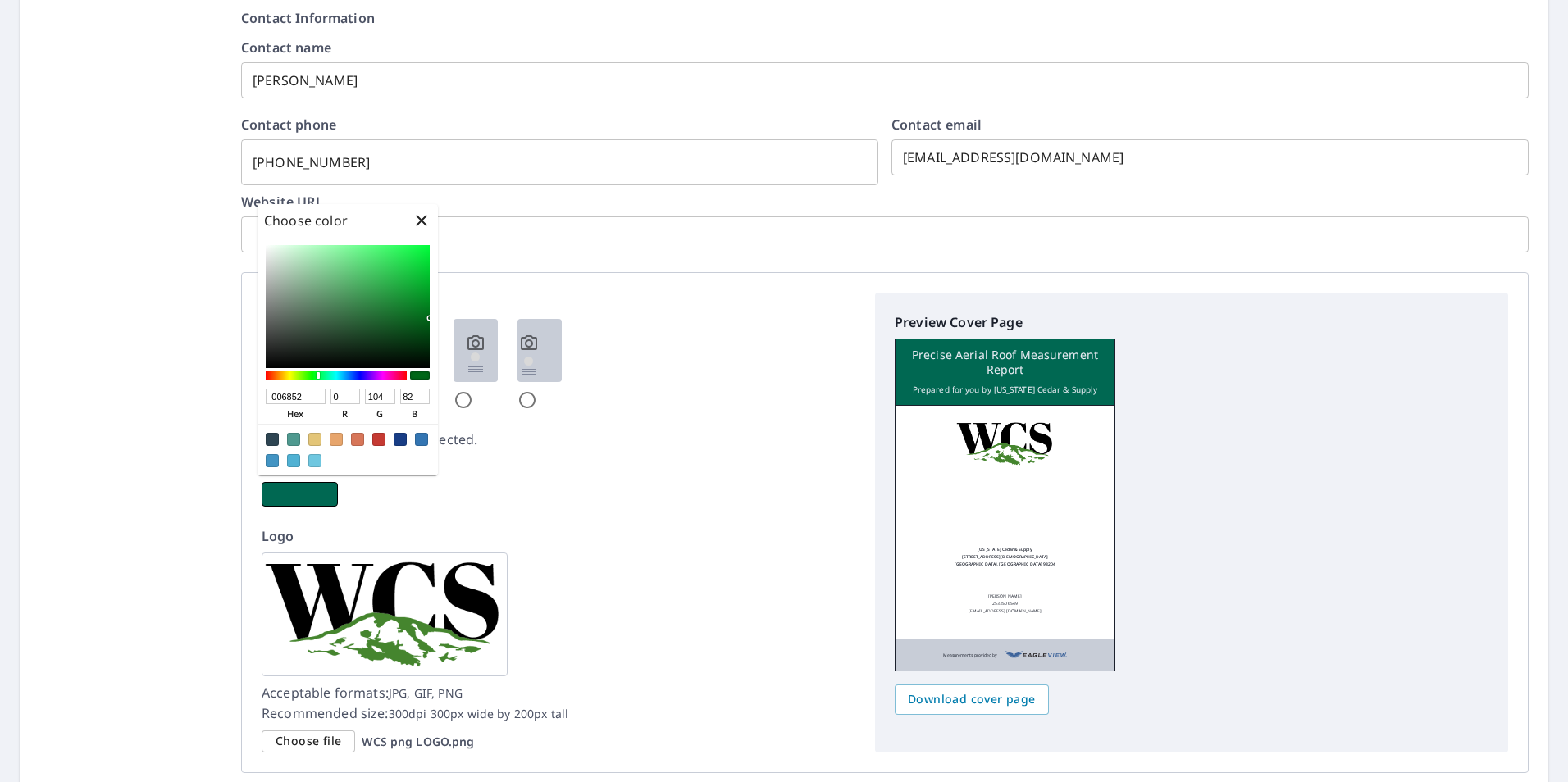
type input "006856"
type input "86"
checkbox input "true"
type input "006859"
type input "89"
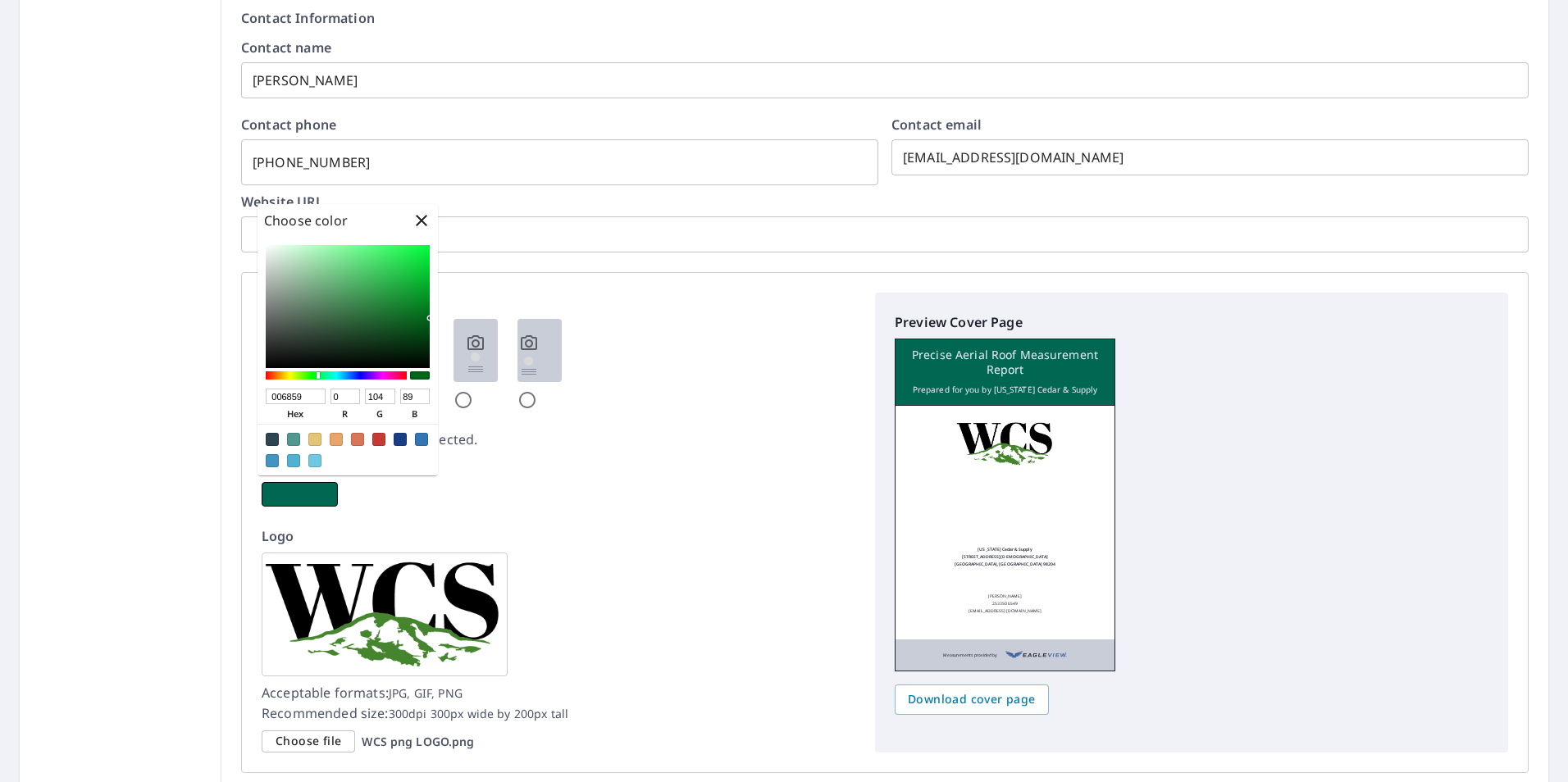
checkbox input "true"
type input "00685D"
type input "93"
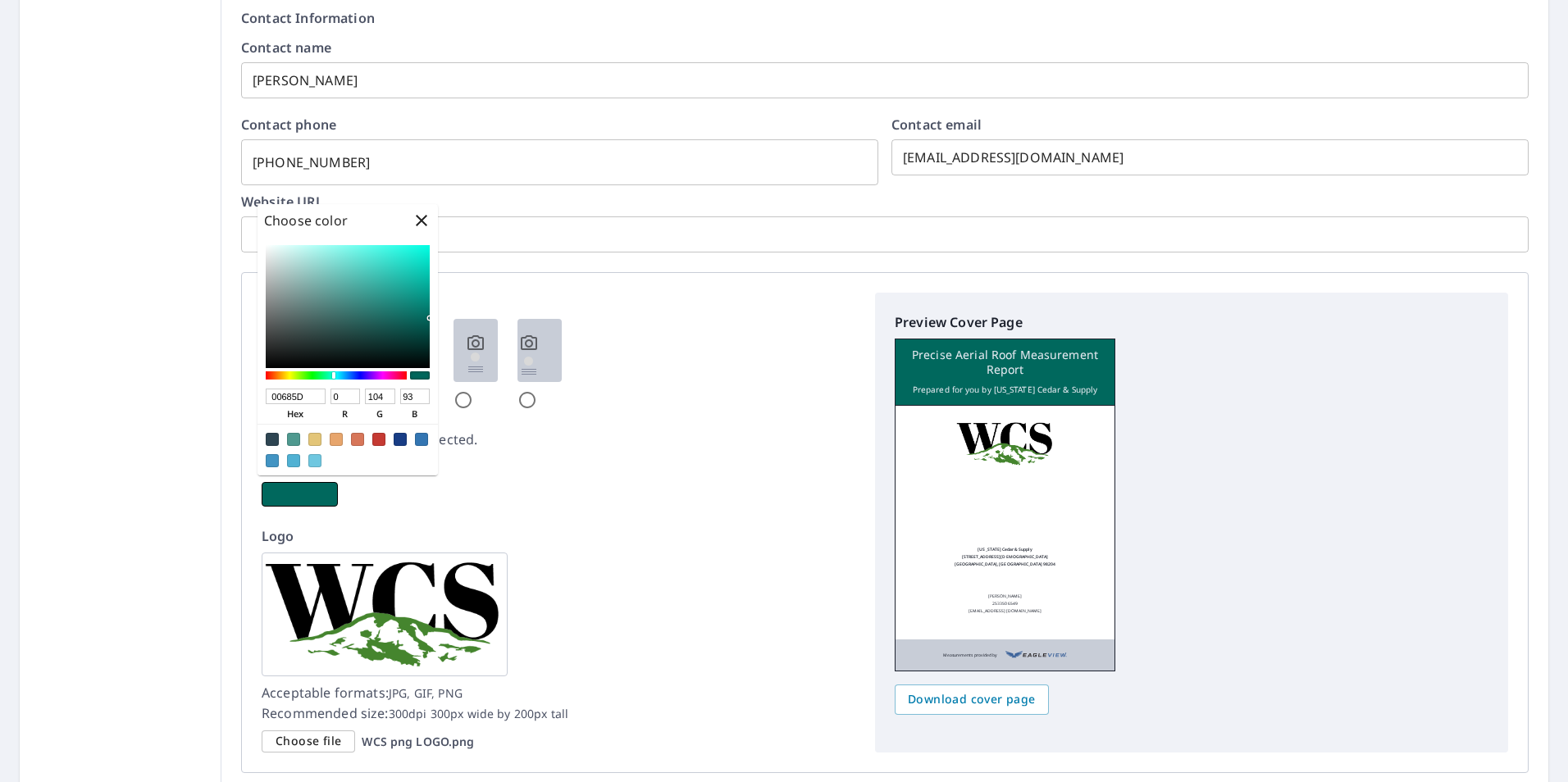
checkbox input "true"
type input "004B68"
type input "75"
type input "104"
checkbox input "true"
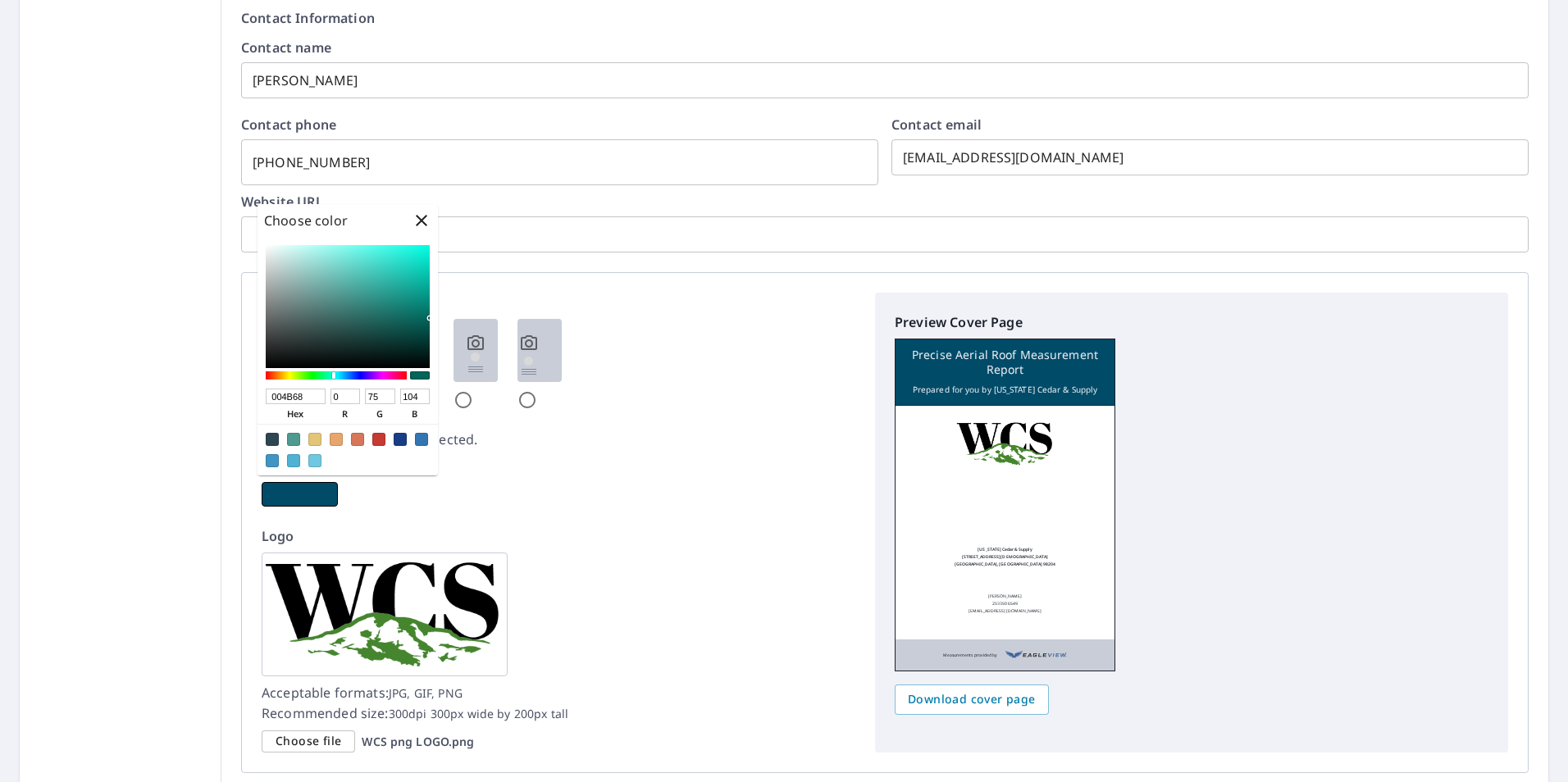
type input "004768"
type input "71"
checkbox input "true"
type input "003568"
type input "53"
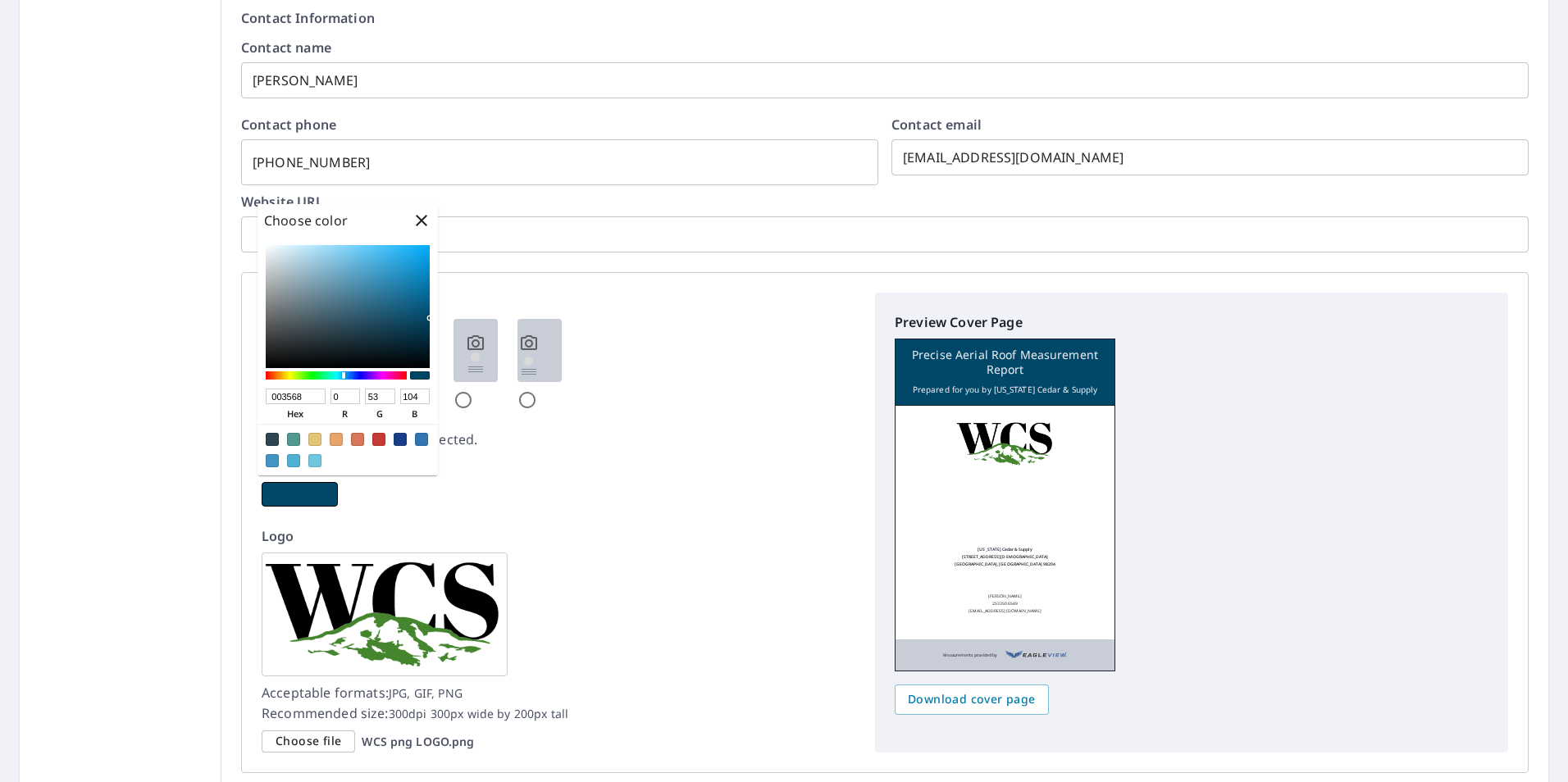
checkbox input "true"
type input "002E68"
type input "46"
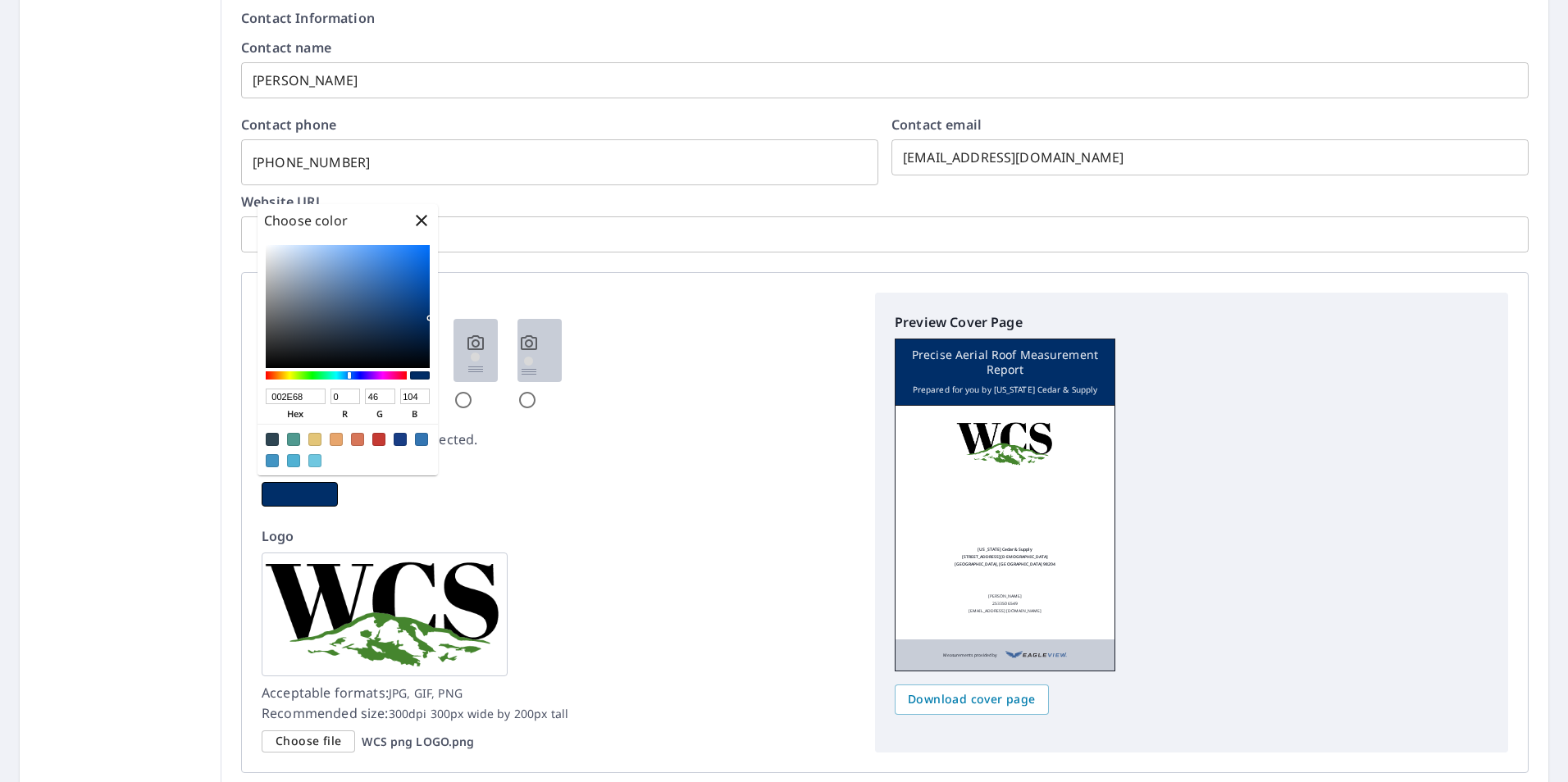
checkbox input "true"
type input "002A68"
type input "42"
checkbox input "true"
type input "002368"
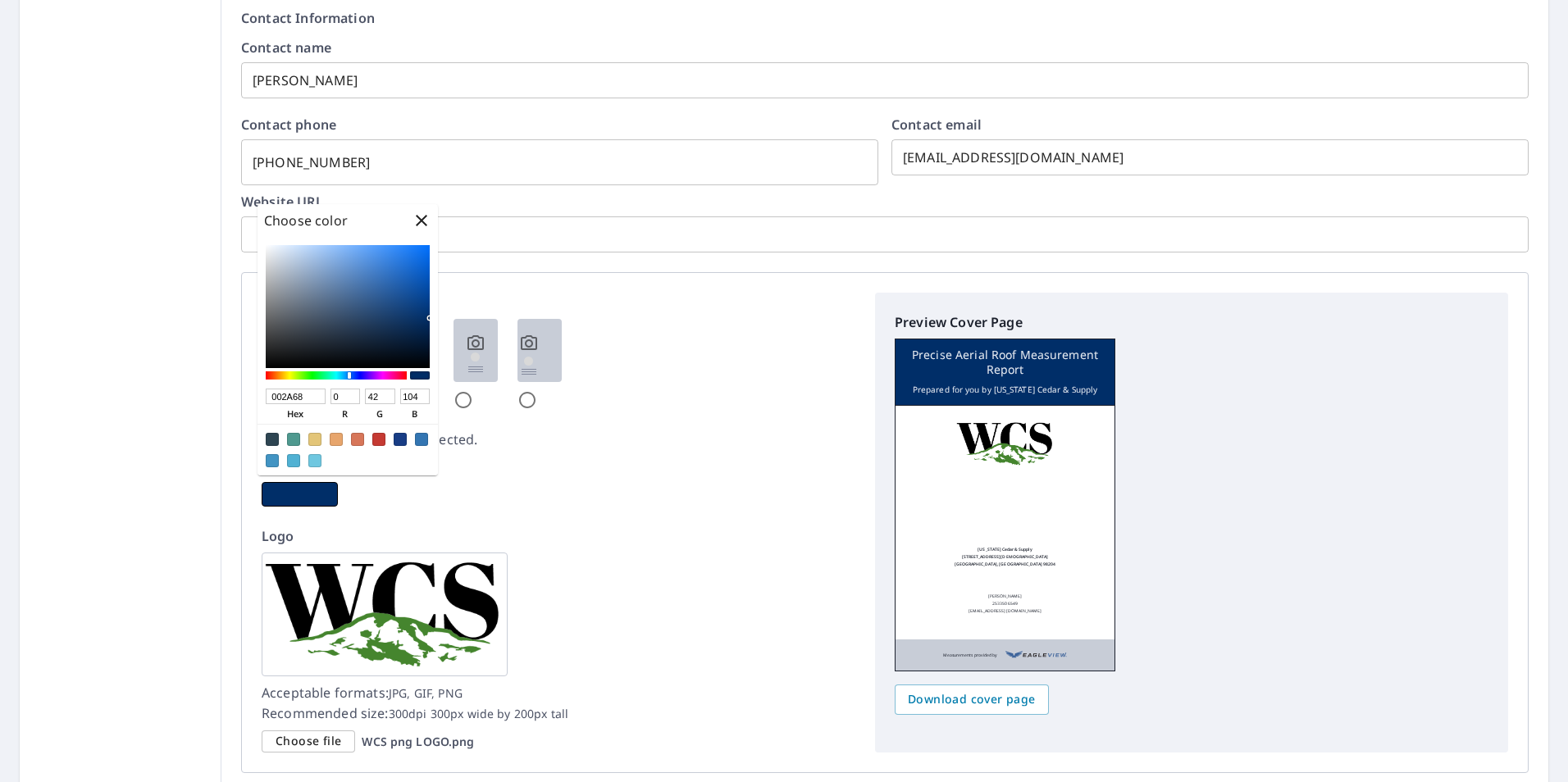
type input "35"
checkbox input "true"
type input "001568"
type input "21"
checkbox input "true"
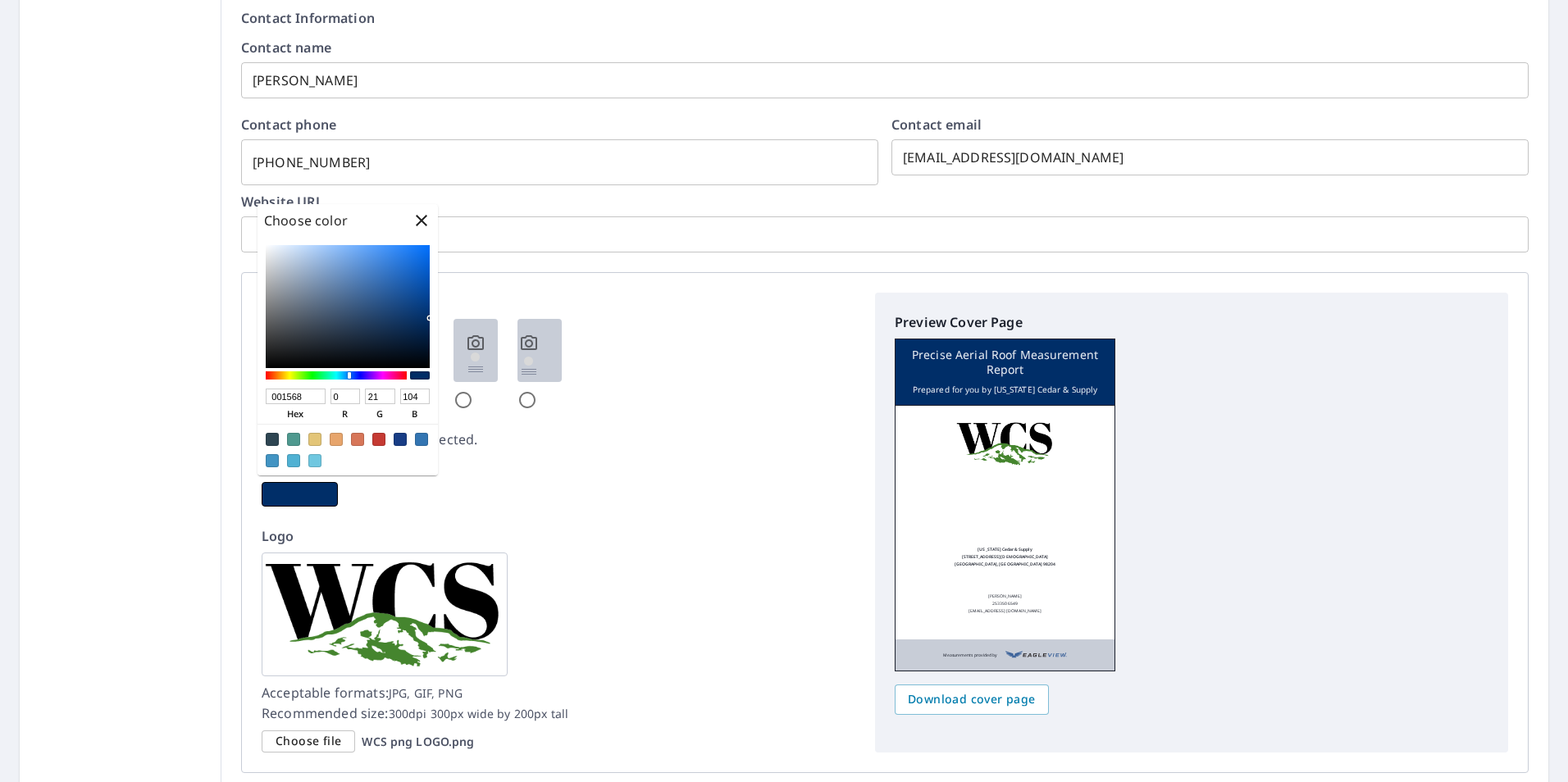
type input "000268"
type input "2"
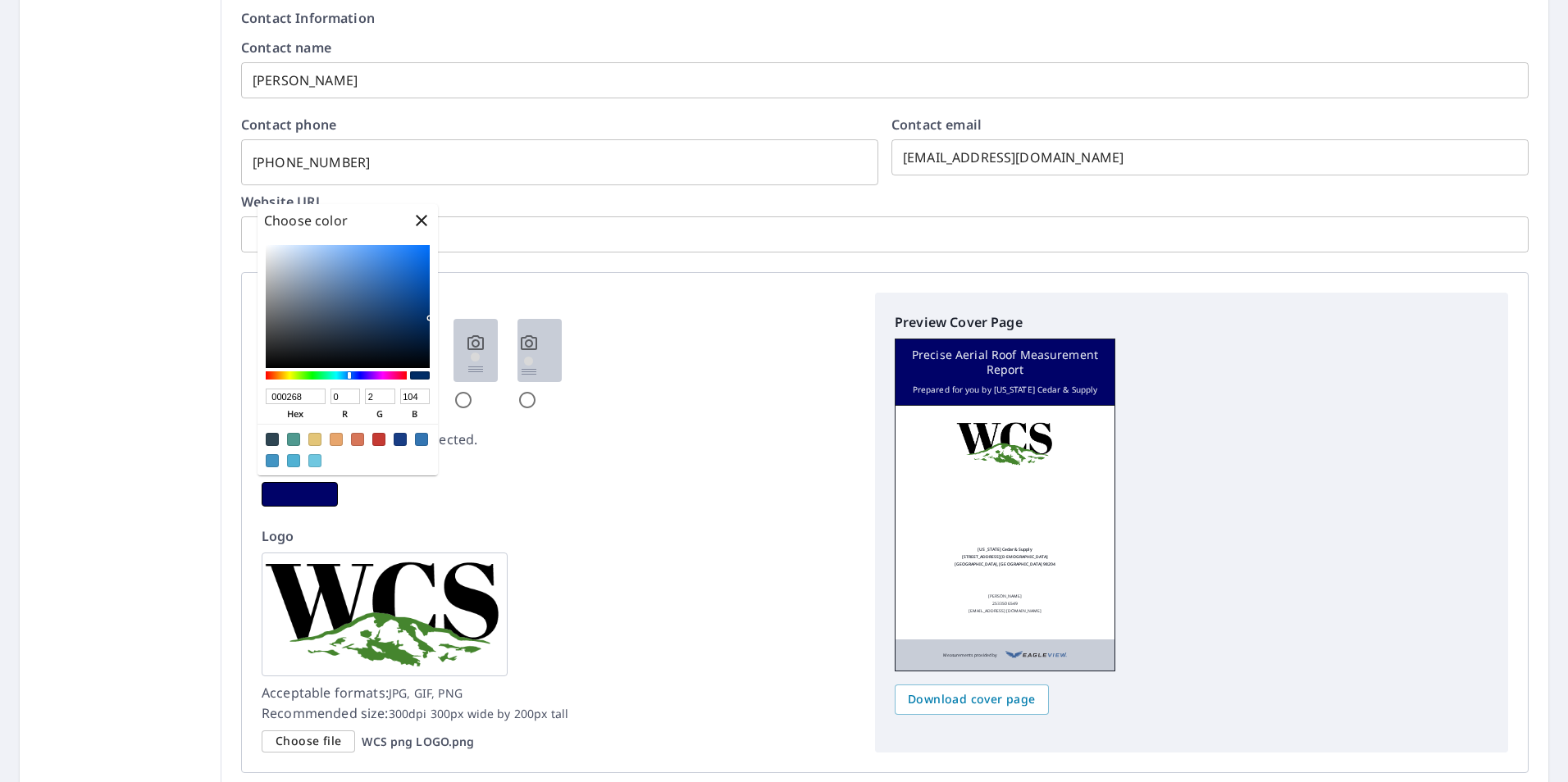
checkbox input "true"
type input "050068"
type input "5"
type input "0"
checkbox input "true"
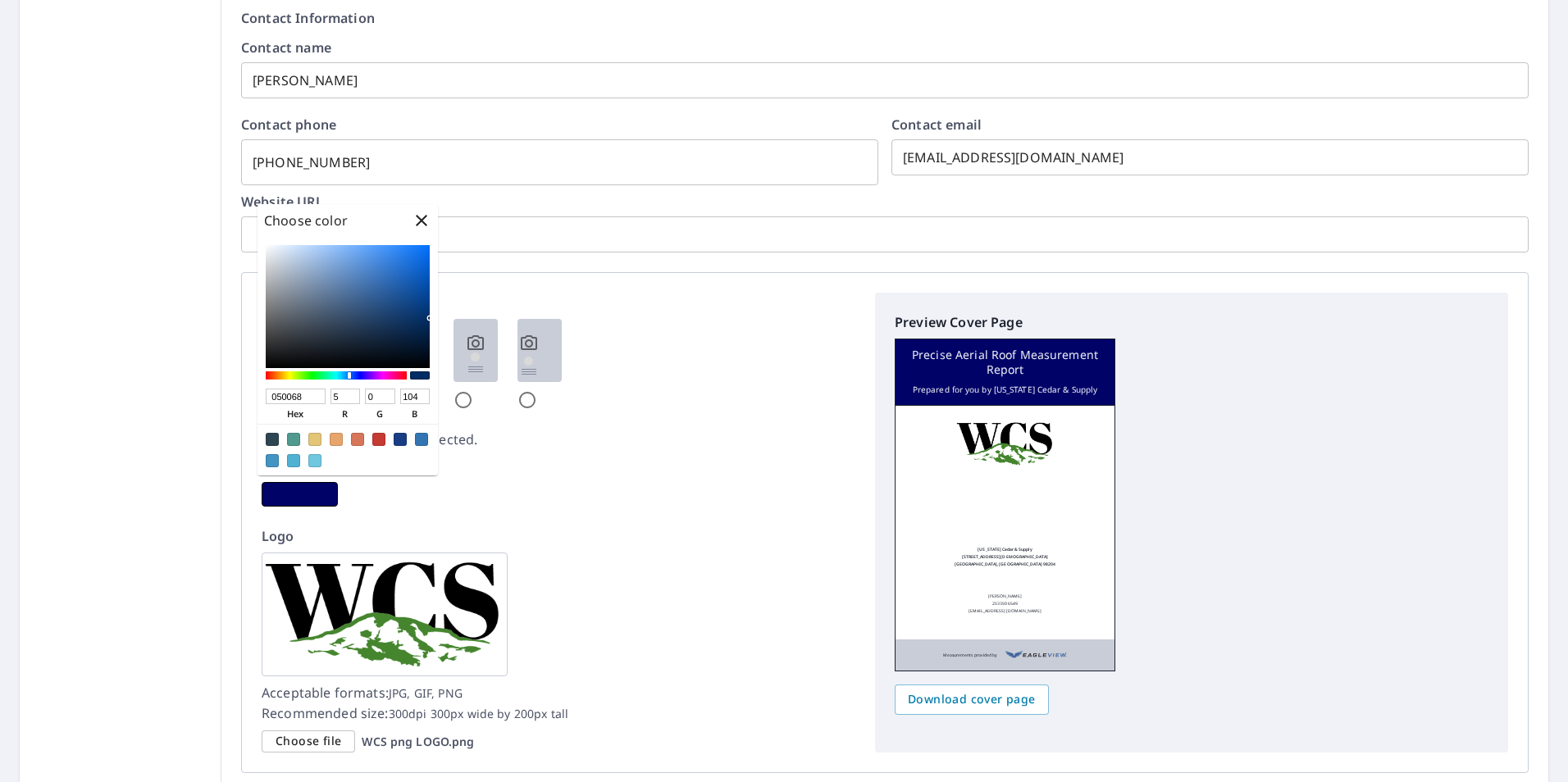
type input "080068"
type input "8"
checkbox input "true"
type input "0C0068"
type input "12"
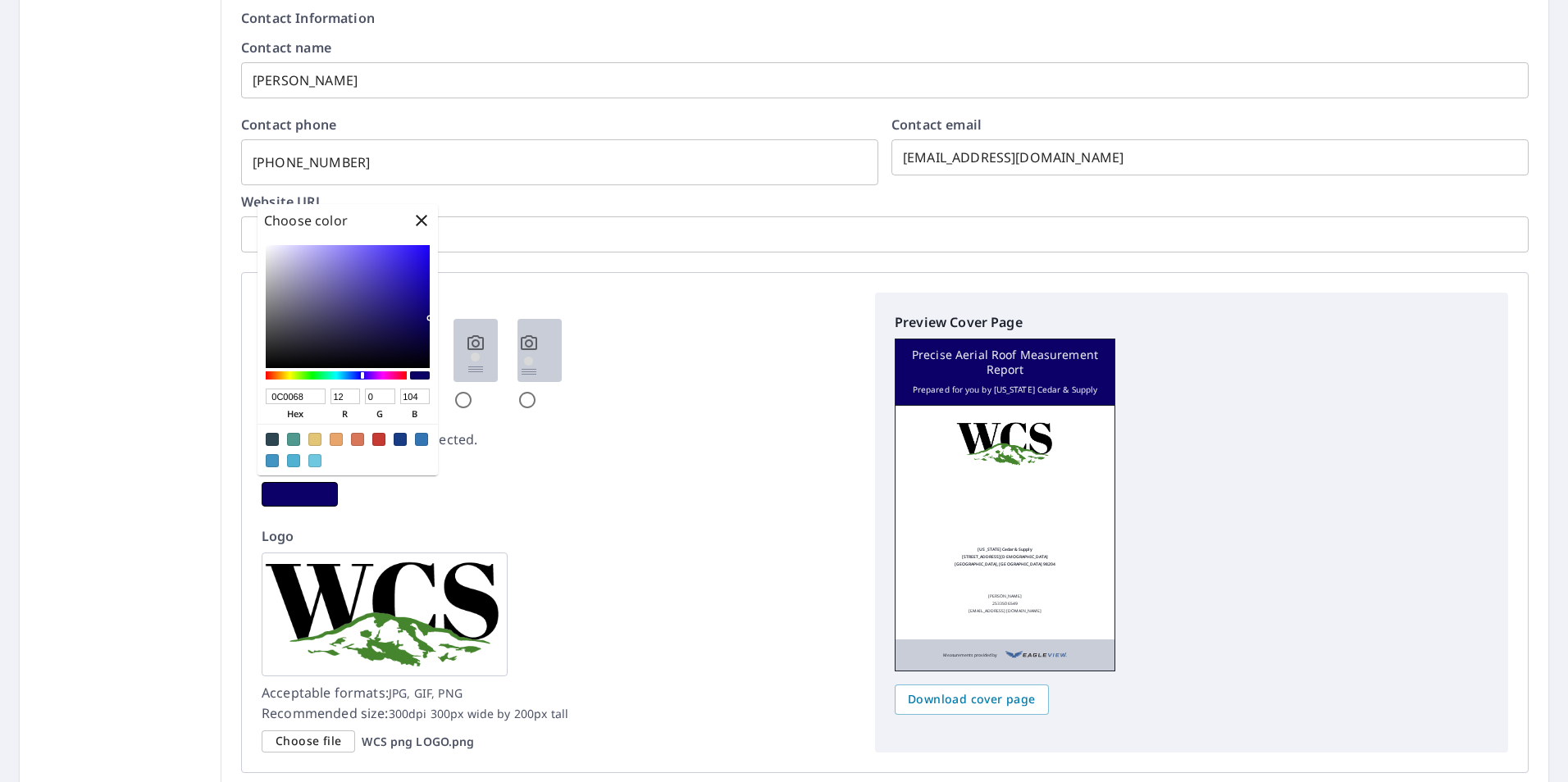
checkbox input "true"
type input "002368"
type input "0"
type input "35"
checkbox input "true"
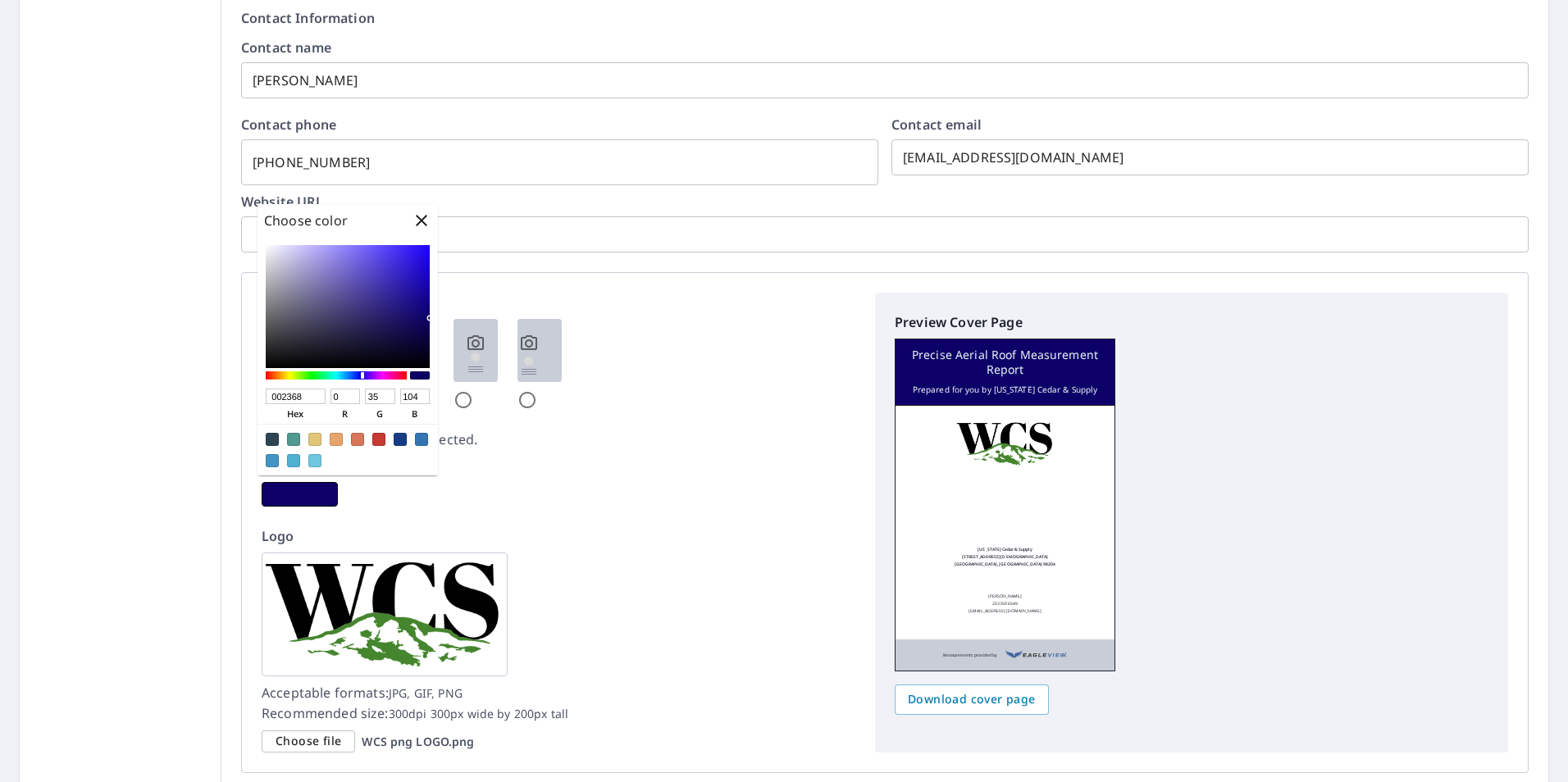
type input "003968"
type input "57"
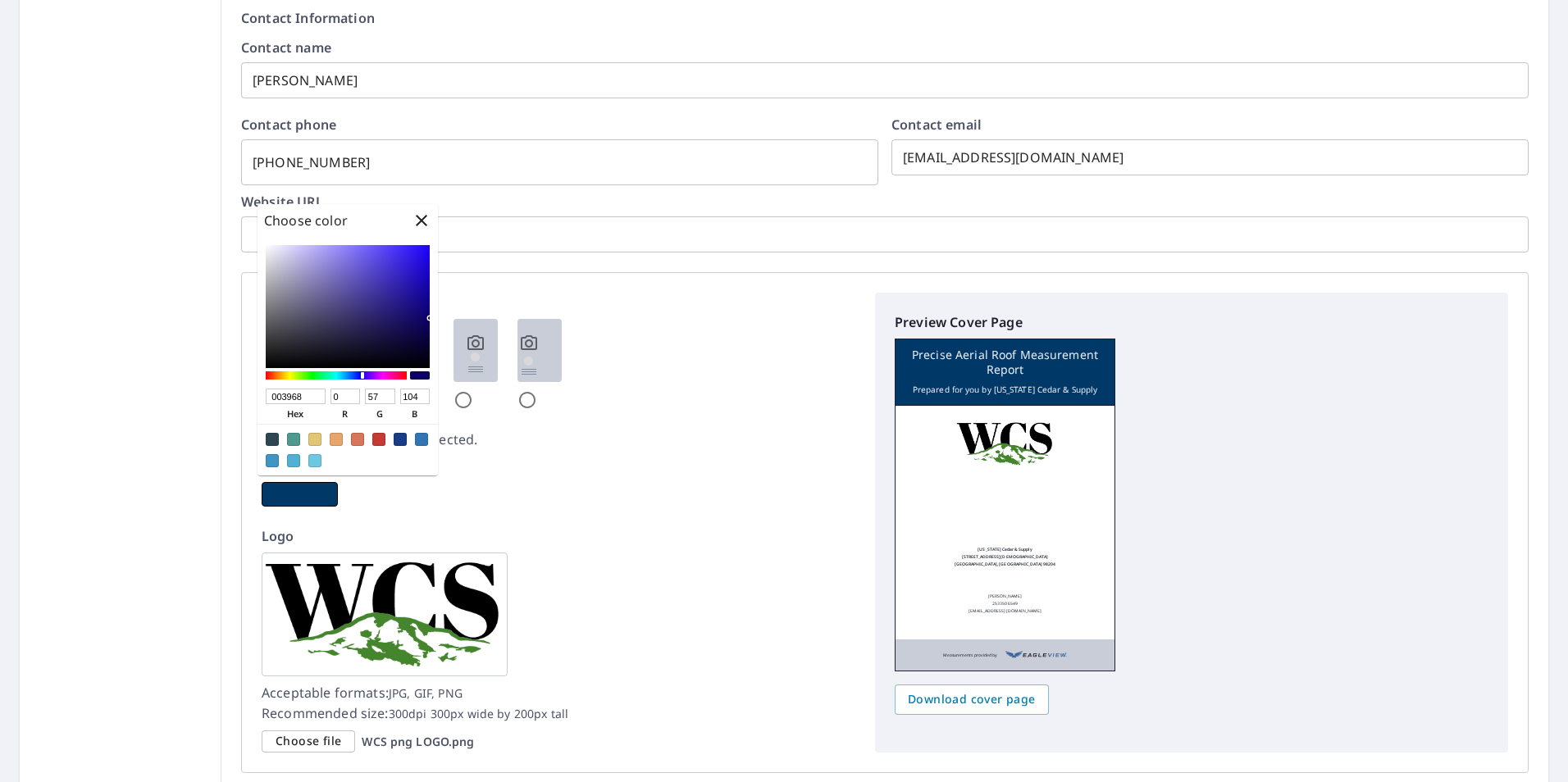
checkbox input "true"
type input "004468"
type input "68"
checkbox input "true"
type input "004768"
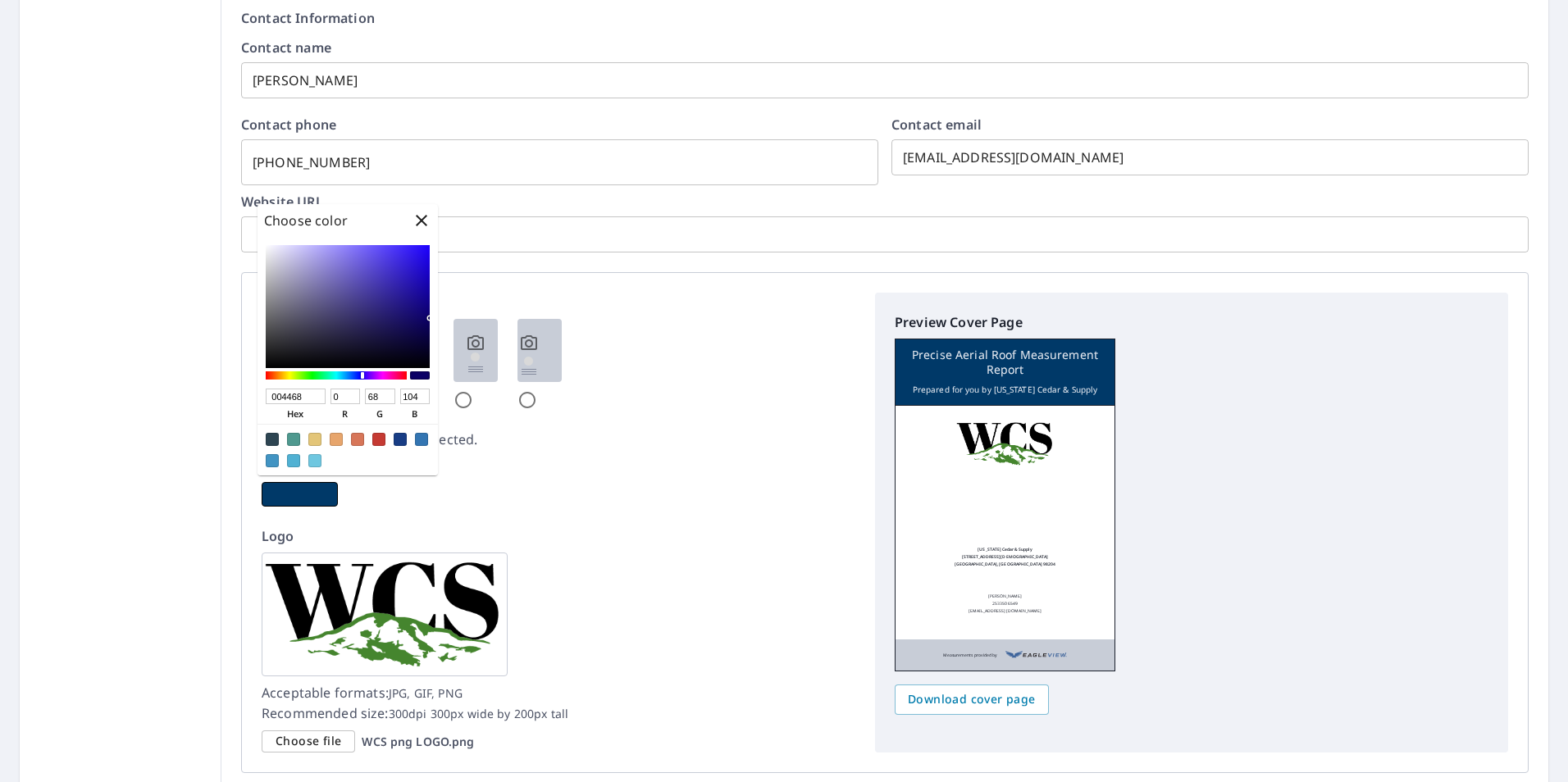
type input "71"
checkbox input "true"
type input "004F68"
type input "79"
checkbox input "true"
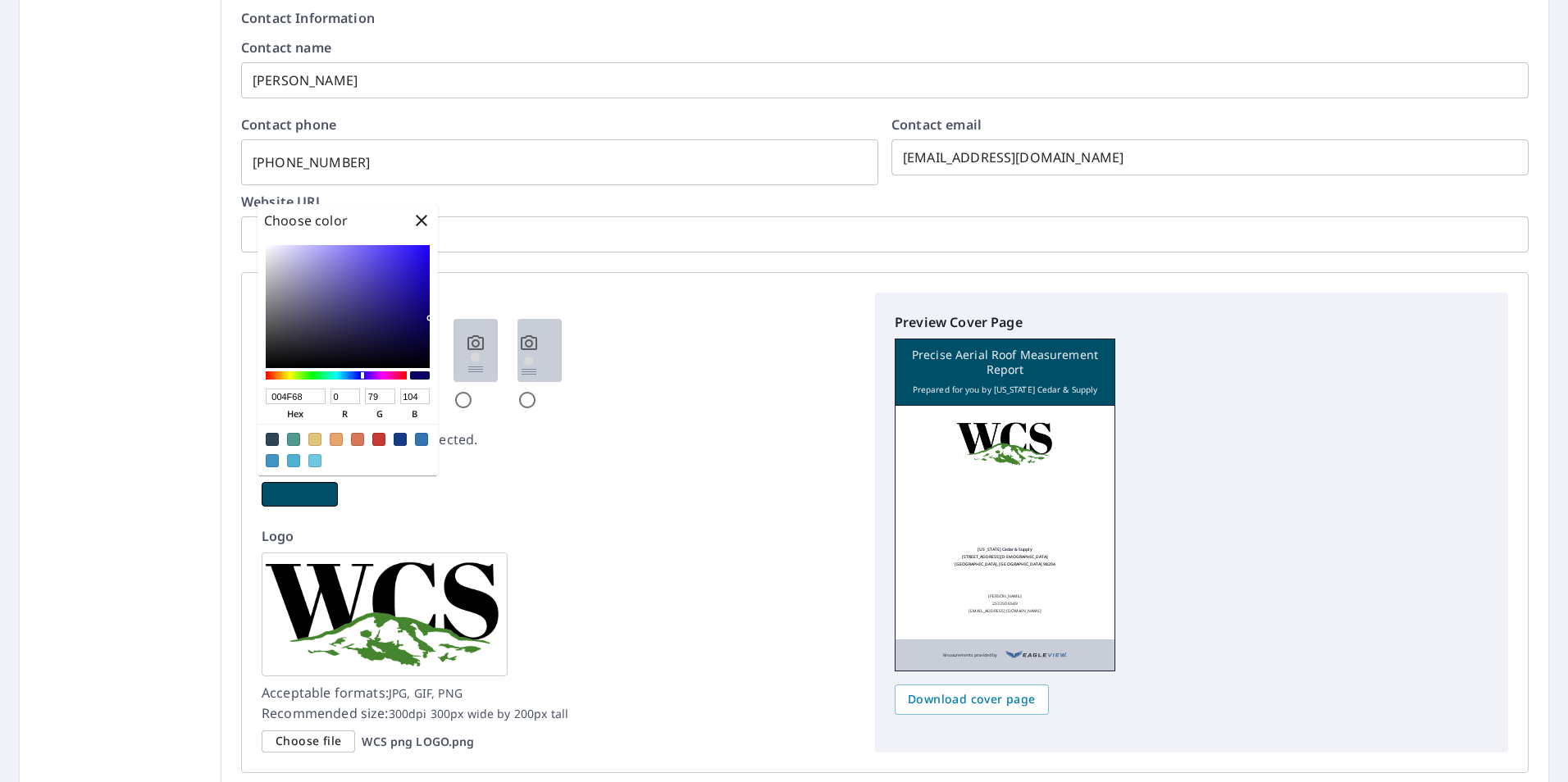
type input "005668"
type input "86"
checkbox input "true"
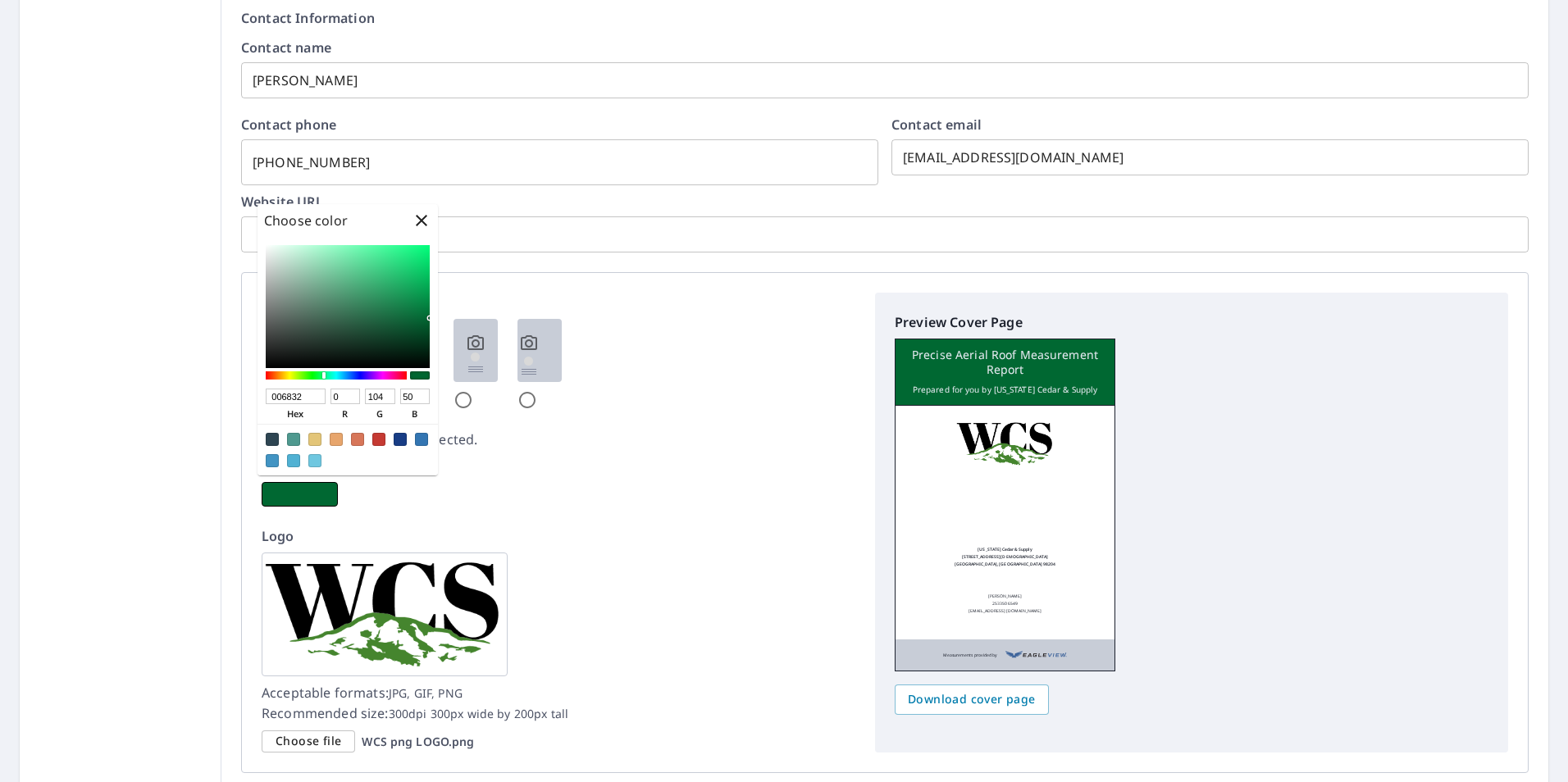
drag, startPoint x: 347, startPoint y: 375, endPoint x: 324, endPoint y: 378, distance: 23.2
click at [324, 378] on div at bounding box center [324, 375] width 4 height 6
click at [434, 498] on div "Cover color" at bounding box center [559, 481] width 594 height 51
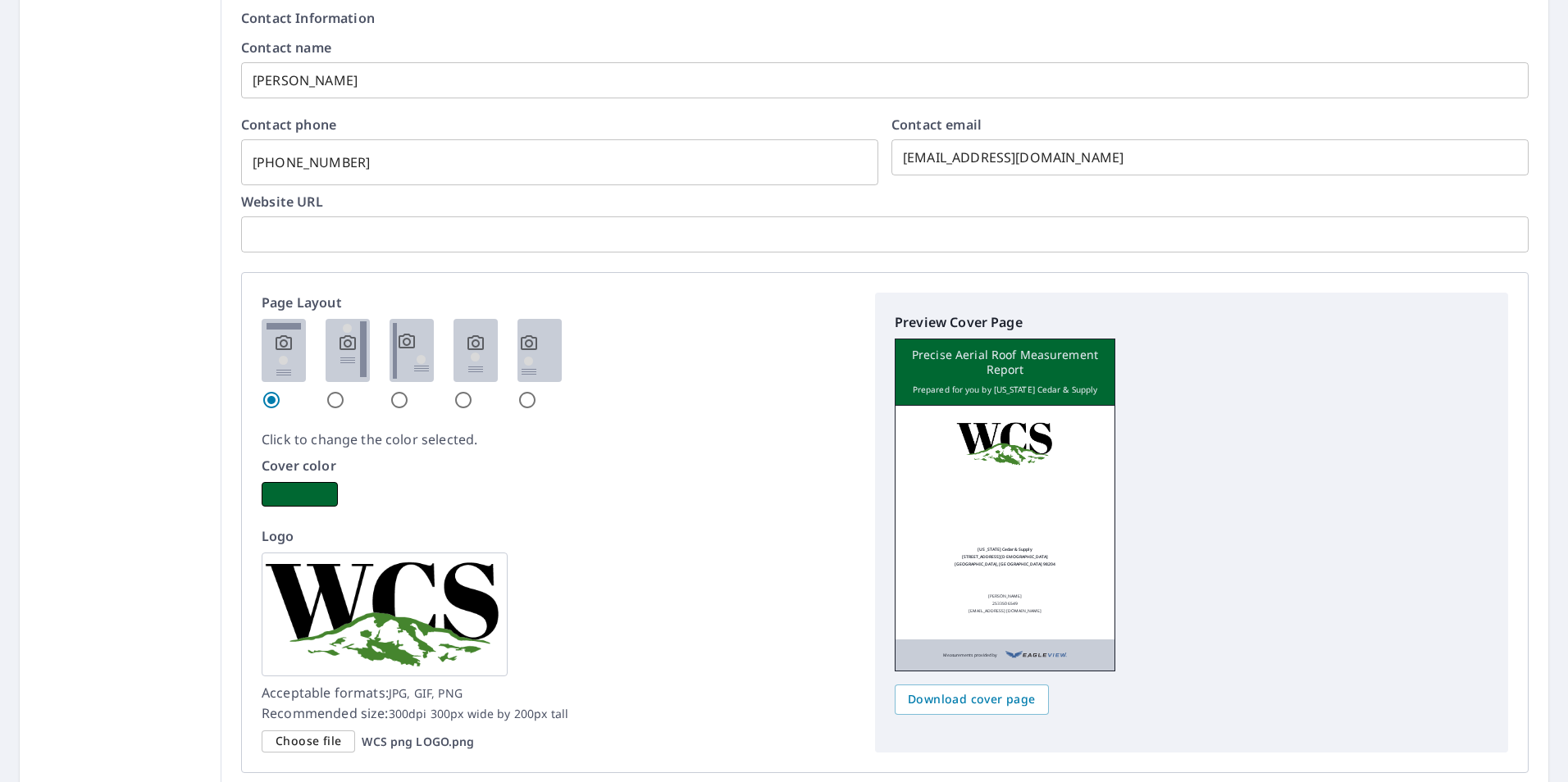
click at [332, 401] on input "radio" at bounding box center [335, 401] width 20 height 20
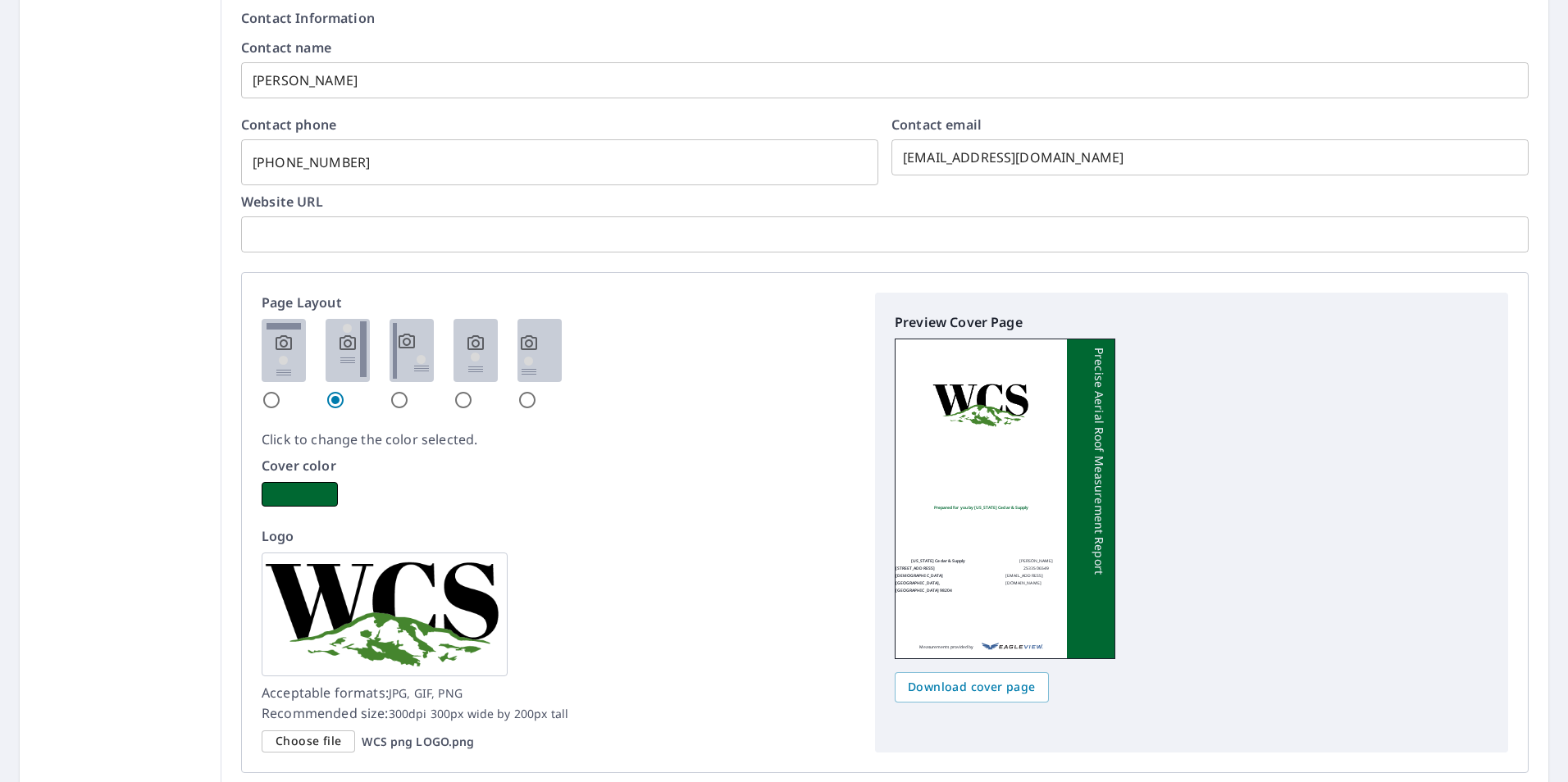
click at [392, 398] on input "radio" at bounding box center [400, 401] width 20 height 20
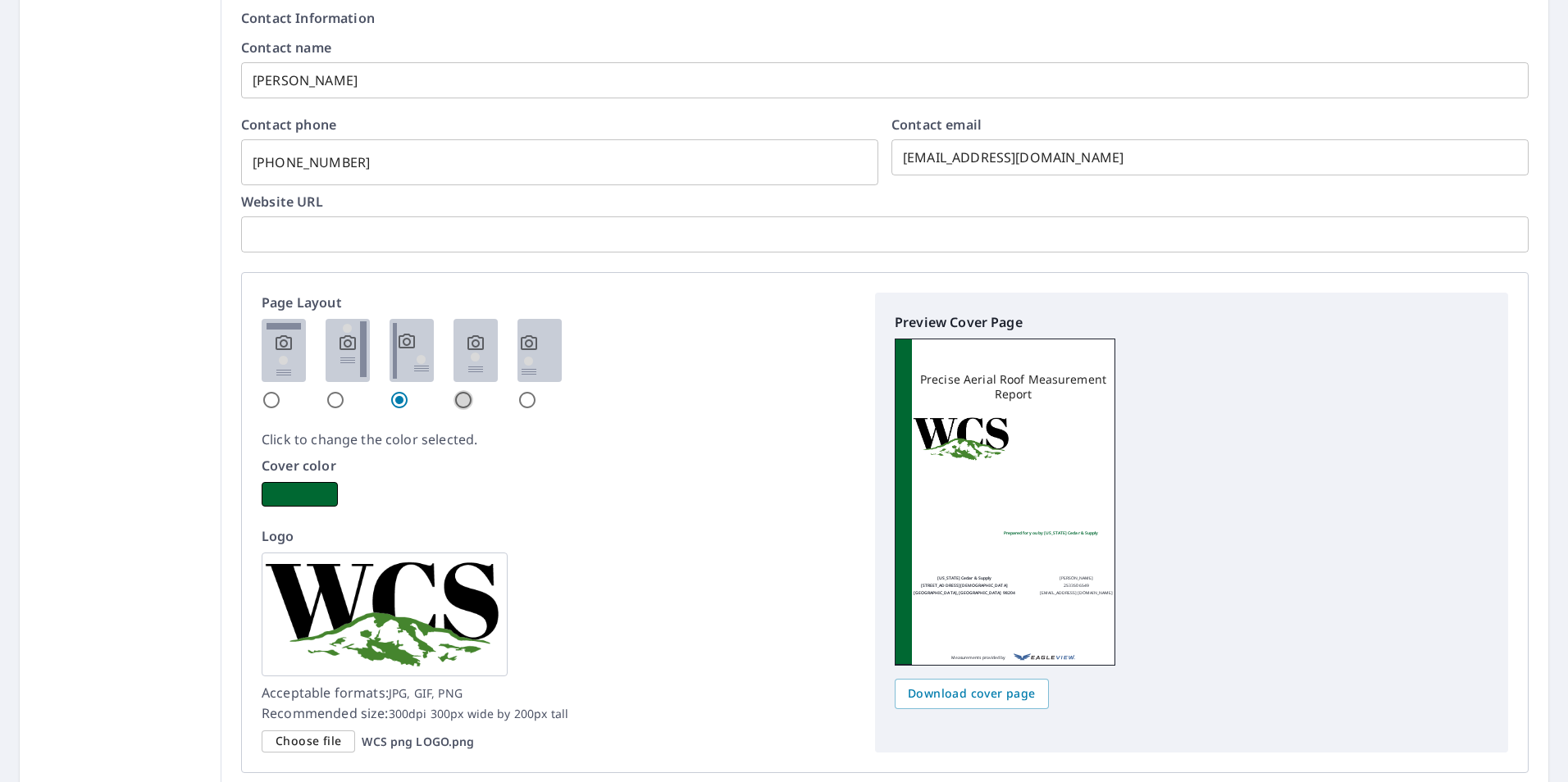
click at [460, 401] on input "radio" at bounding box center [463, 401] width 20 height 20
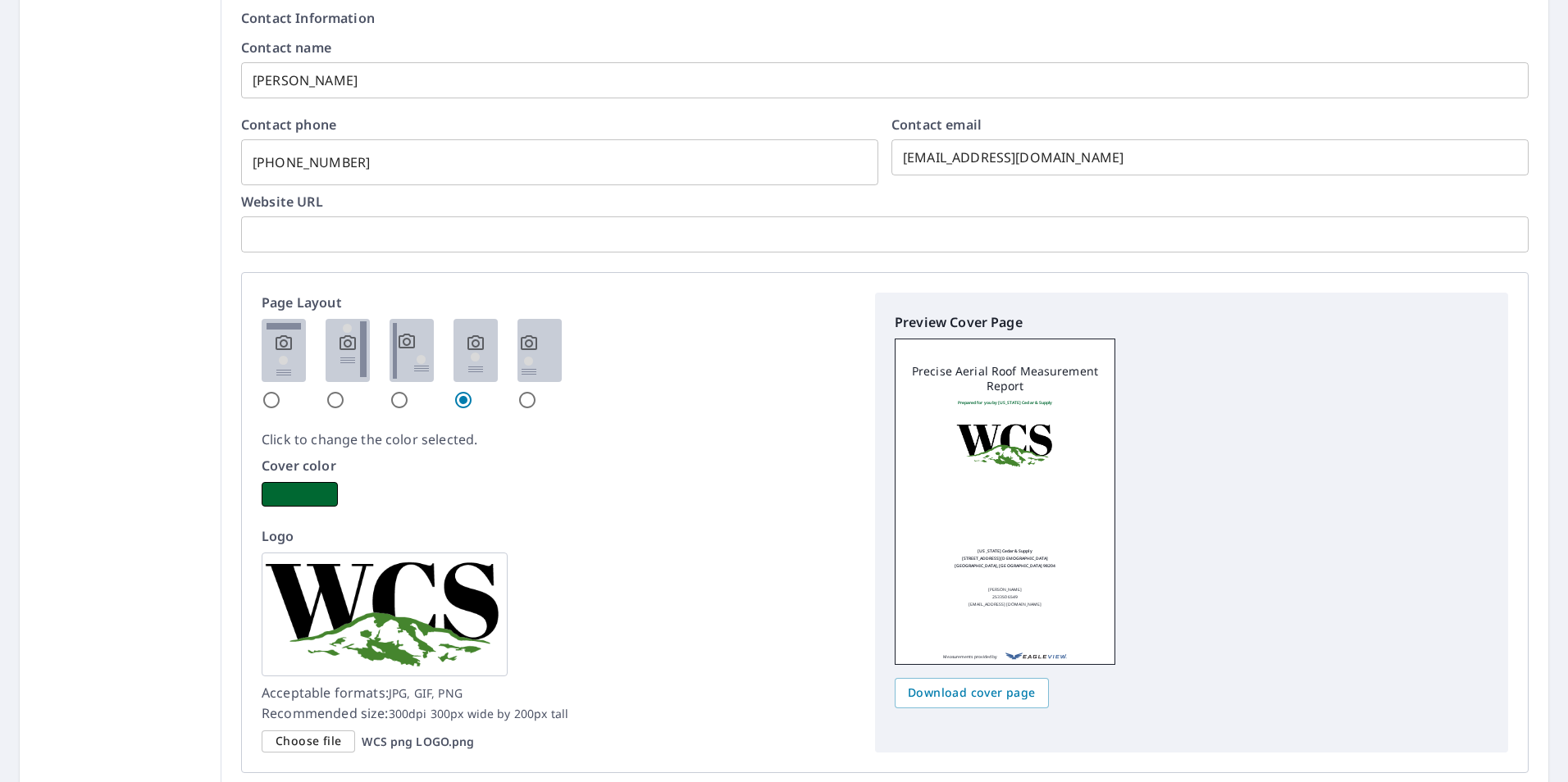
click at [527, 399] on input "radio" at bounding box center [528, 401] width 20 height 20
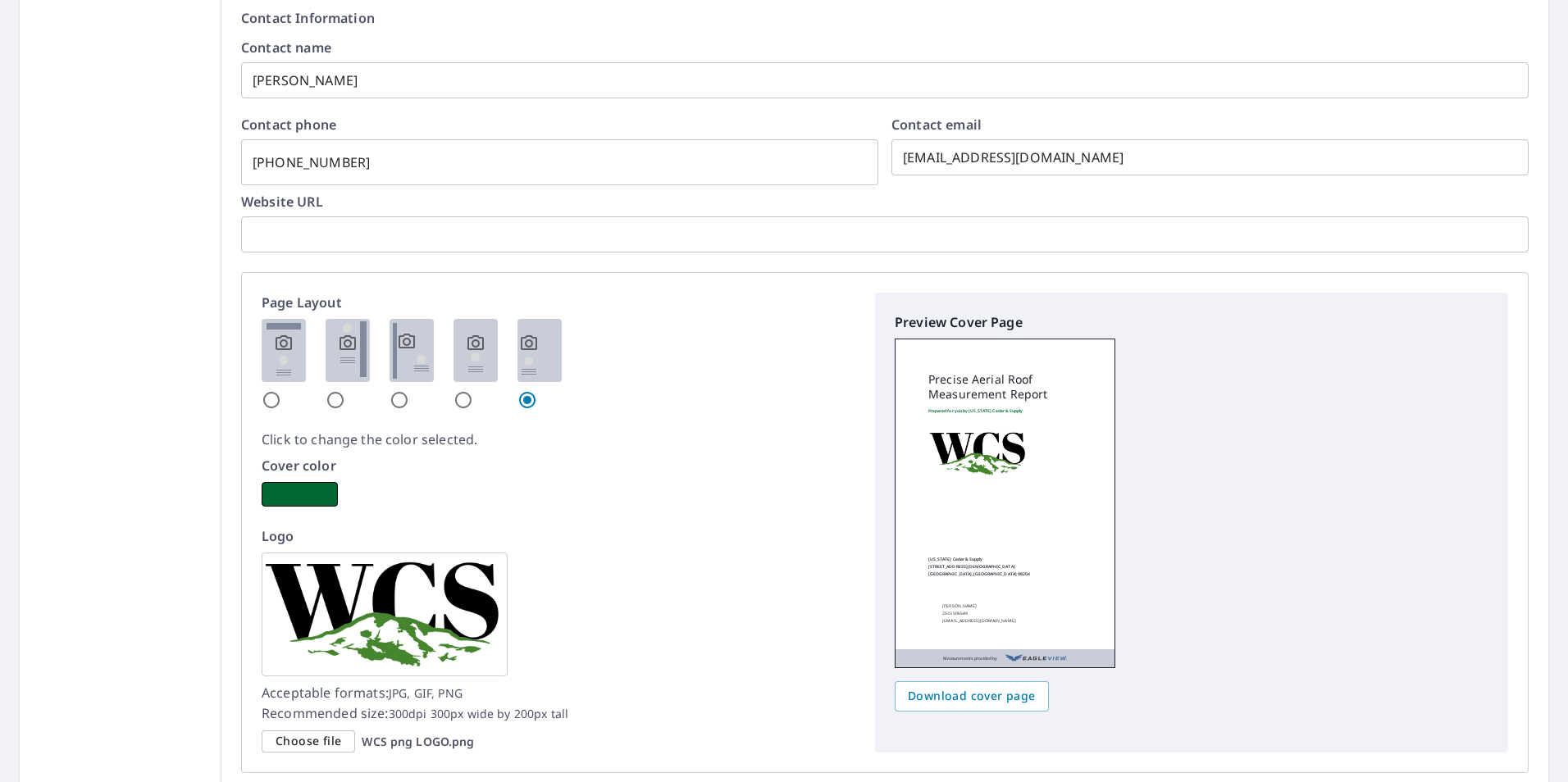
click at [271, 400] on input "radio" at bounding box center [272, 401] width 20 height 20
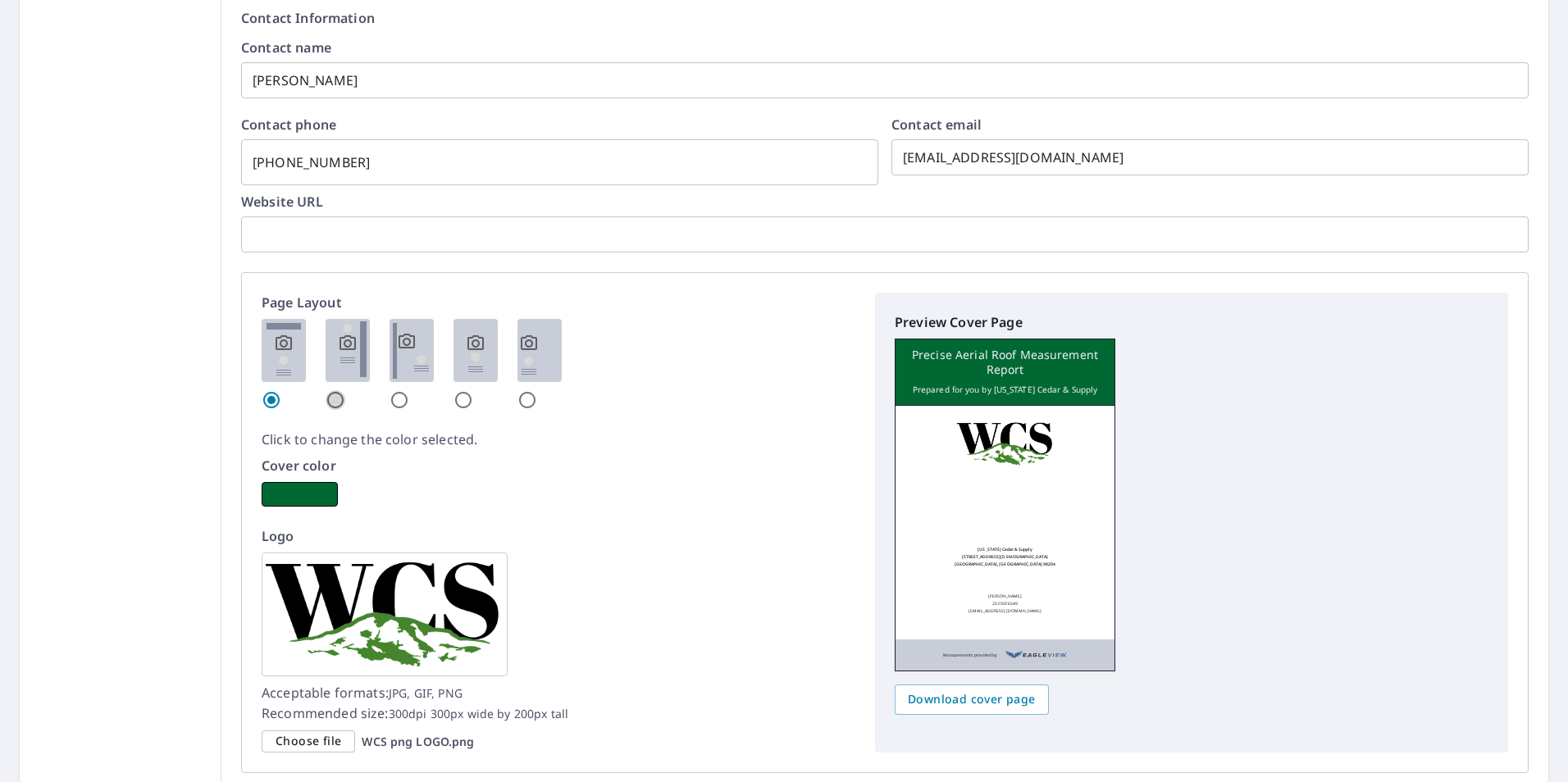
click at [335, 400] on input "radio" at bounding box center [335, 401] width 20 height 20
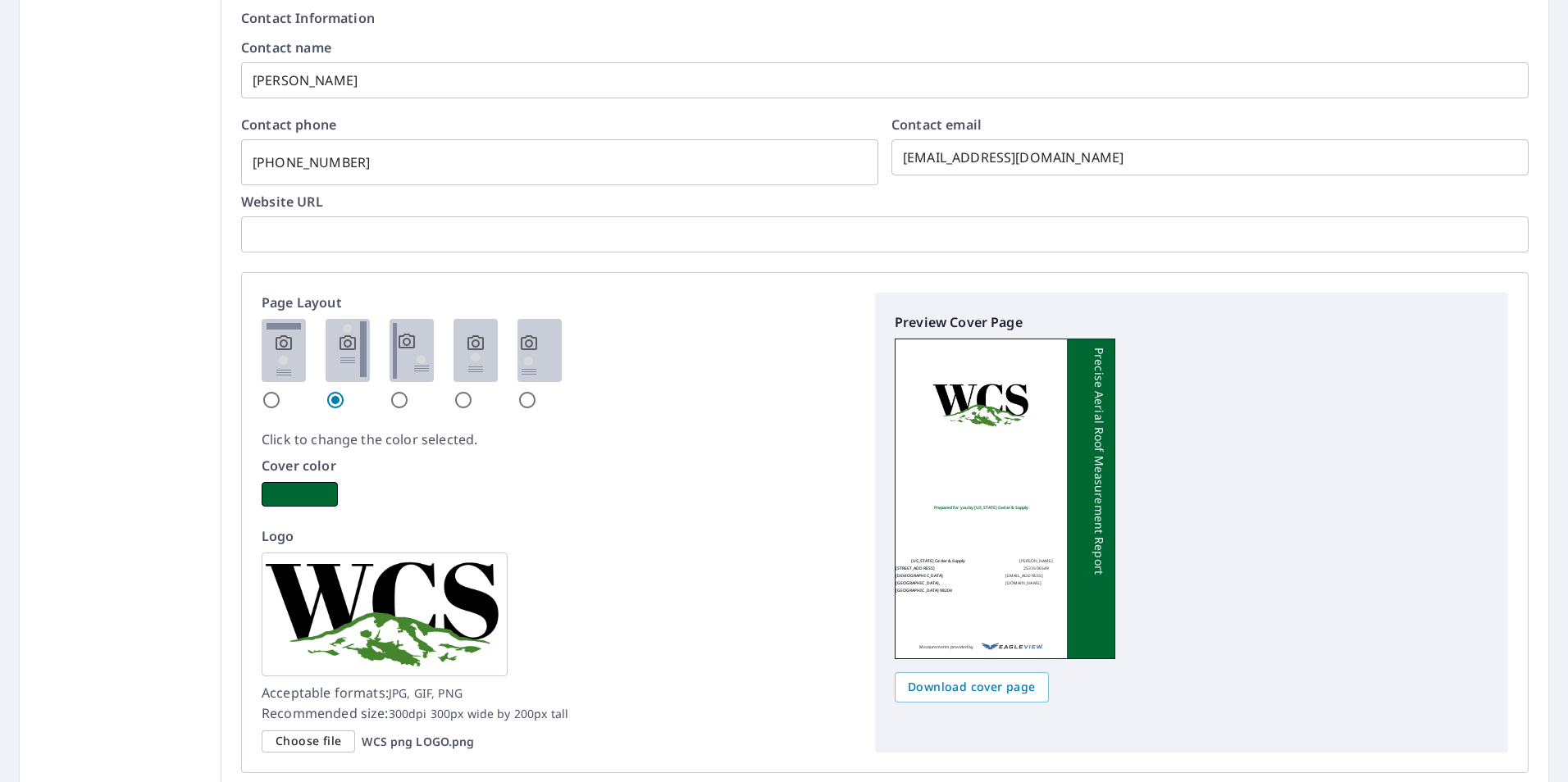
click at [392, 400] on input "radio" at bounding box center [400, 401] width 20 height 20
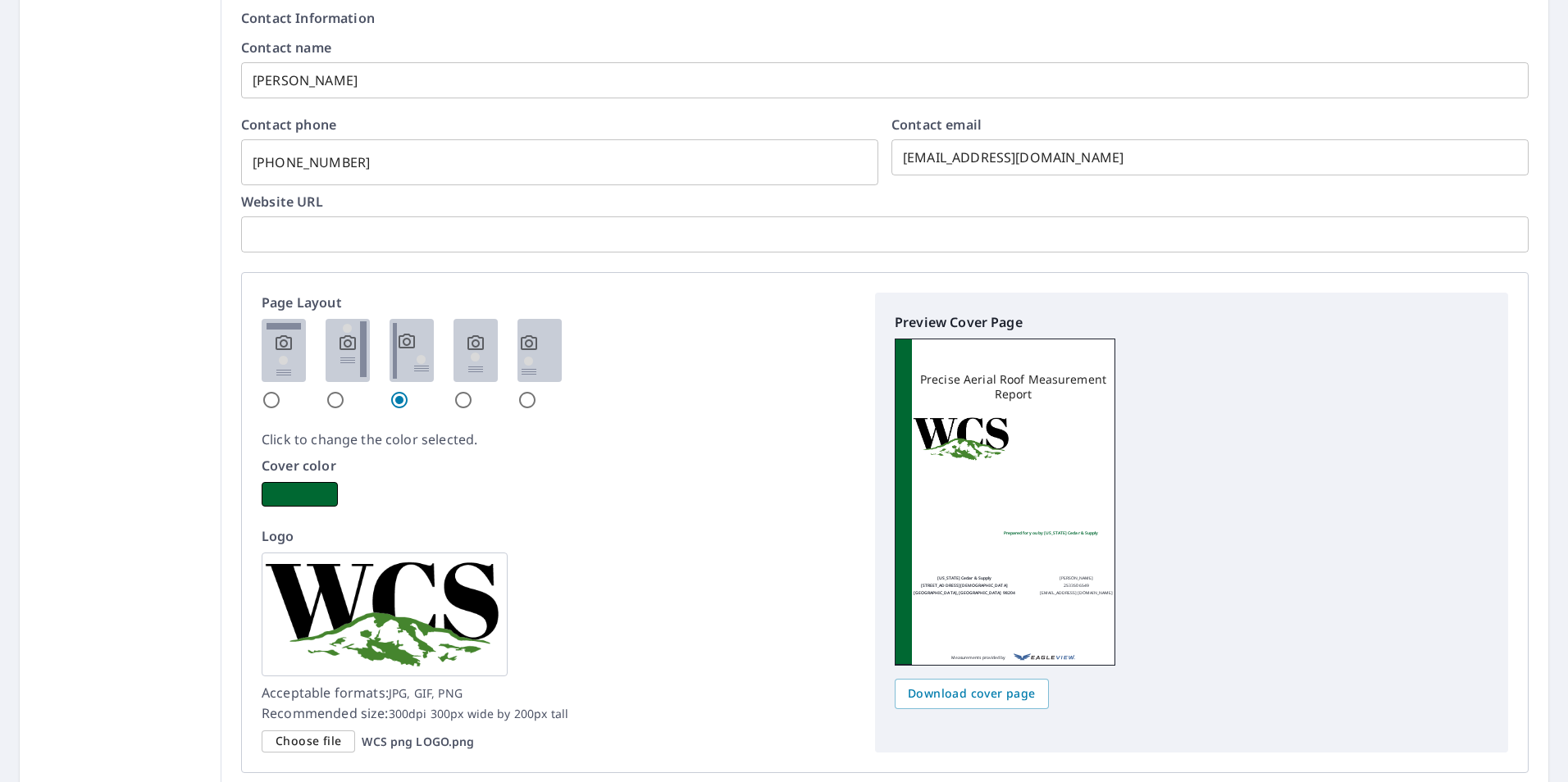
click at [456, 399] on input "radio" at bounding box center [463, 401] width 20 height 20
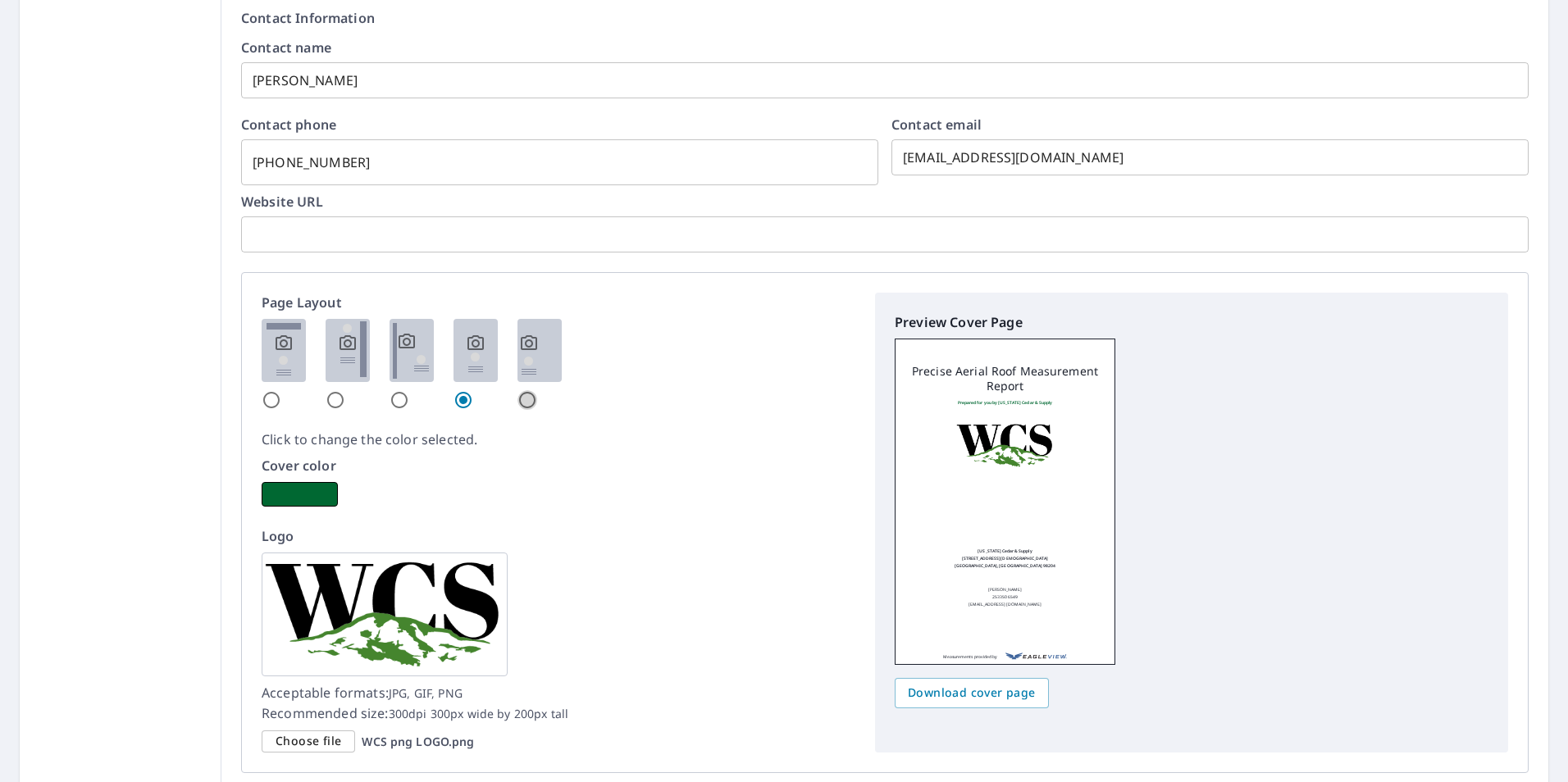
click at [530, 400] on input "radio" at bounding box center [528, 401] width 20 height 20
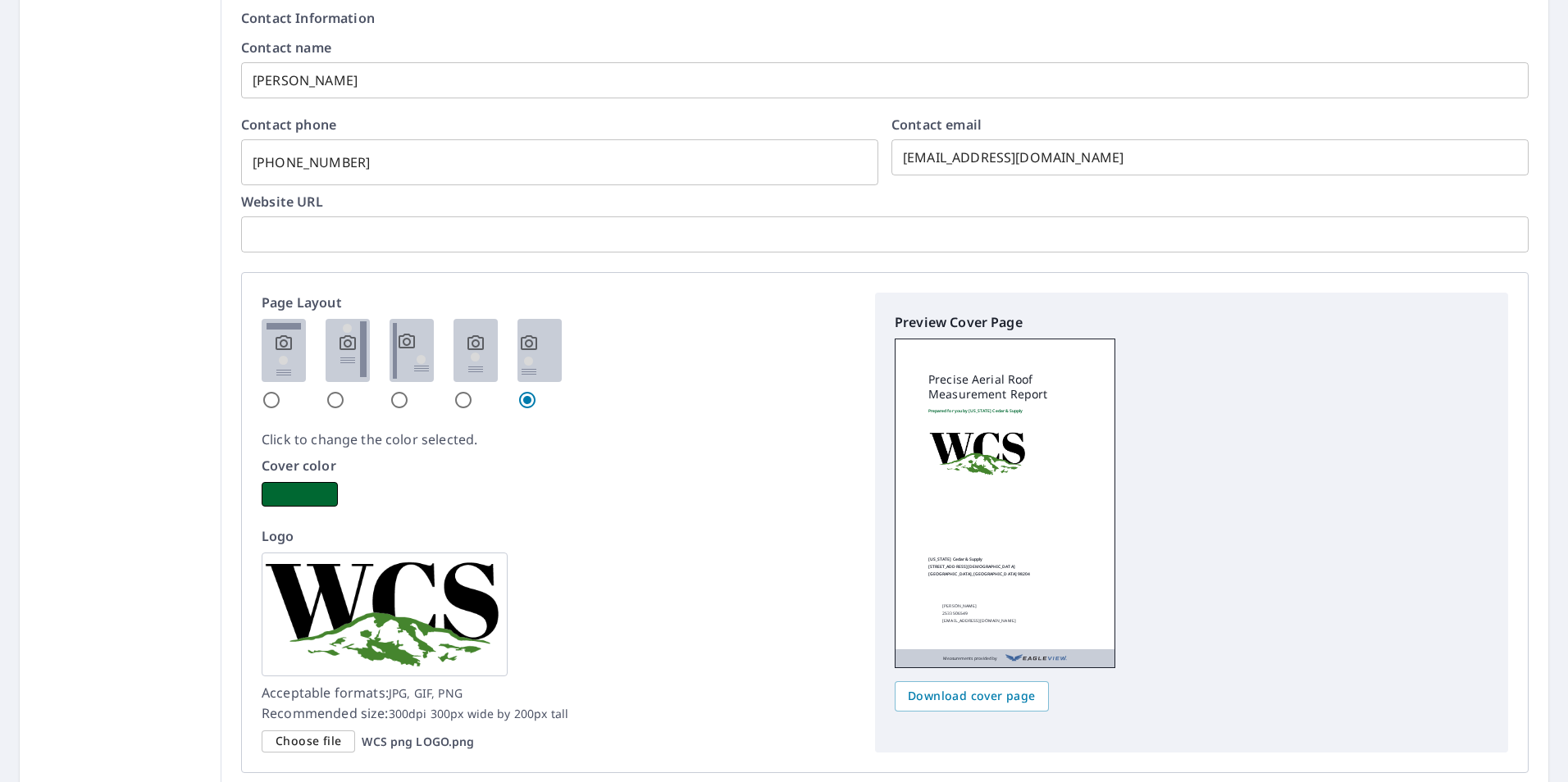
click at [272, 398] on input "radio" at bounding box center [272, 401] width 20 height 20
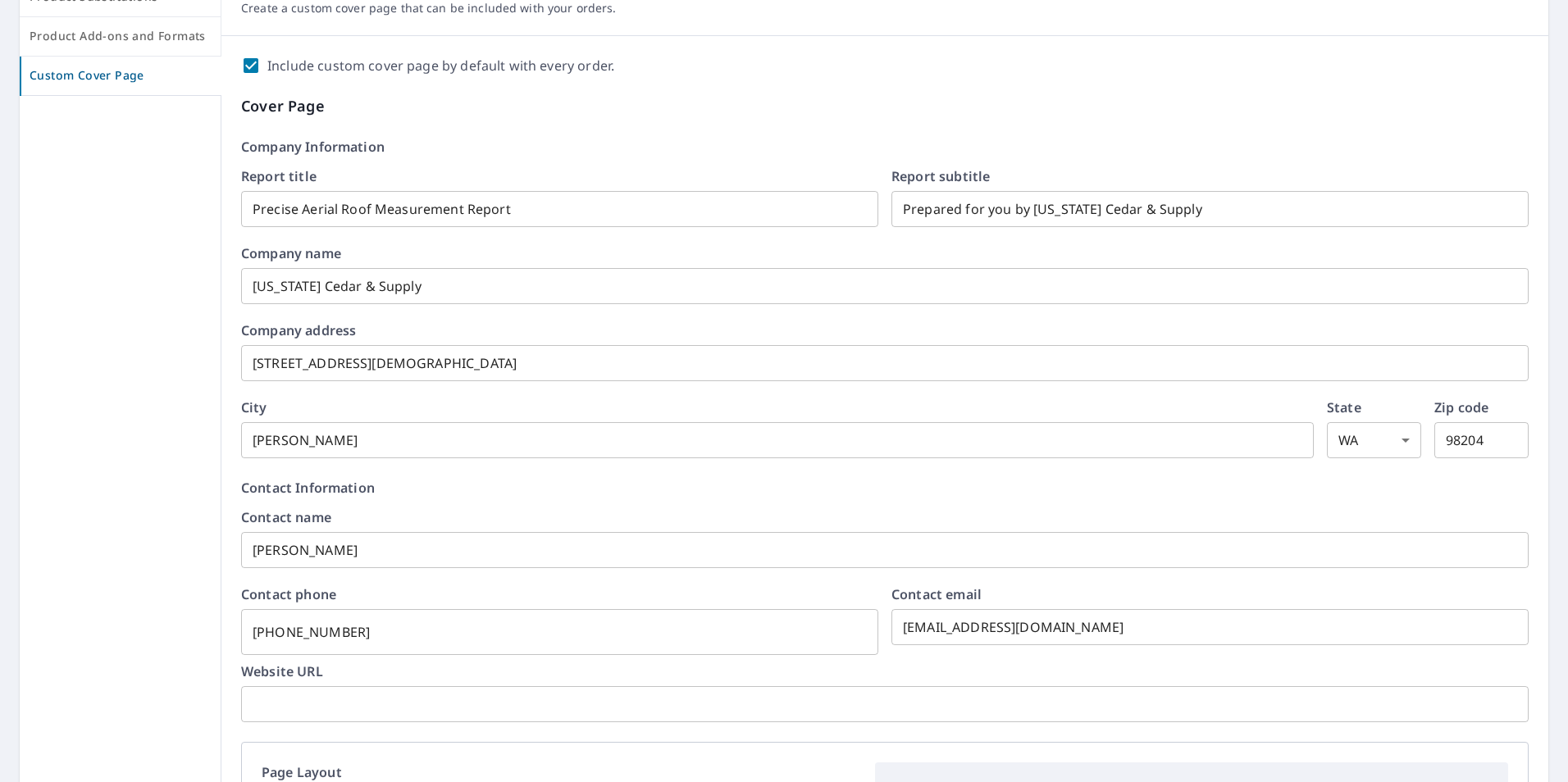
scroll to position [244, 0]
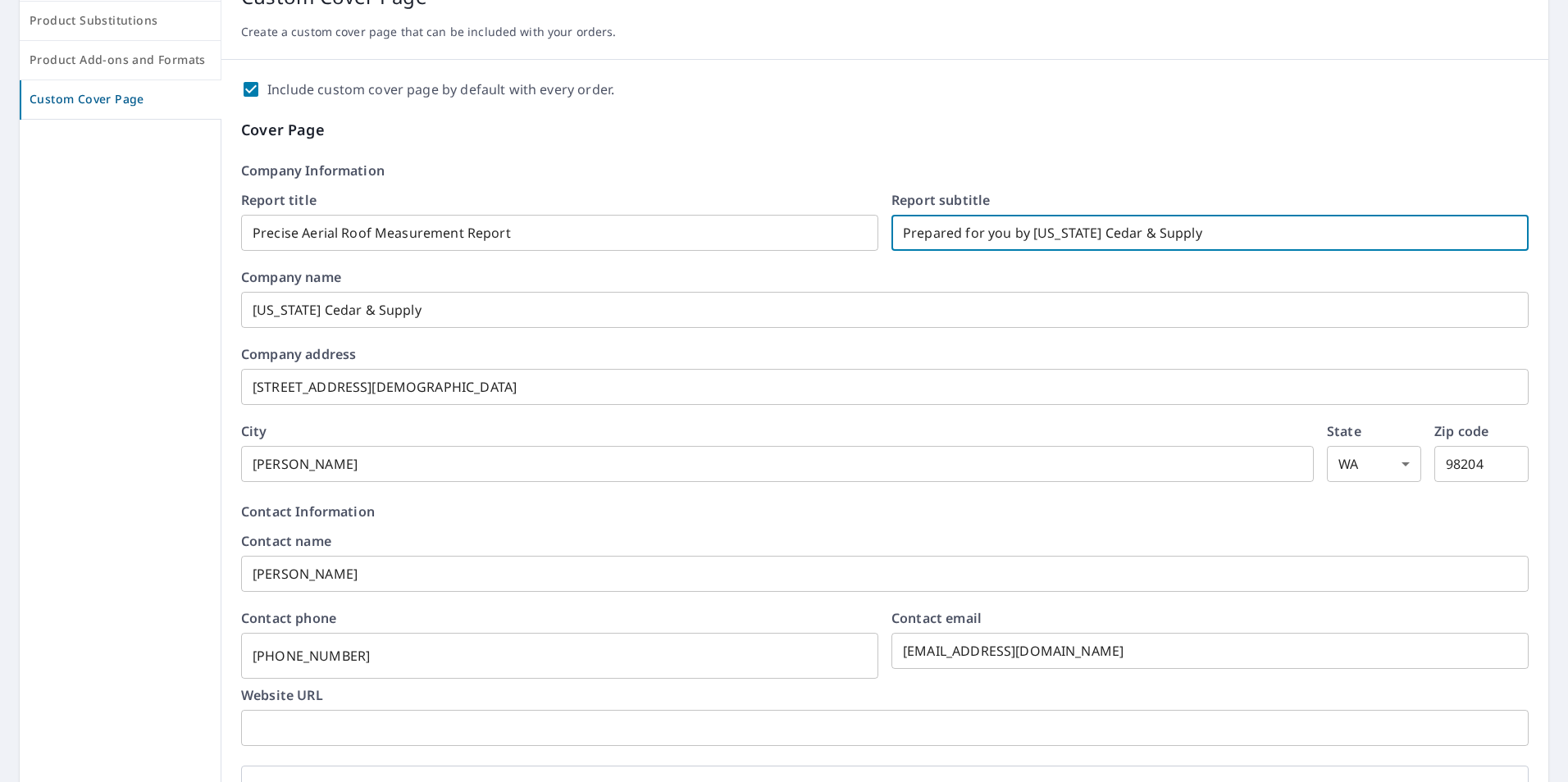
click at [909, 236] on input "Prepared for you by Washington Cedar & Supply" at bounding box center [1209, 233] width 637 height 46
click at [897, 233] on input "Prepared for you by Washington Cedar & Supply" at bounding box center [1209, 233] width 637 height 46
click at [761, 178] on p "Company Information" at bounding box center [884, 171] width 1287 height 20
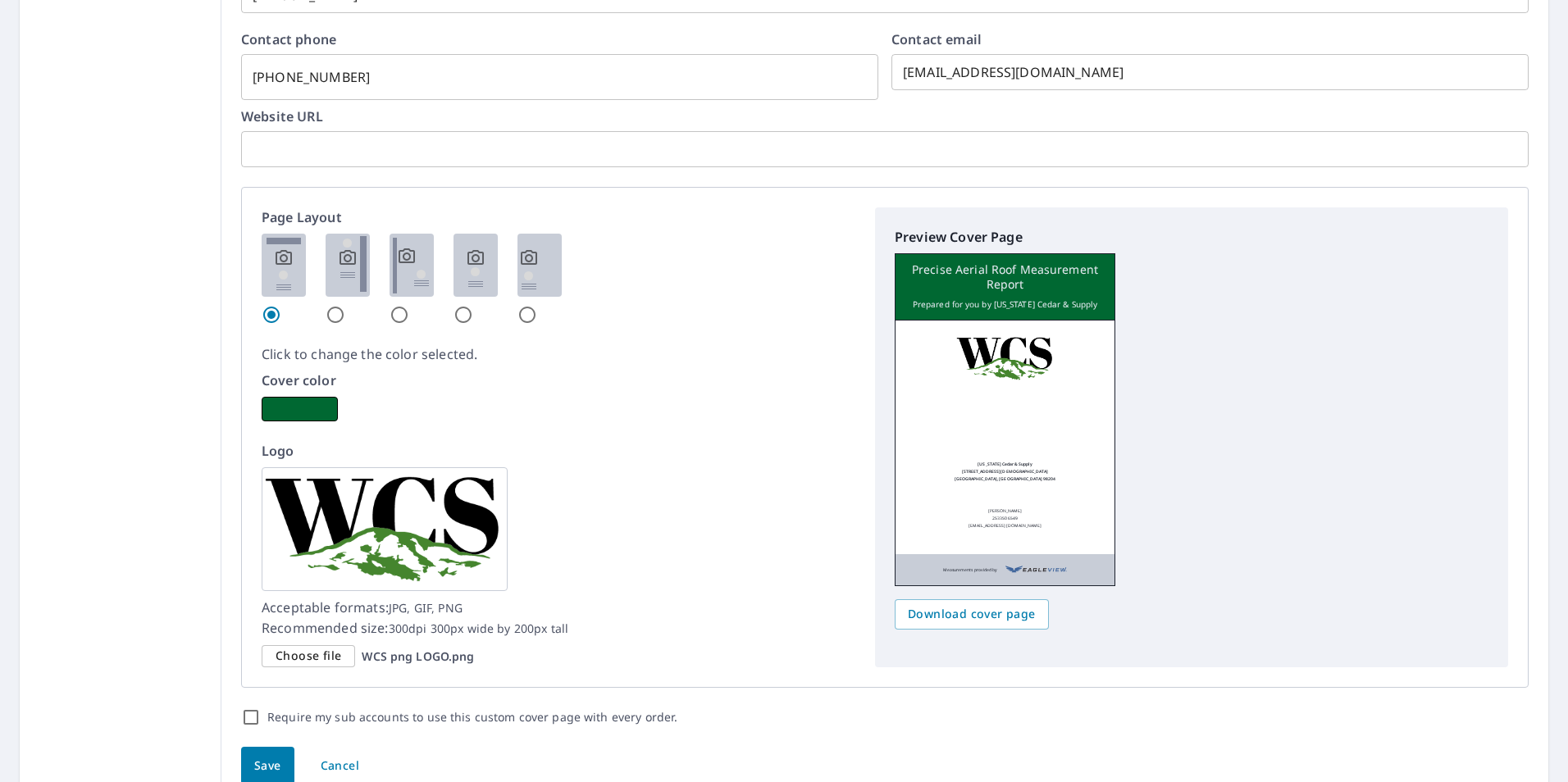
scroll to position [900, 0]
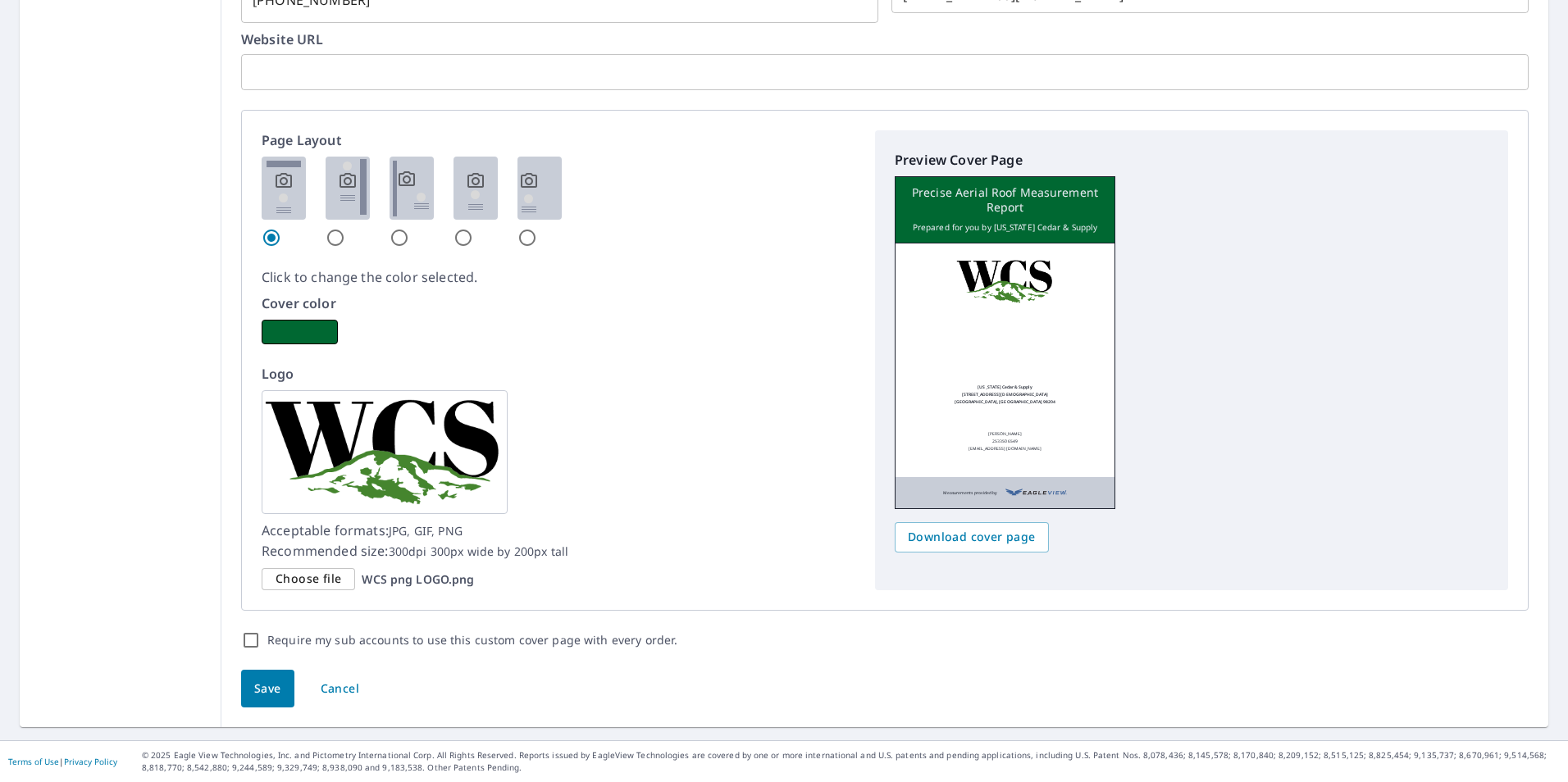
click at [261, 685] on span "Save" at bounding box center [268, 689] width 27 height 21
click at [330, 238] on input "radio" at bounding box center [335, 238] width 20 height 20
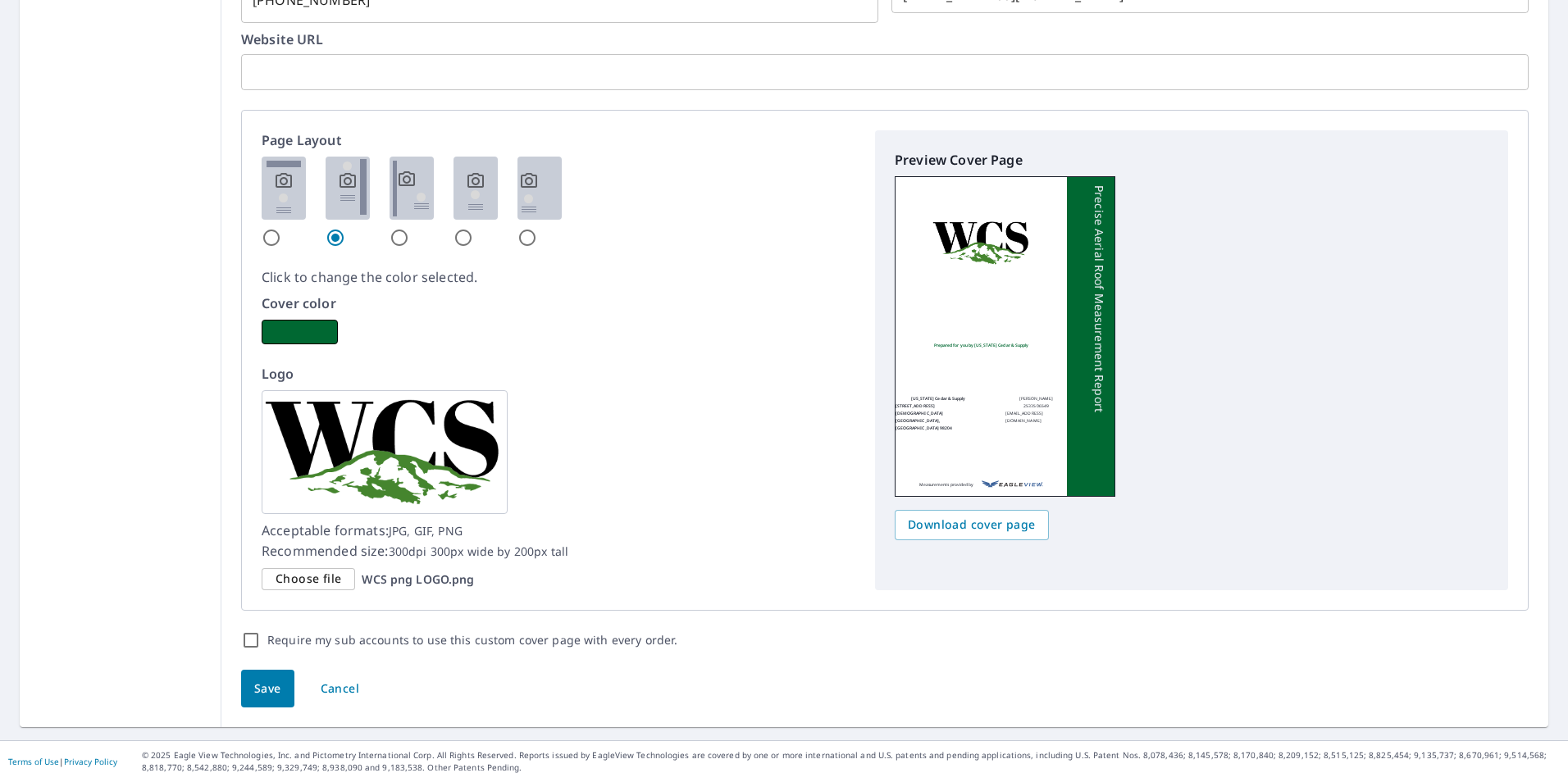
click at [390, 239] on input "radio" at bounding box center [400, 238] width 20 height 20
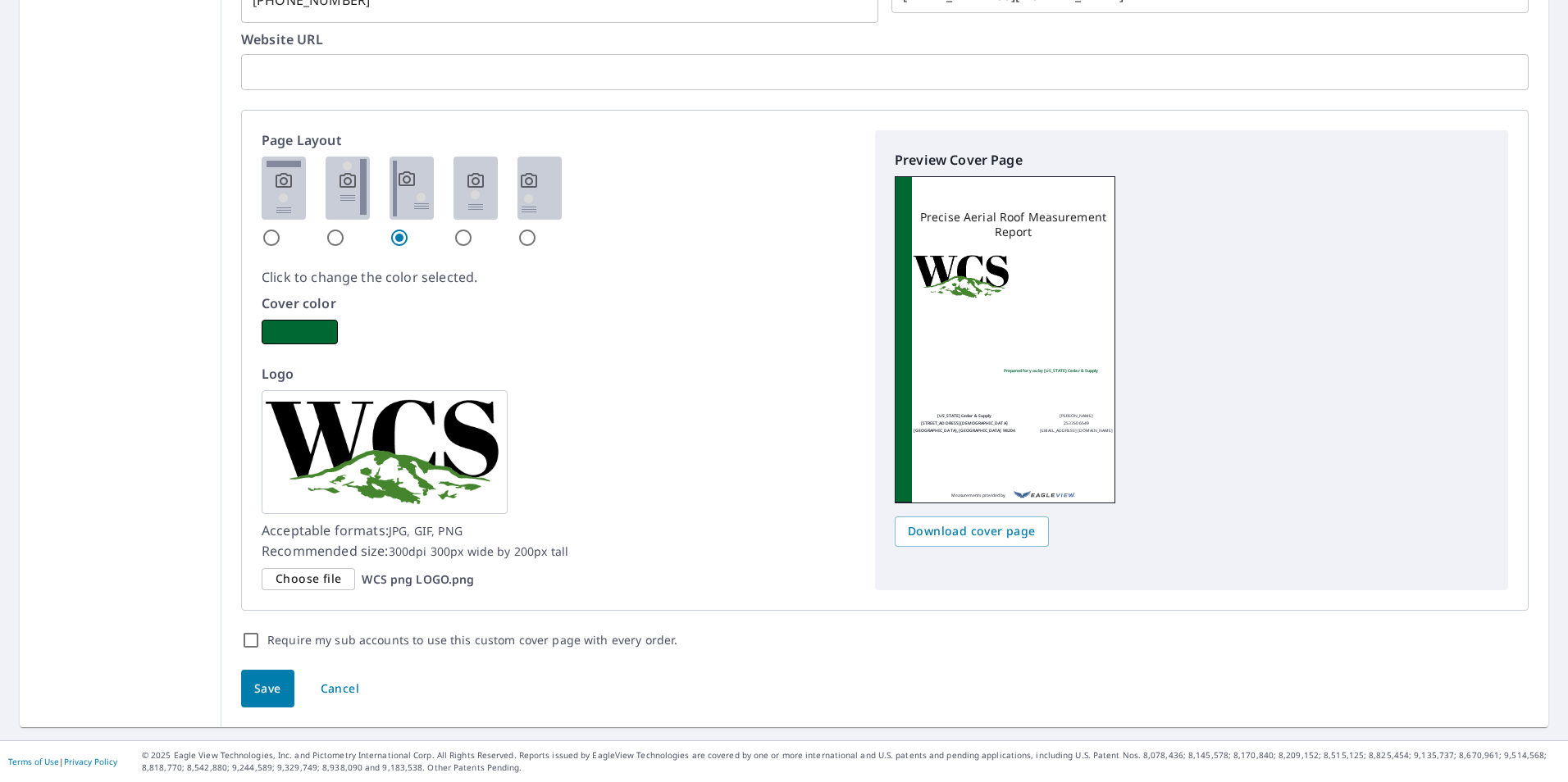
click at [455, 238] on input "radio" at bounding box center [463, 238] width 20 height 20
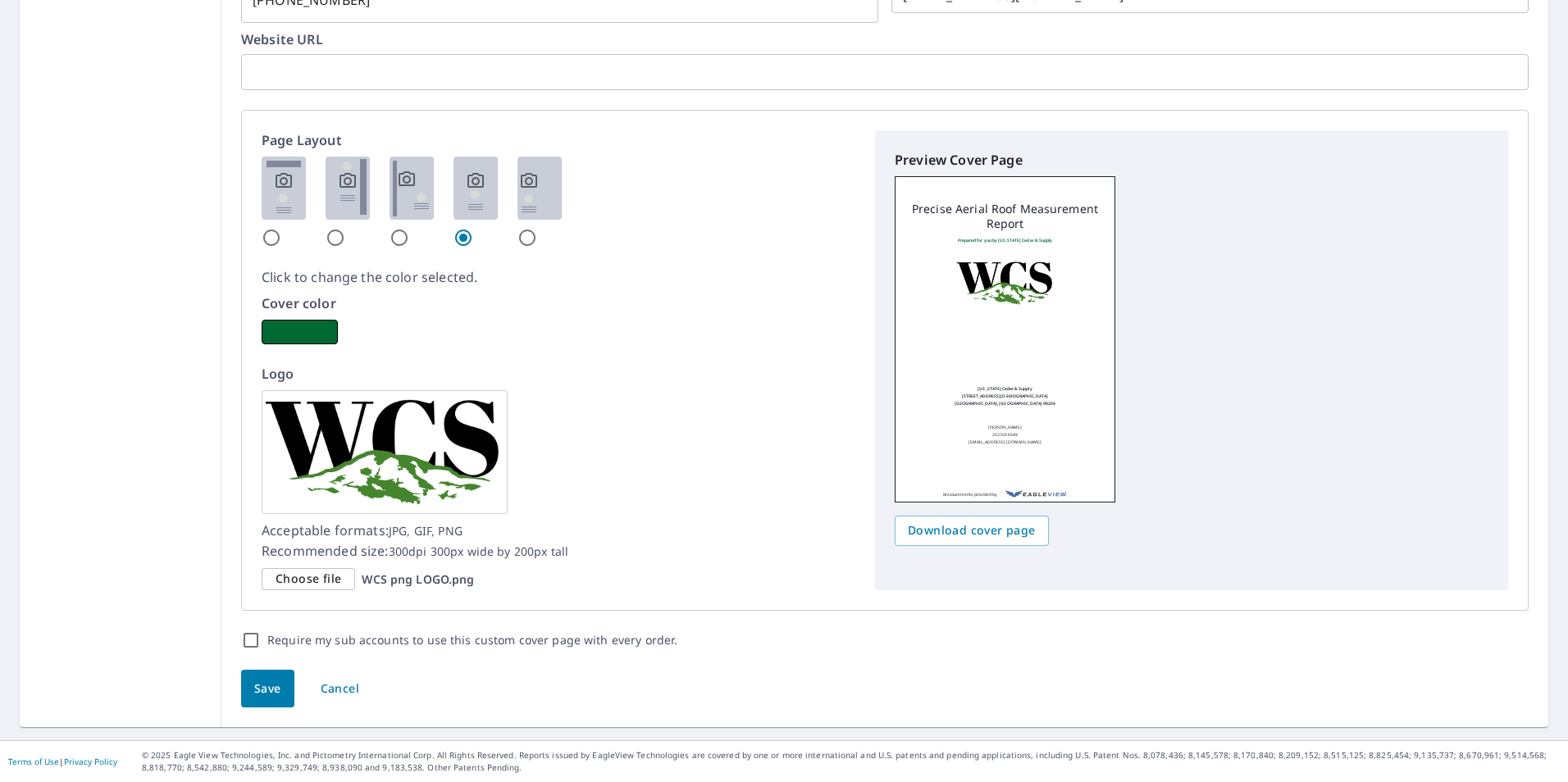
click at [522, 237] on input "radio" at bounding box center [528, 238] width 20 height 20
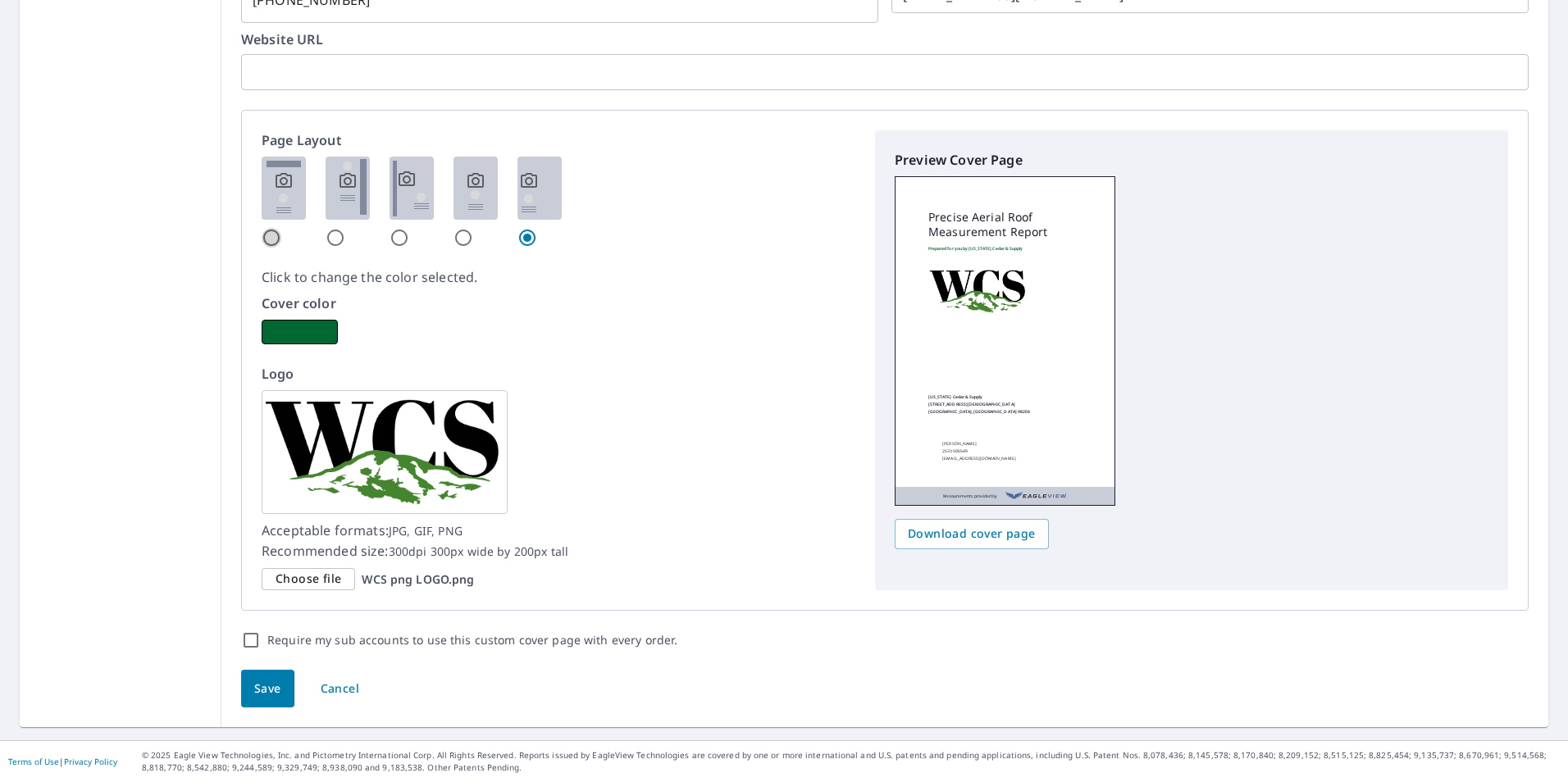
click at [268, 234] on input "radio" at bounding box center [272, 238] width 20 height 20
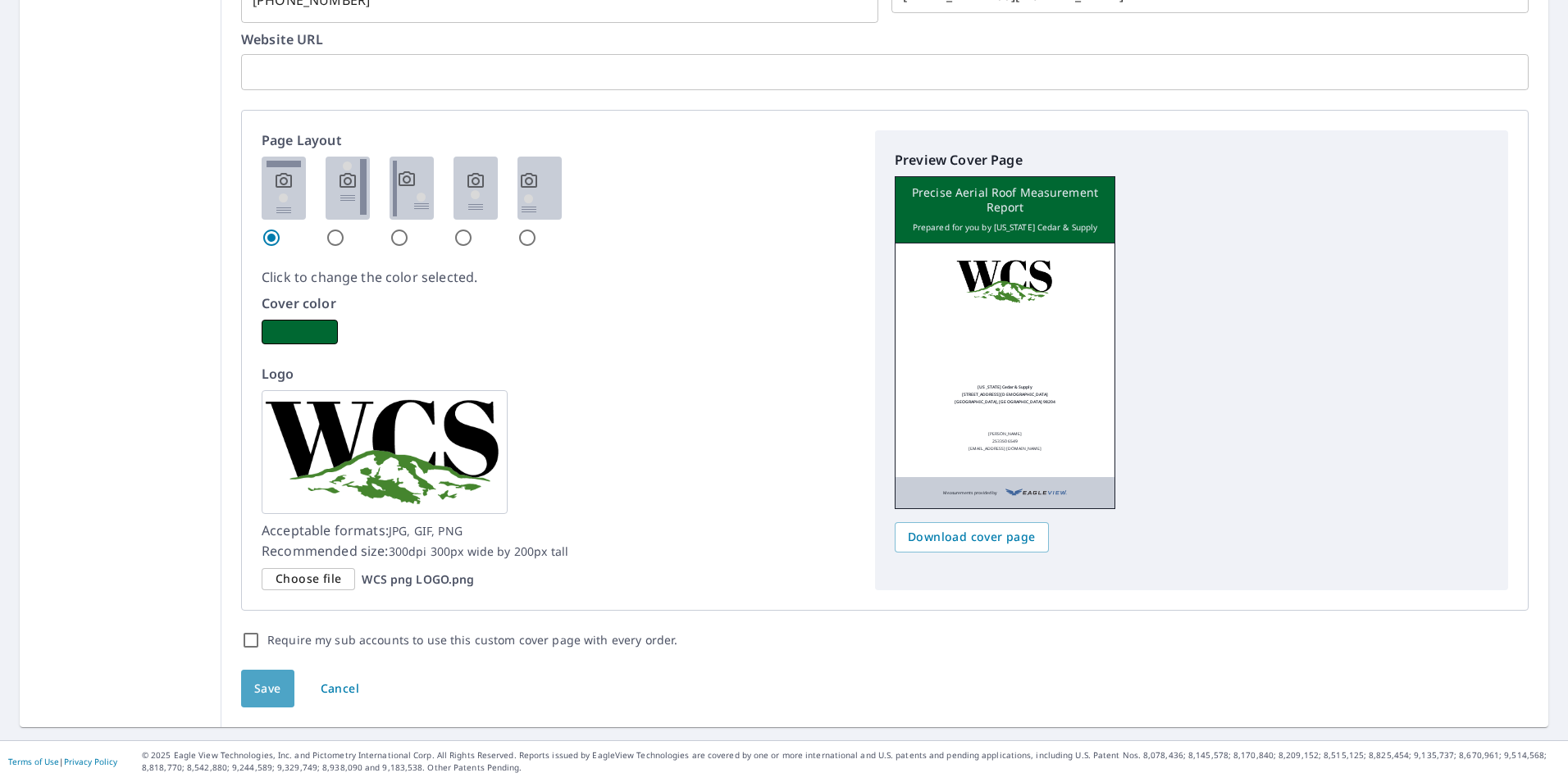
click at [267, 689] on span "Save" at bounding box center [268, 689] width 27 height 21
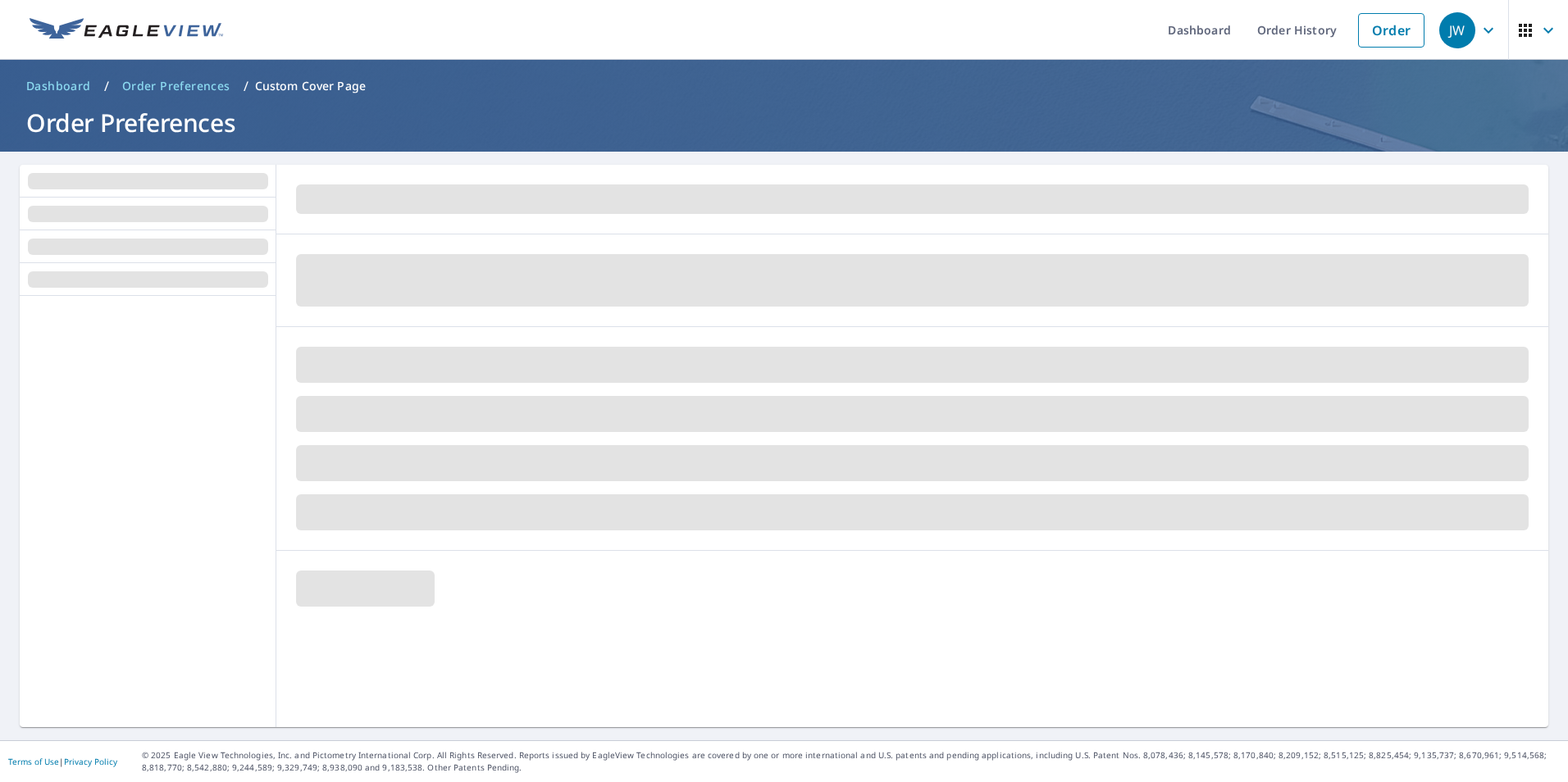
scroll to position [0, 0]
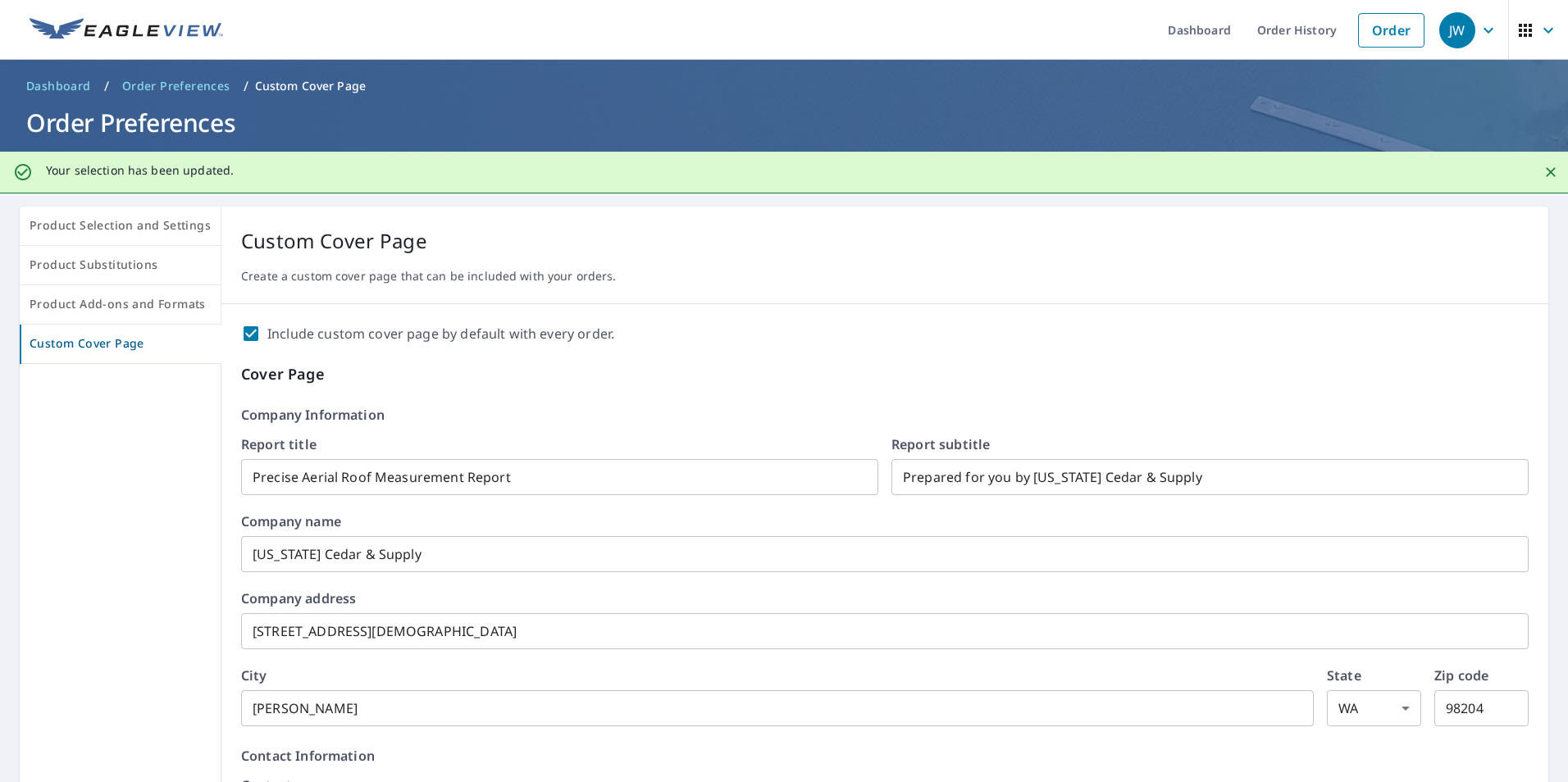
click at [55, 87] on span "Dashboard" at bounding box center [58, 86] width 65 height 16
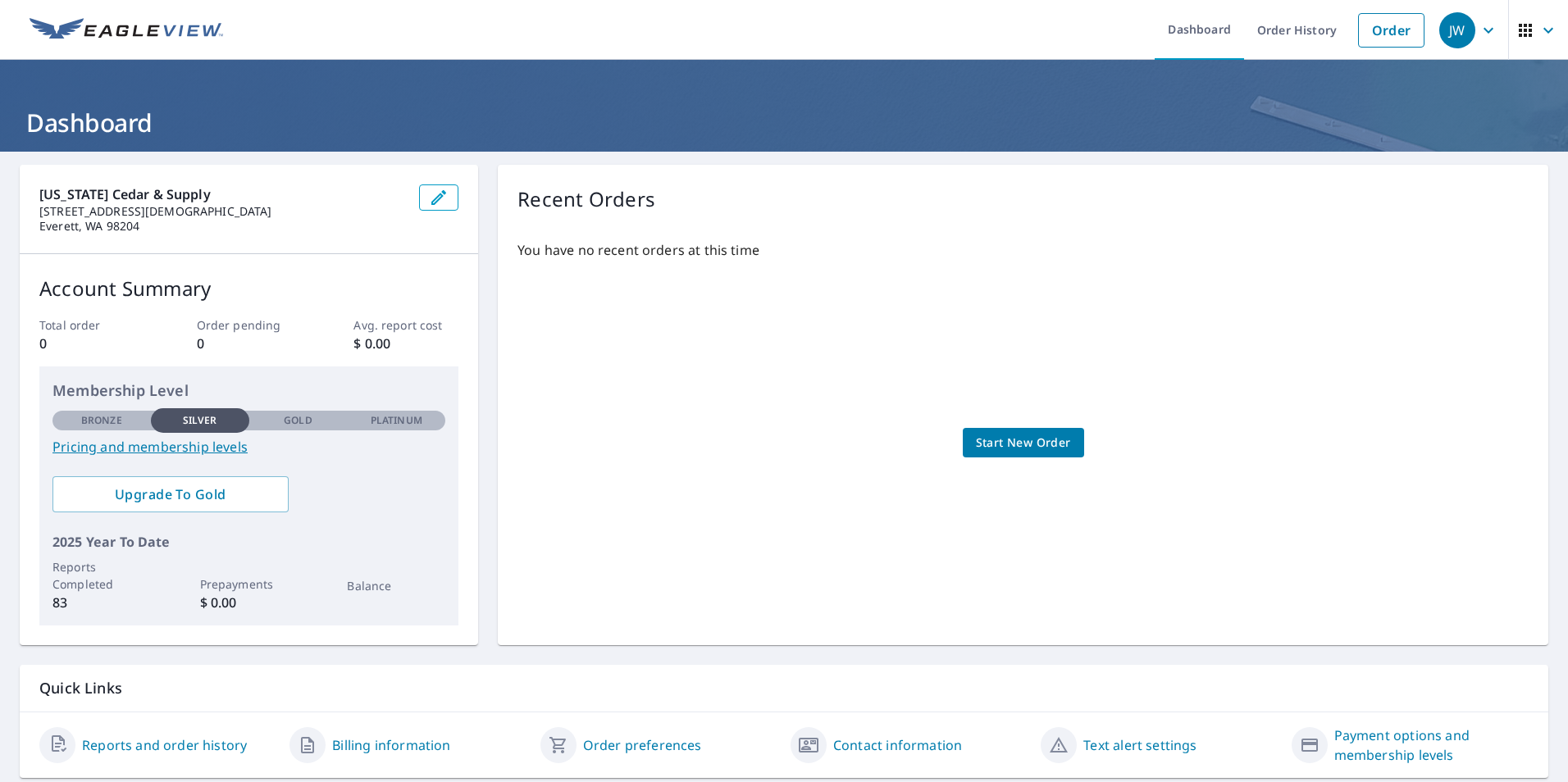
click at [1439, 30] on div "JW" at bounding box center [1457, 31] width 36 height 36
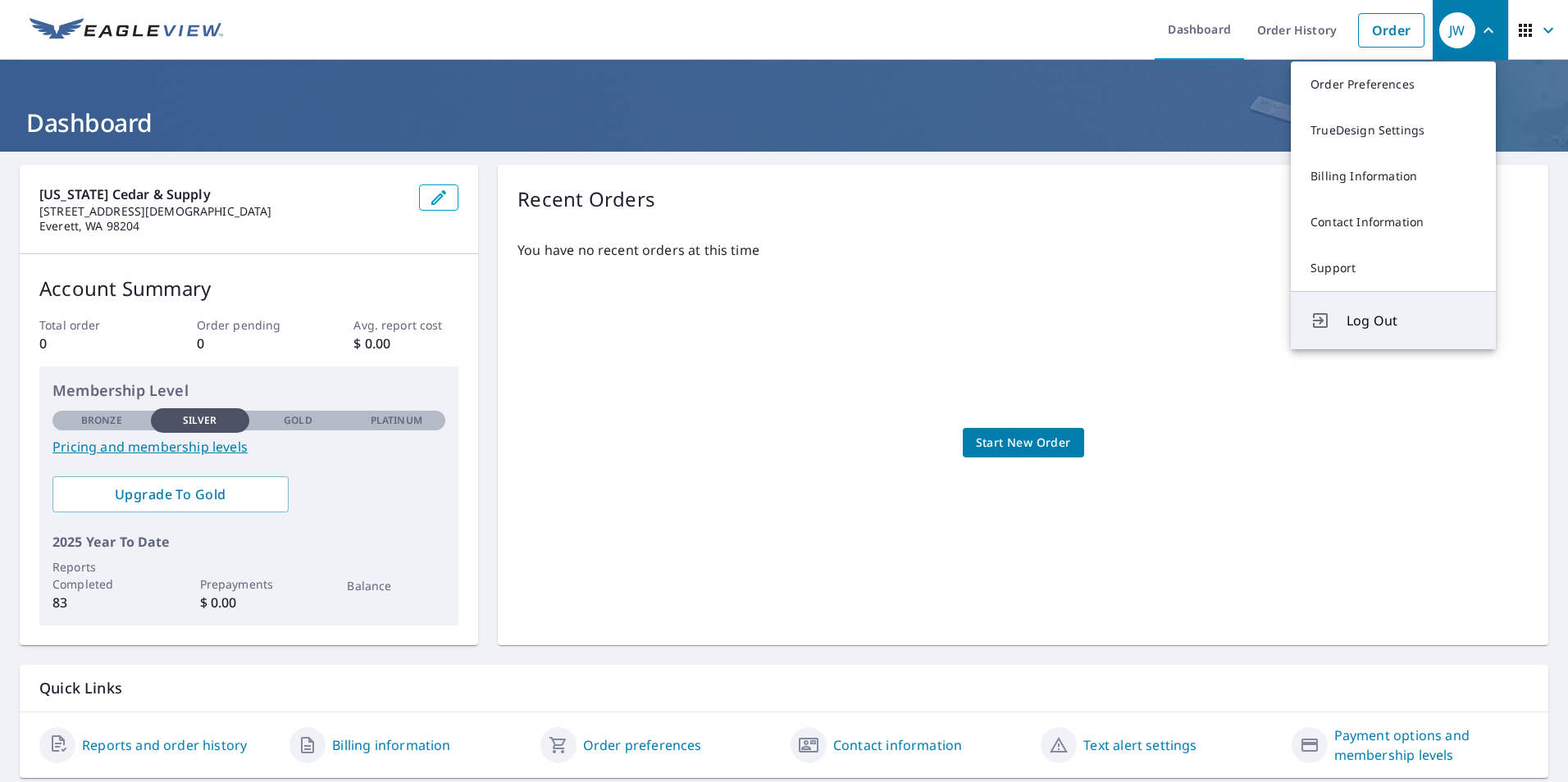
click at [1365, 315] on span "Log Out" at bounding box center [1411, 321] width 130 height 20
